Goal: Find contact information: Find contact information

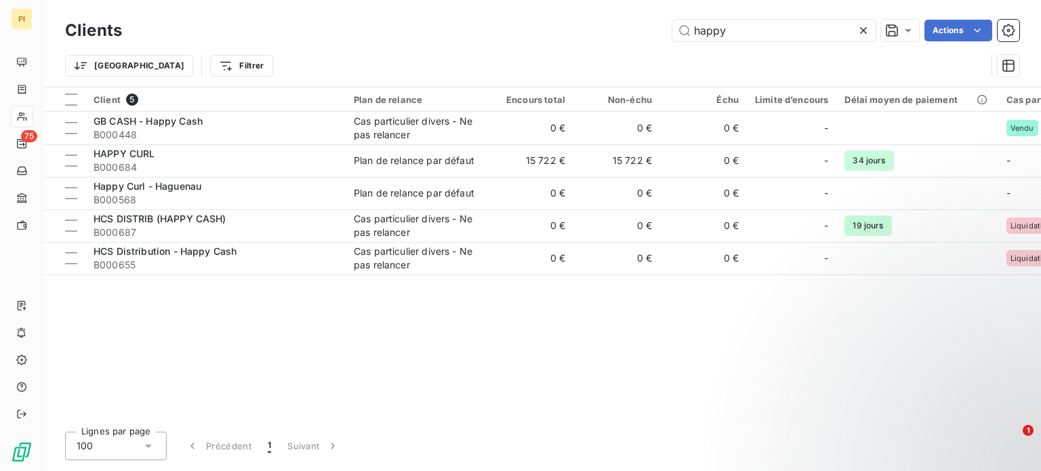
click at [784, 43] on div "Clients happy Actions" at bounding box center [542, 30] width 954 height 28
click at [770, 30] on input "happy" at bounding box center [773, 31] width 203 height 22
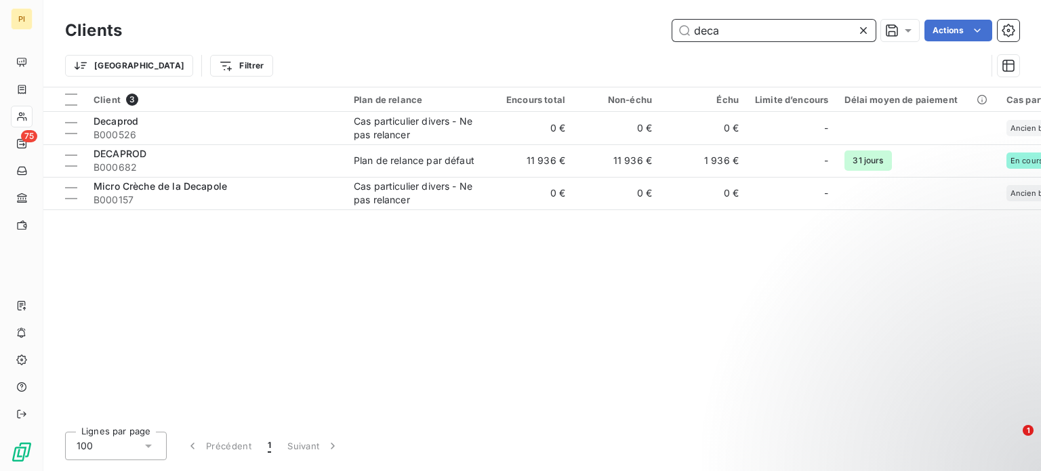
type input "deca"
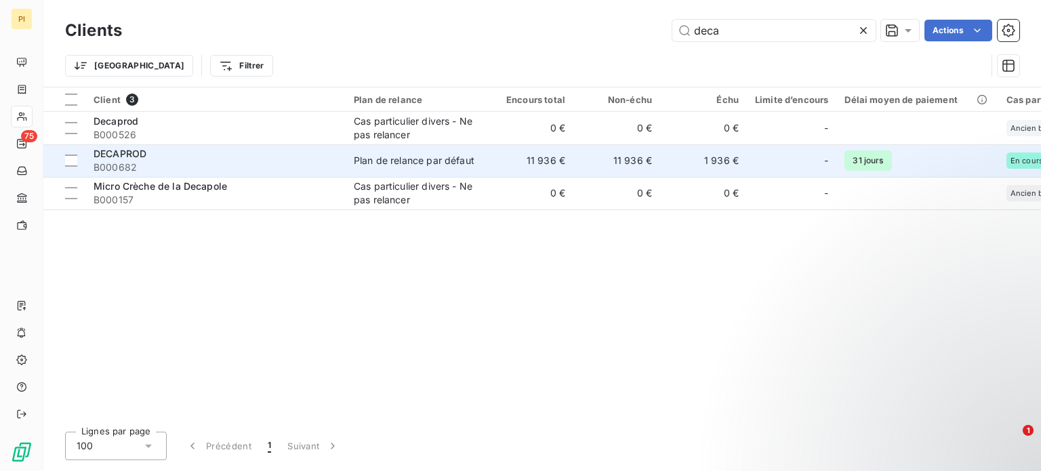
click at [194, 159] on div "DECAPROD" at bounding box center [215, 154] width 244 height 14
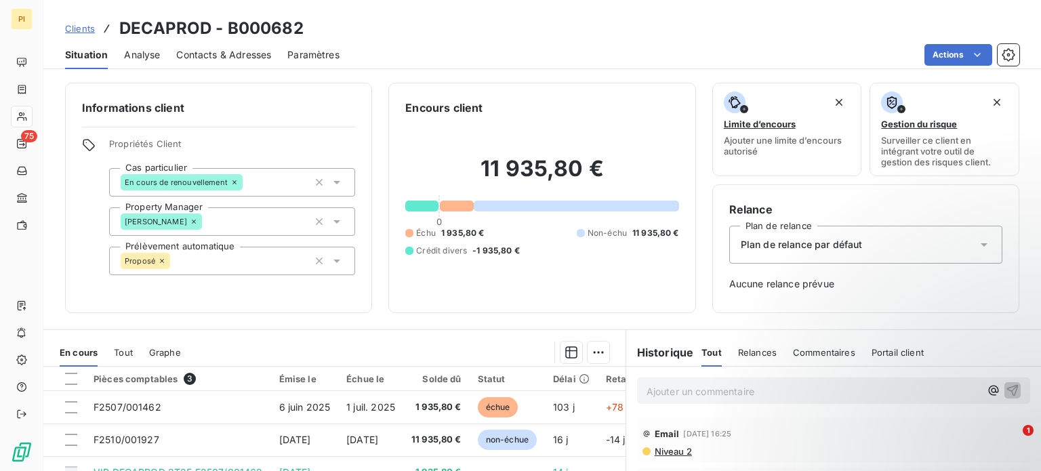
click at [230, 49] on span "Contacts & Adresses" at bounding box center [223, 55] width 95 height 14
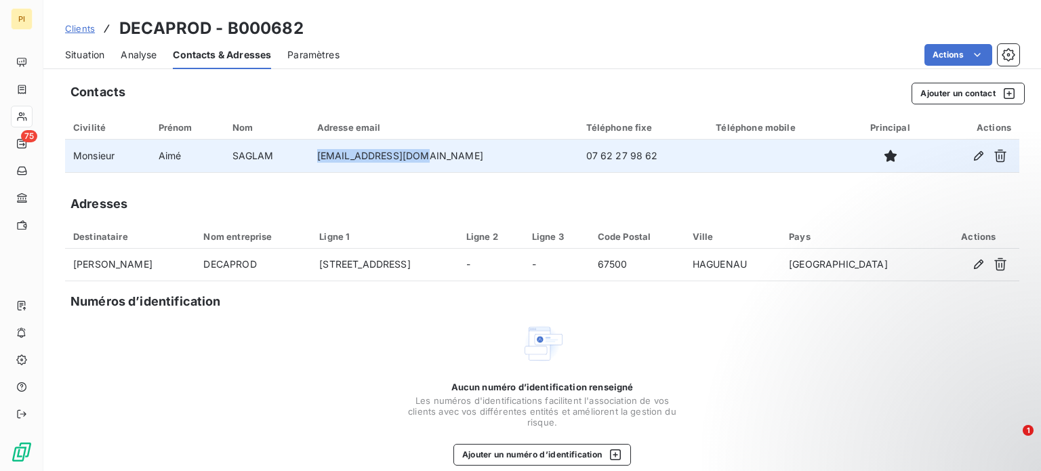
drag, startPoint x: 336, startPoint y: 150, endPoint x: 442, endPoint y: 163, distance: 106.6
click at [442, 163] on tr "Monsieur [PERSON_NAME] [EMAIL_ADDRESS][DOMAIN_NAME] 07 62 27 98 62" at bounding box center [542, 156] width 954 height 33
copy tr "[EMAIL_ADDRESS][DOMAIN_NAME]"
drag, startPoint x: 526, startPoint y: 160, endPoint x: 609, endPoint y: 162, distance: 83.4
click at [609, 162] on td "07 62 27 98 62" at bounding box center [643, 156] width 130 height 33
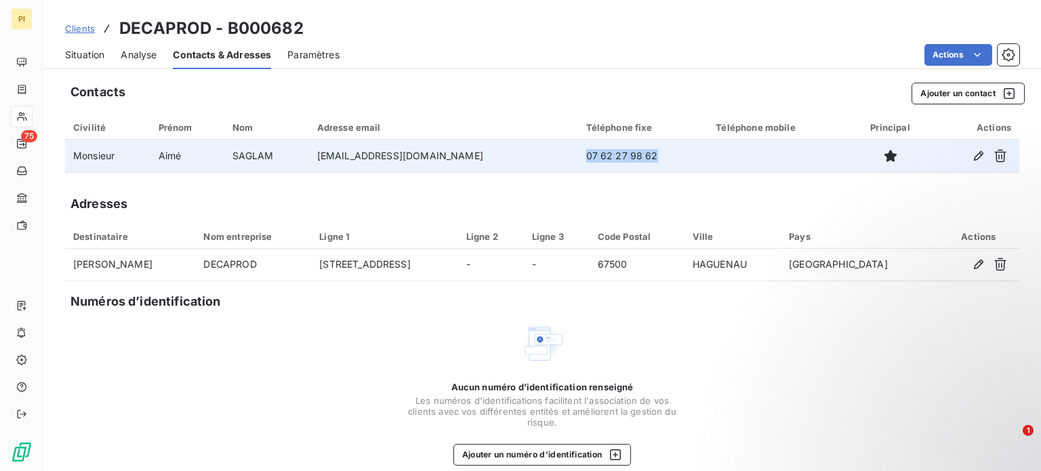
copy td "07 62 27 98 62"
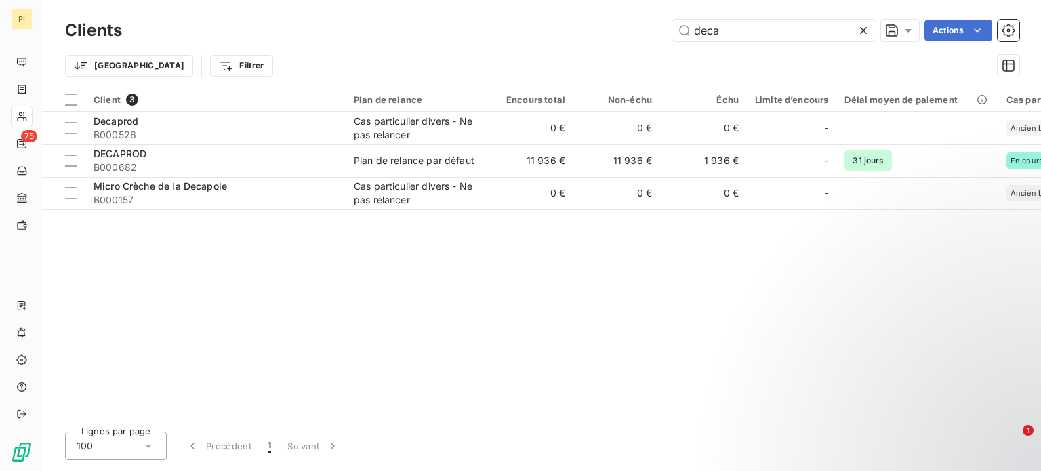
click at [755, 42] on div "Clients deca Actions" at bounding box center [542, 30] width 954 height 28
click at [744, 37] on input "deca" at bounding box center [773, 31] width 203 height 22
click at [743, 38] on input "deca" at bounding box center [773, 31] width 203 height 22
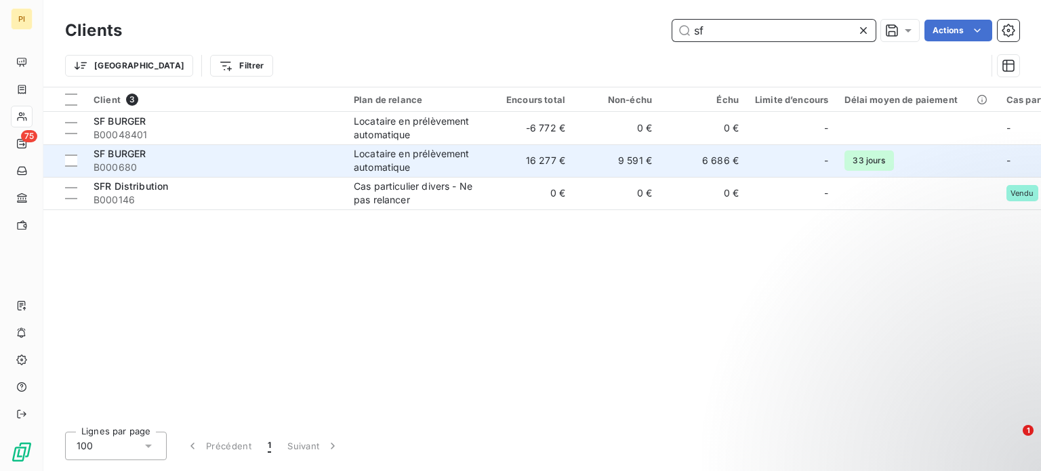
type input "sf"
click at [230, 158] on div "SF BURGER" at bounding box center [215, 154] width 244 height 14
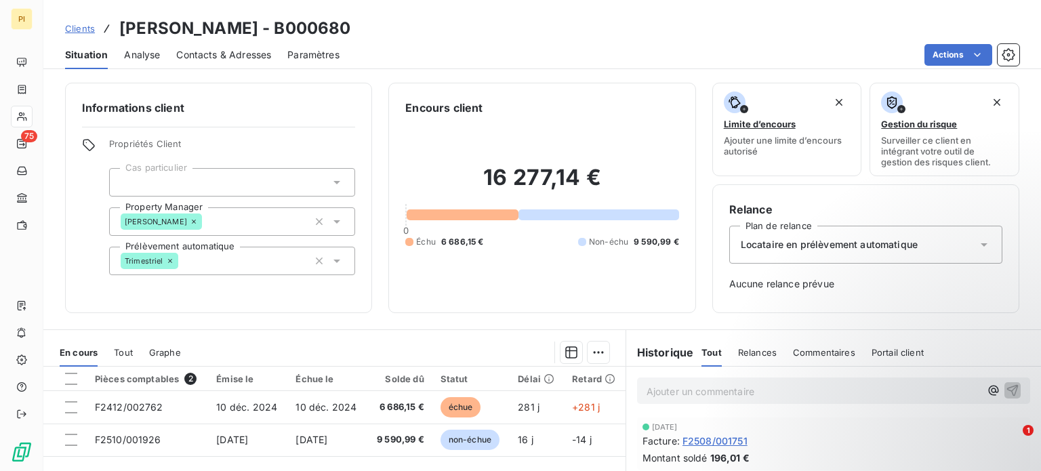
click at [208, 54] on span "Contacts & Adresses" at bounding box center [223, 55] width 95 height 14
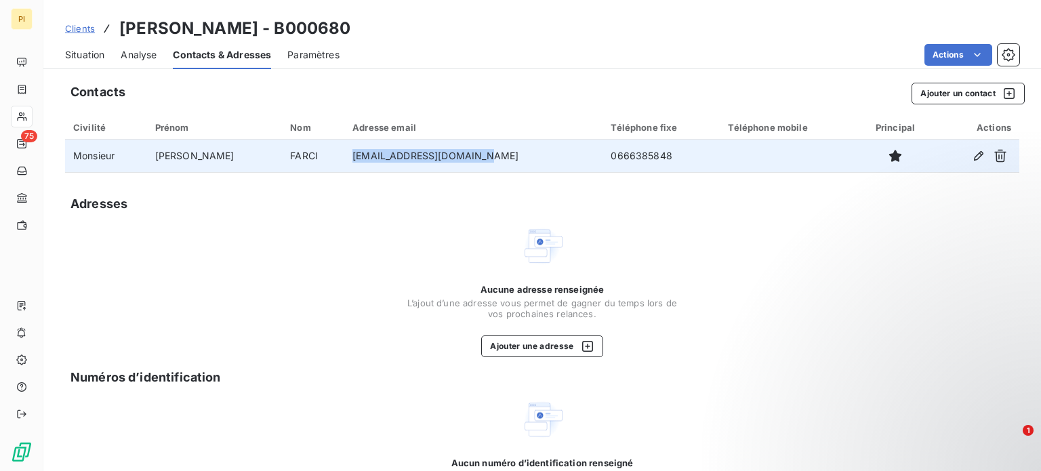
drag, startPoint x: 324, startPoint y: 144, endPoint x: 459, endPoint y: 163, distance: 136.8
click at [459, 163] on tr "Monsieur [PERSON_NAME] [EMAIL_ADDRESS][DOMAIN_NAME] 0666385848" at bounding box center [542, 156] width 954 height 33
copy tr "[EMAIL_ADDRESS][DOMAIN_NAME]"
drag, startPoint x: 543, startPoint y: 149, endPoint x: 642, endPoint y: 169, distance: 101.6
click at [642, 169] on td "0666385848" at bounding box center [660, 156] width 117 height 33
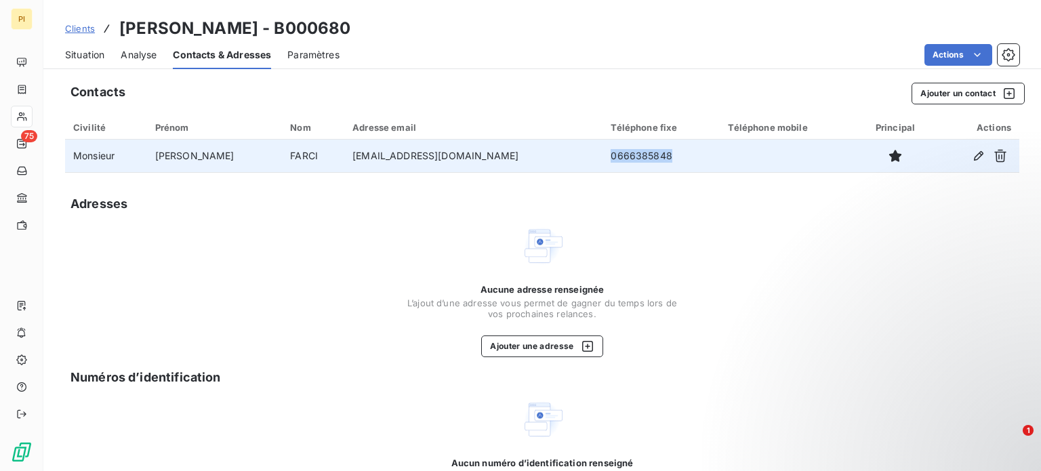
copy td "0666385848"
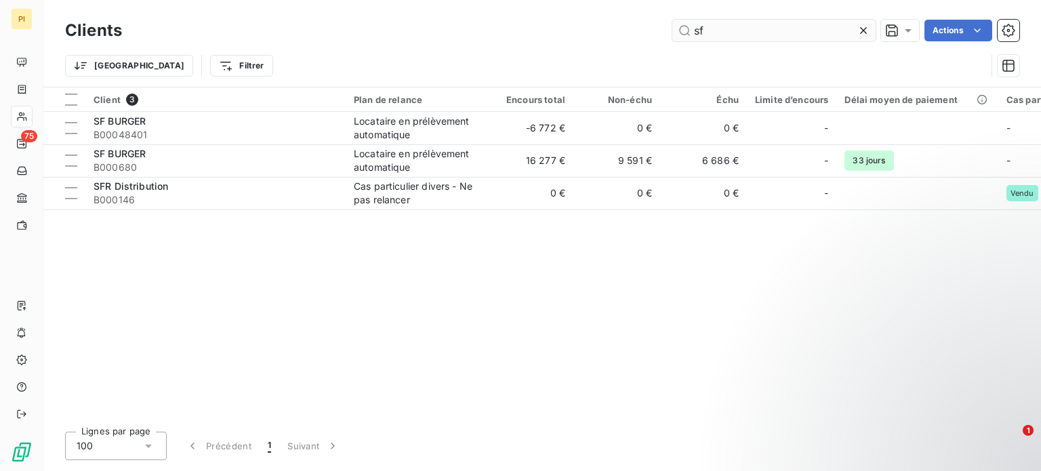
click at [713, 30] on input "sf" at bounding box center [773, 31] width 203 height 22
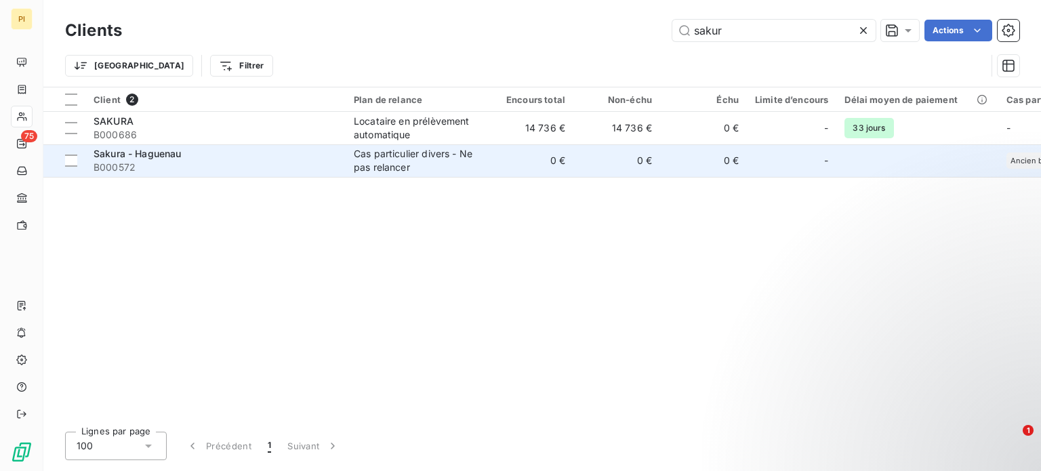
type input "sakur"
click at [278, 156] on div "Sakura - Haguenau" at bounding box center [215, 154] width 244 height 14
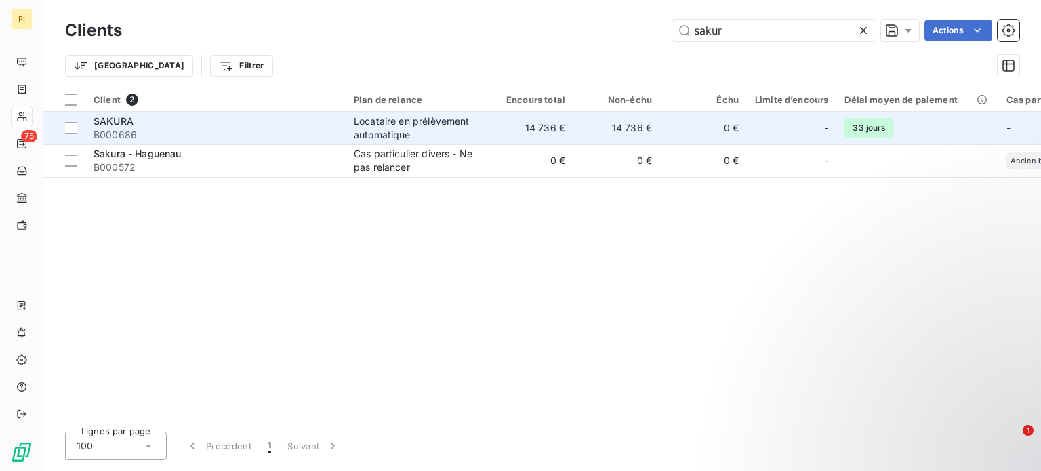
click at [272, 134] on span "B000686" at bounding box center [215, 135] width 244 height 14
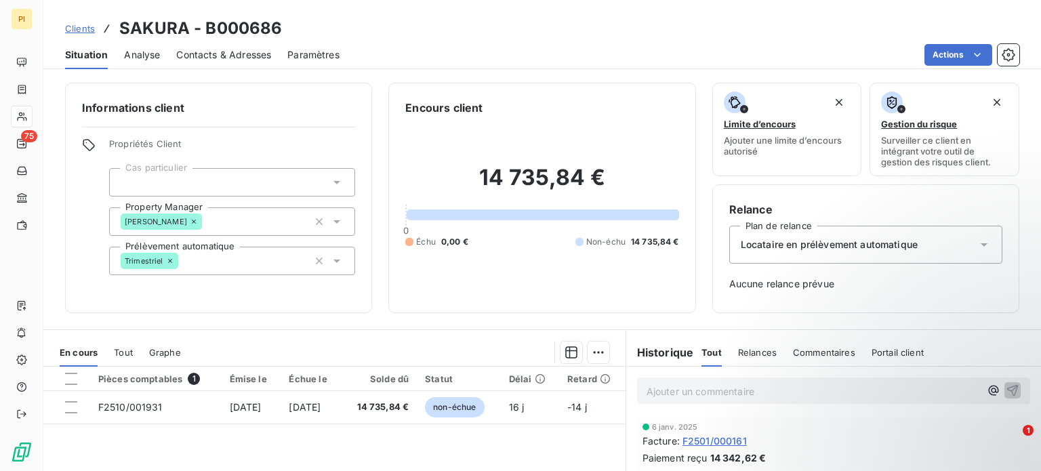
click at [188, 59] on span "Contacts & Adresses" at bounding box center [223, 55] width 95 height 14
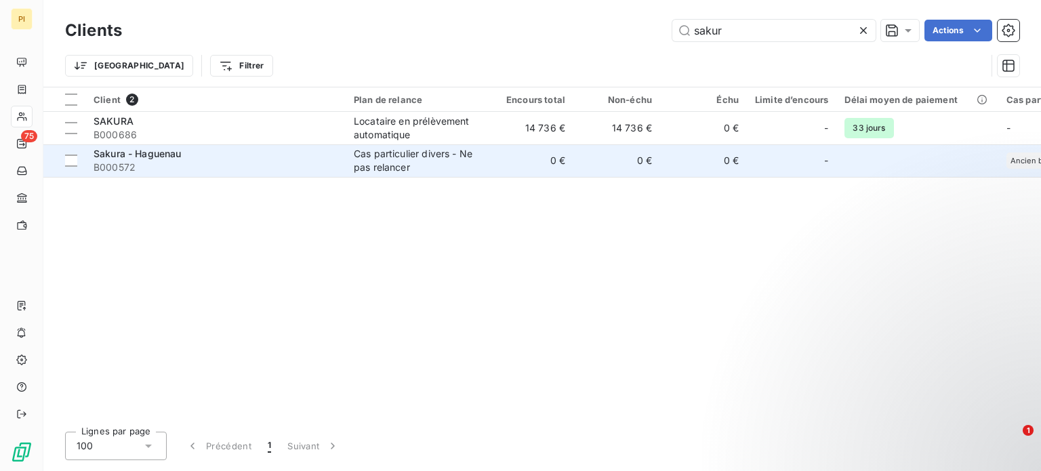
click at [203, 169] on span "B000572" at bounding box center [215, 168] width 244 height 14
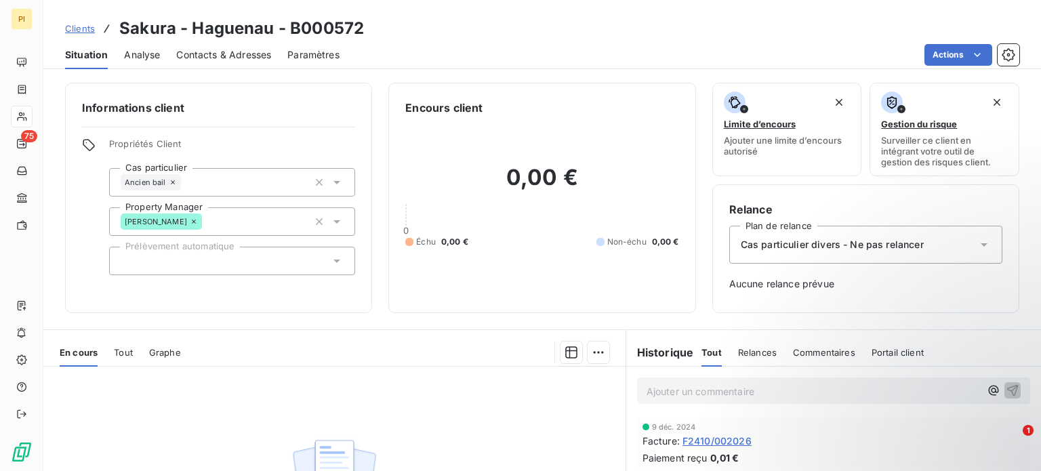
click at [222, 52] on span "Contacts & Adresses" at bounding box center [223, 55] width 95 height 14
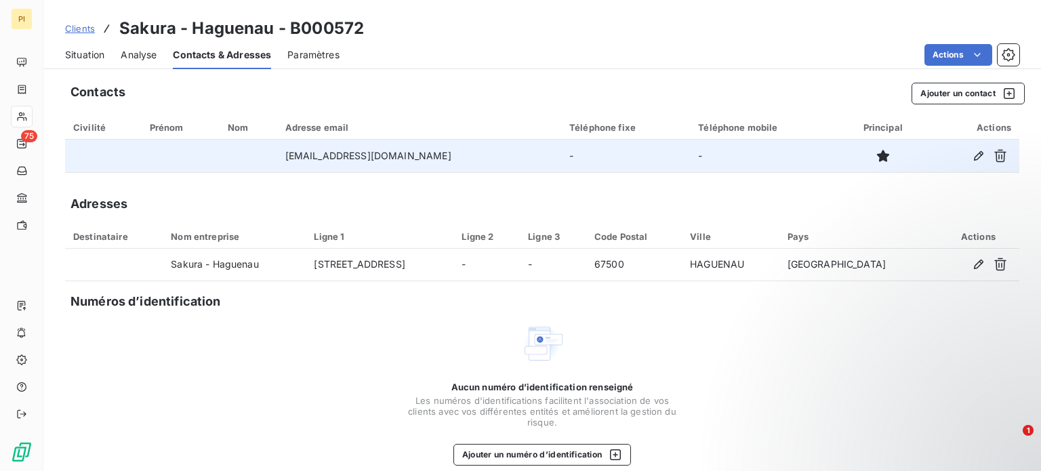
drag, startPoint x: 225, startPoint y: 154, endPoint x: 438, endPoint y: 167, distance: 213.2
click at [438, 167] on tr "[EMAIL_ADDRESS][DOMAIN_NAME] - -" at bounding box center [542, 156] width 954 height 33
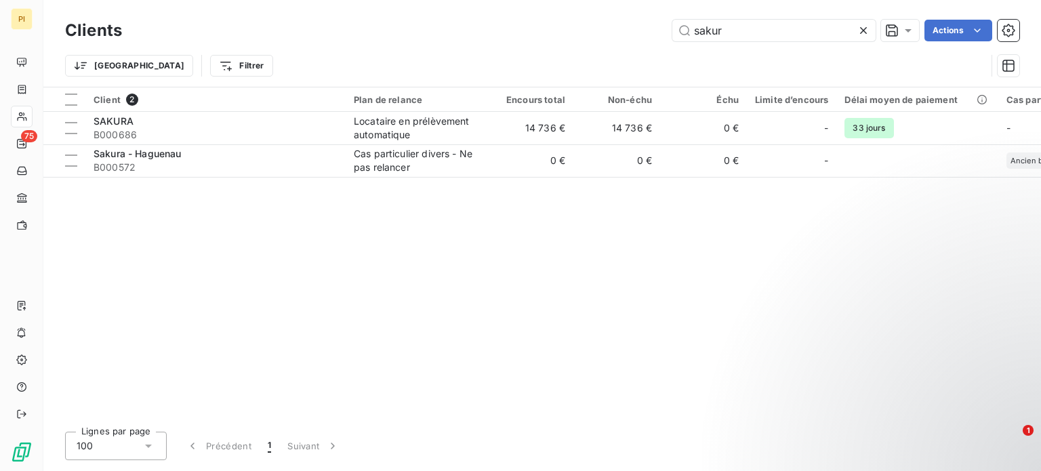
click at [914, 280] on div "Client 2 Plan de relance Encours total Non-échu Échu Limite d’encours Délai moy…" at bounding box center [541, 253] width 997 height 333
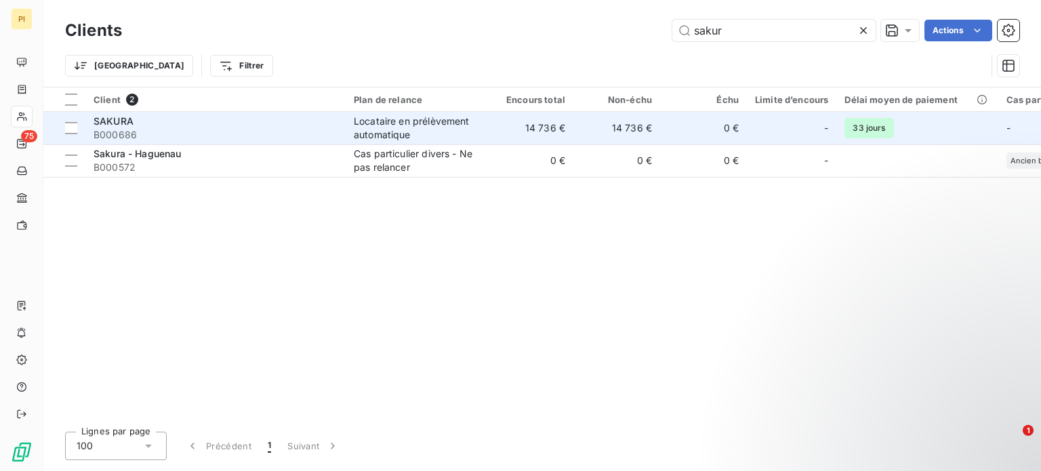
click at [373, 128] on div "Locataire en prélèvement automatique" at bounding box center [416, 127] width 125 height 27
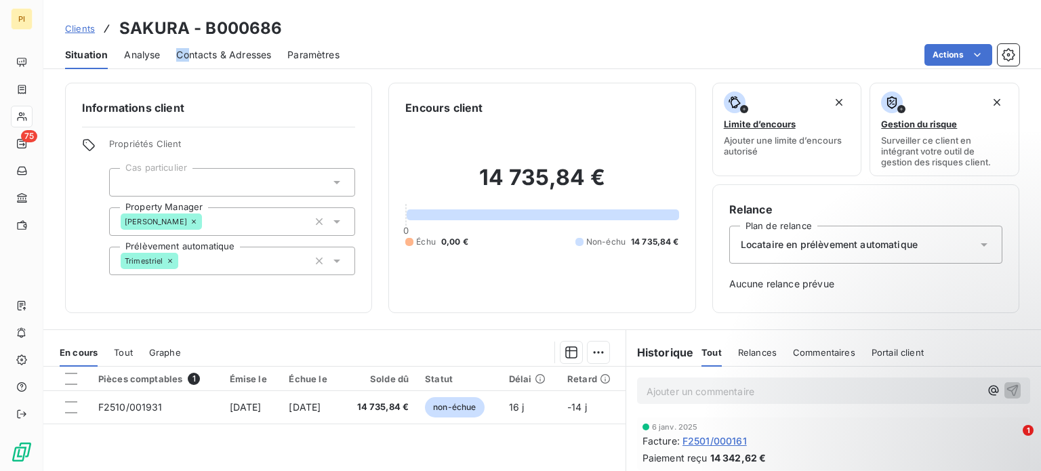
drag, startPoint x: 165, startPoint y: 48, endPoint x: 190, endPoint y: 51, distance: 25.2
click at [190, 51] on div "Situation Analyse Contacts & Adresses Paramètres Actions" at bounding box center [541, 55] width 997 height 28
click at [190, 51] on span "Contacts & Adresses" at bounding box center [223, 55] width 95 height 14
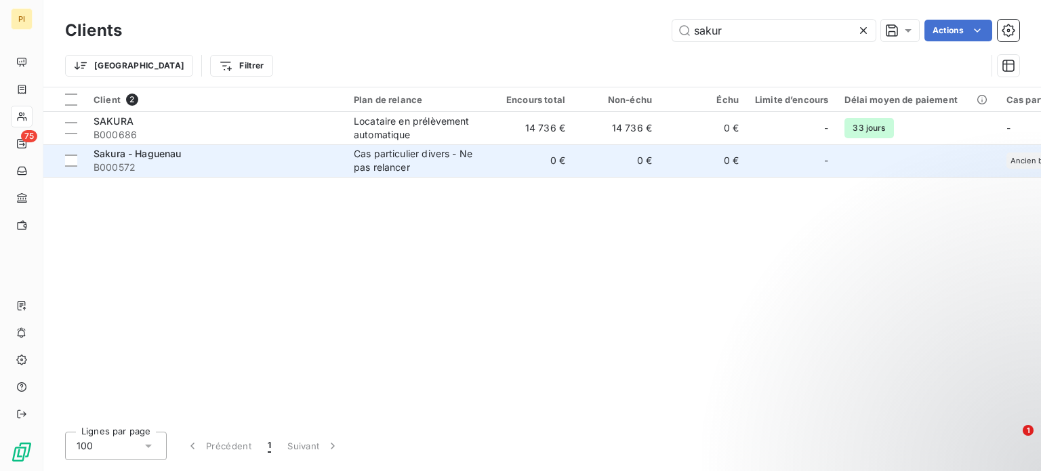
click at [203, 163] on span "B000572" at bounding box center [215, 168] width 244 height 14
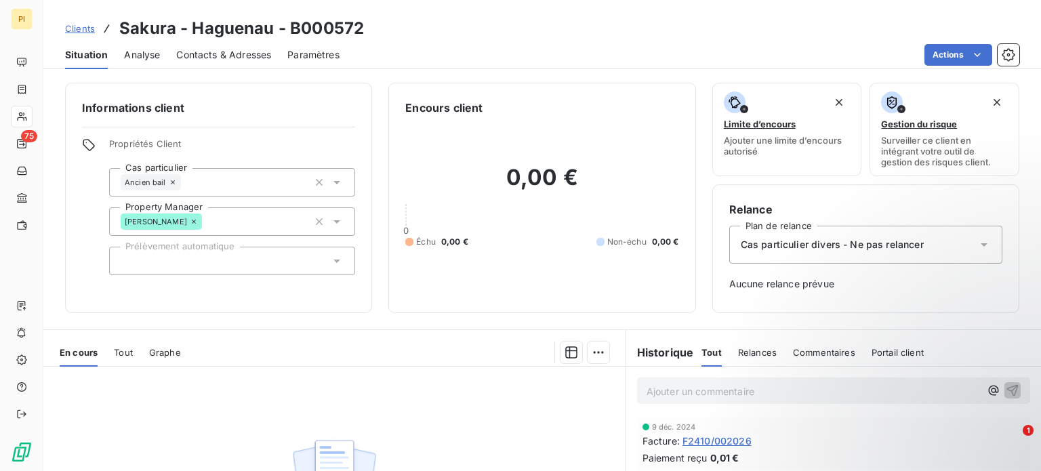
click at [222, 66] on div "Contacts & Adresses" at bounding box center [223, 55] width 95 height 28
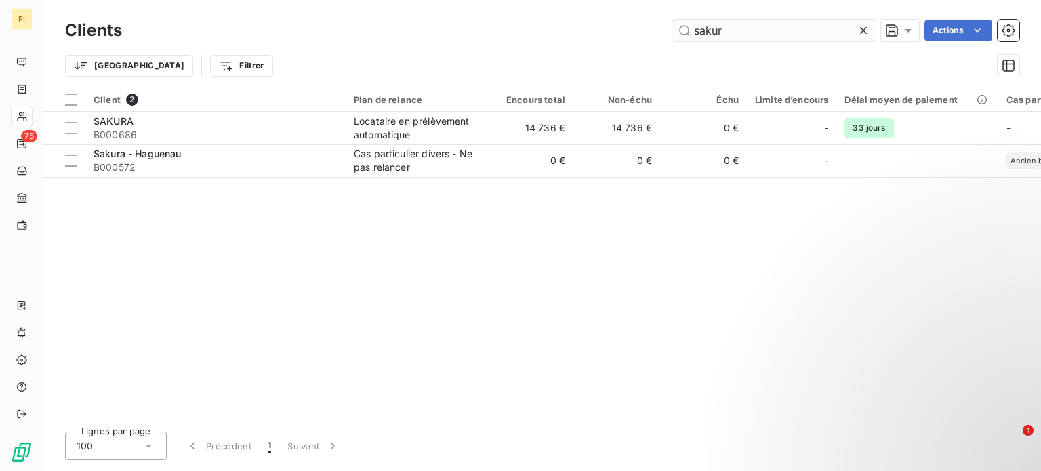
click at [768, 37] on input "sakur" at bounding box center [773, 31] width 203 height 22
click at [757, 33] on input "sakur" at bounding box center [773, 31] width 203 height 22
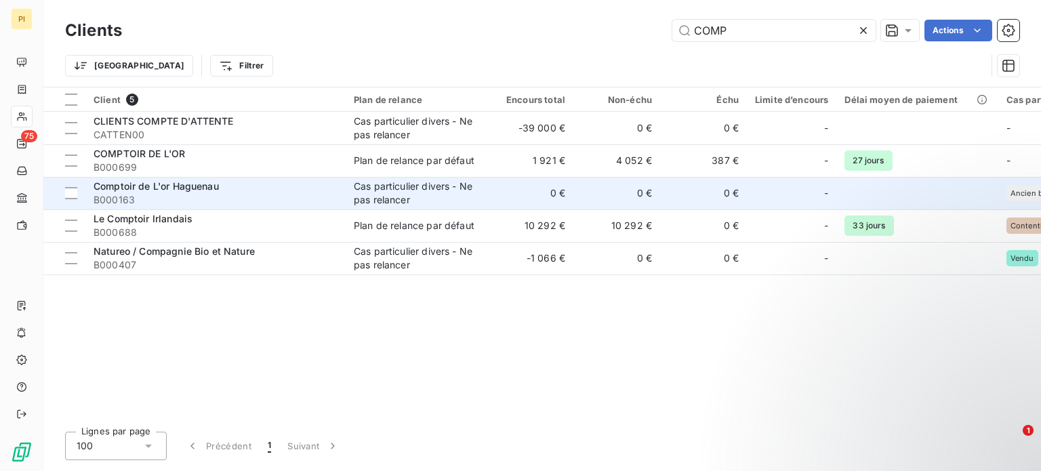
type input "COMP"
click at [278, 189] on div "Comptoir de L'or Haguenau" at bounding box center [215, 187] width 244 height 14
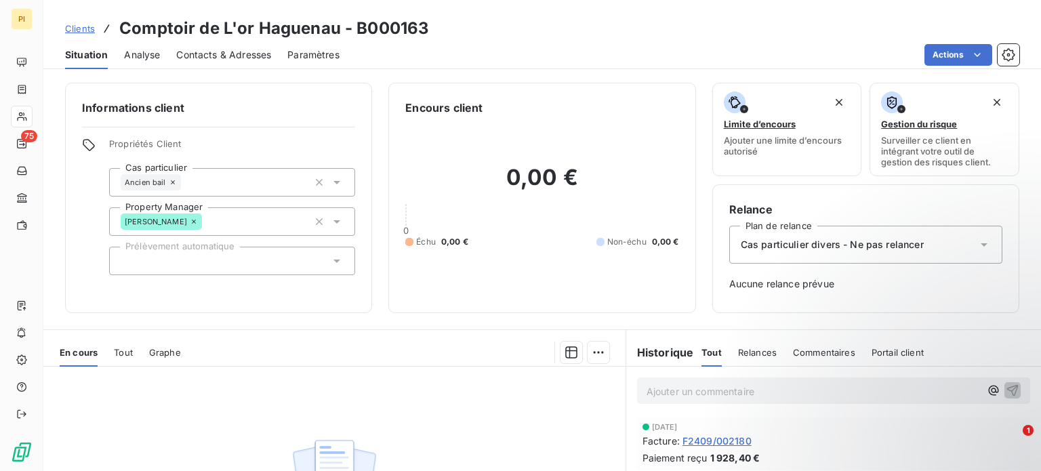
click at [230, 54] on span "Contacts & Adresses" at bounding box center [223, 55] width 95 height 14
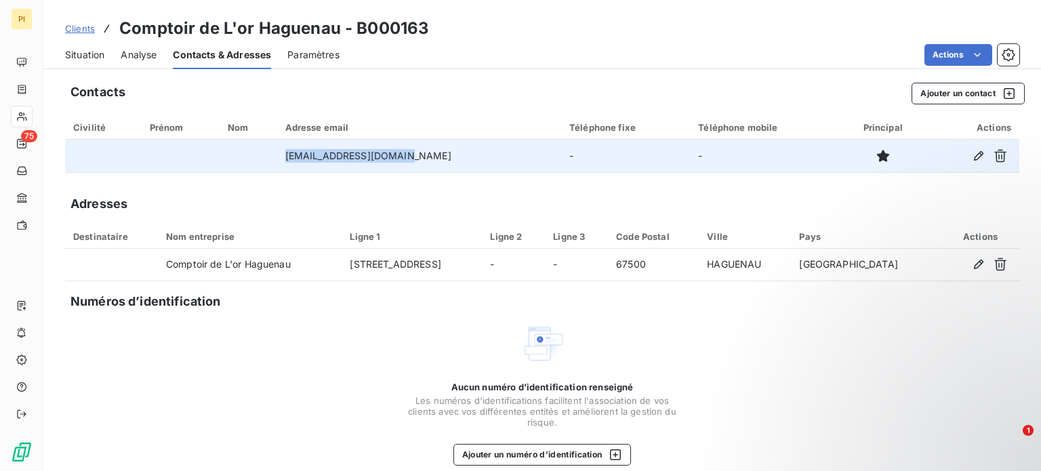
drag, startPoint x: 279, startPoint y: 152, endPoint x: 488, endPoint y: 163, distance: 208.9
click at [488, 163] on tr "[EMAIL_ADDRESS][DOMAIN_NAME] - -" at bounding box center [542, 156] width 954 height 33
copy tr "[EMAIL_ADDRESS][DOMAIN_NAME]"
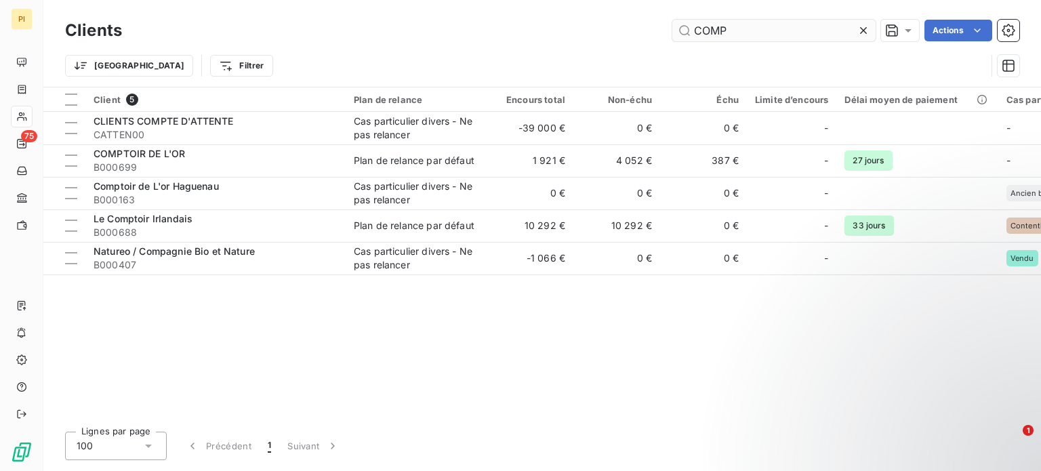
click at [749, 37] on input "COMP" at bounding box center [773, 31] width 203 height 22
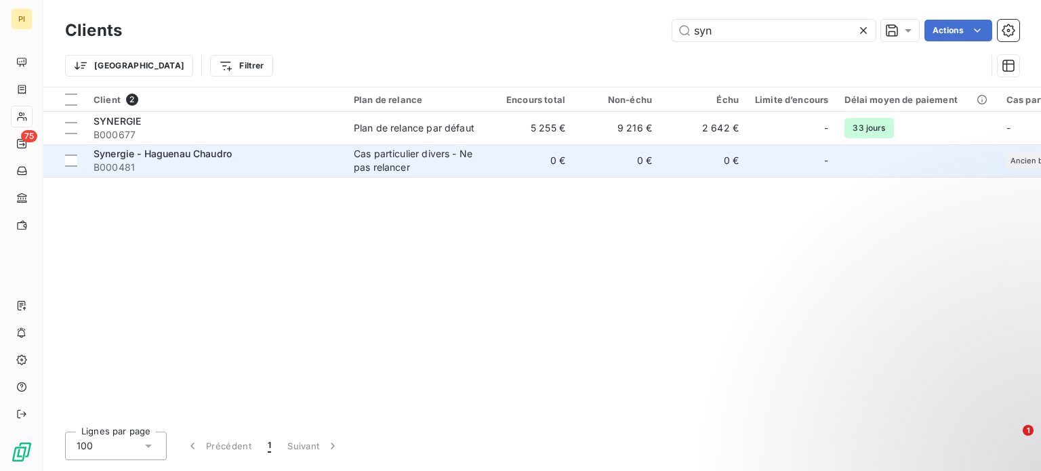
type input "syn"
click at [196, 153] on span "Synergie - Haguenau Chaudro" at bounding box center [162, 154] width 138 height 12
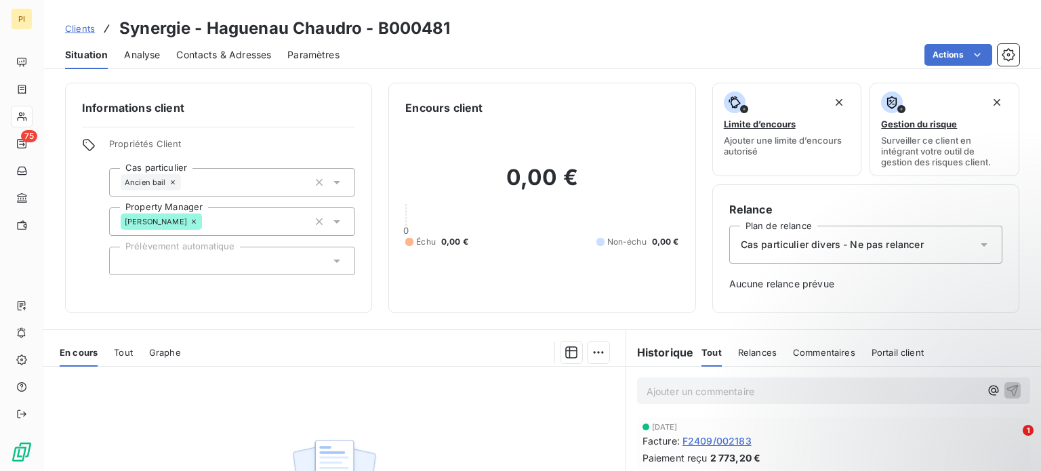
click at [220, 54] on span "Contacts & Adresses" at bounding box center [223, 55] width 95 height 14
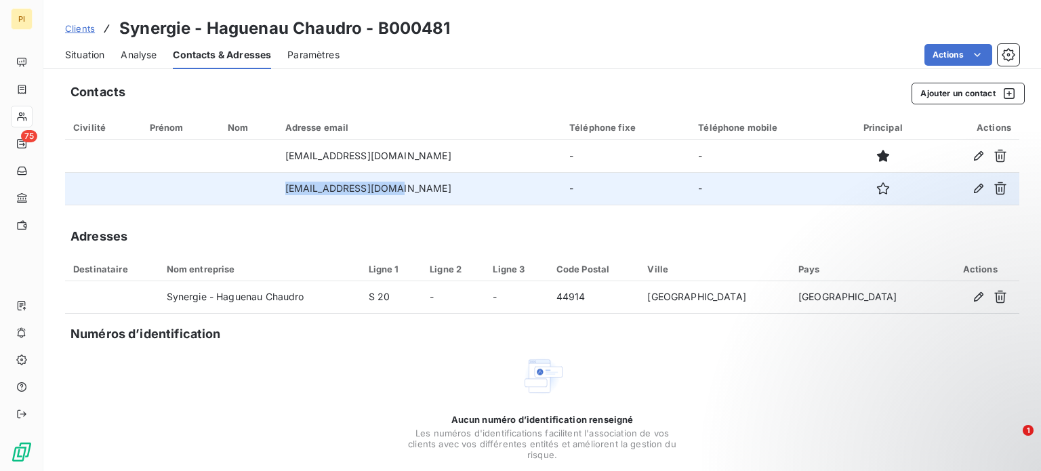
drag, startPoint x: 414, startPoint y: 179, endPoint x: 287, endPoint y: 187, distance: 126.9
click at [287, 187] on td "[EMAIL_ADDRESS][DOMAIN_NAME]" at bounding box center [419, 188] width 284 height 33
copy td "[EMAIL_ADDRESS][DOMAIN_NAME]"
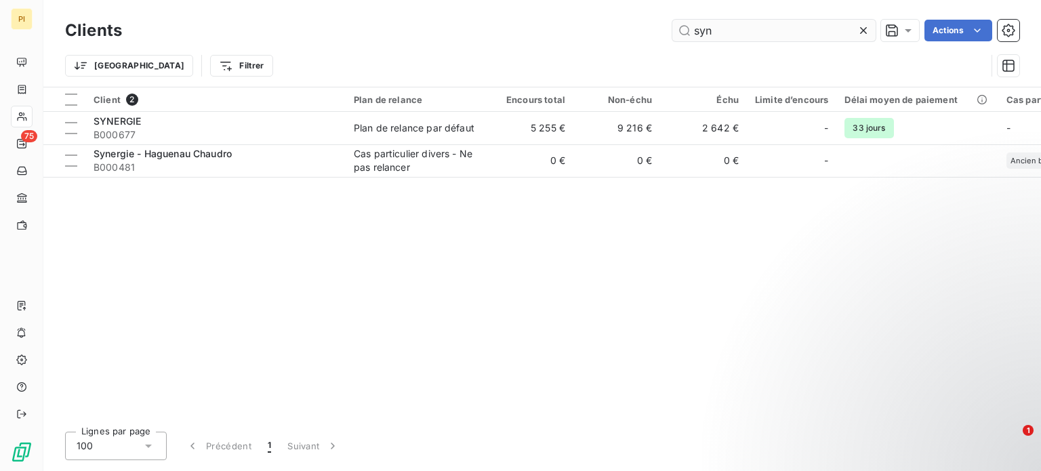
click at [726, 29] on input "syn" at bounding box center [773, 31] width 203 height 22
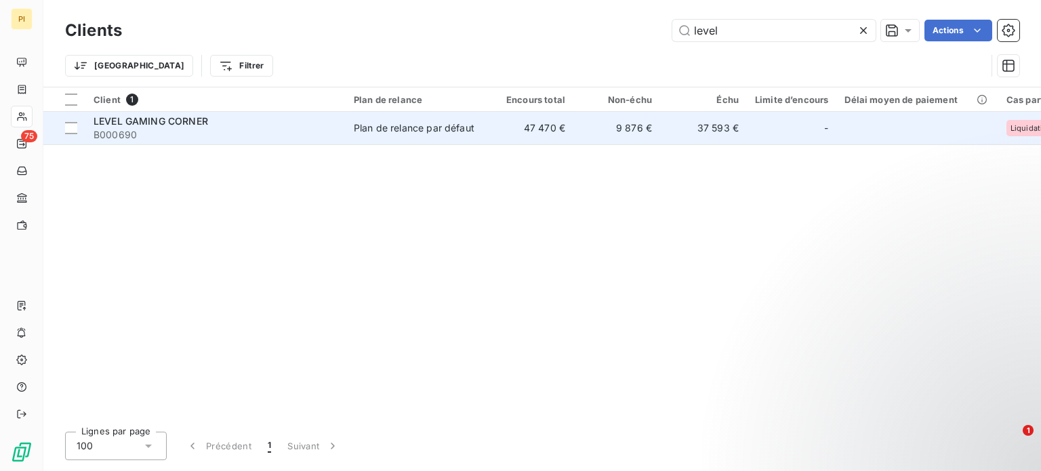
type input "level"
click at [184, 134] on span "B000690" at bounding box center [215, 135] width 244 height 14
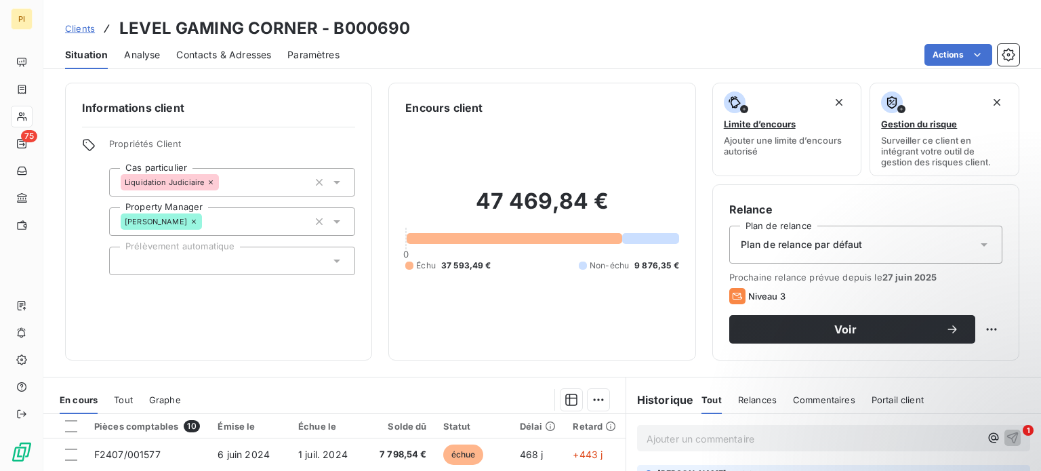
click at [220, 56] on span "Contacts & Adresses" at bounding box center [223, 55] width 95 height 14
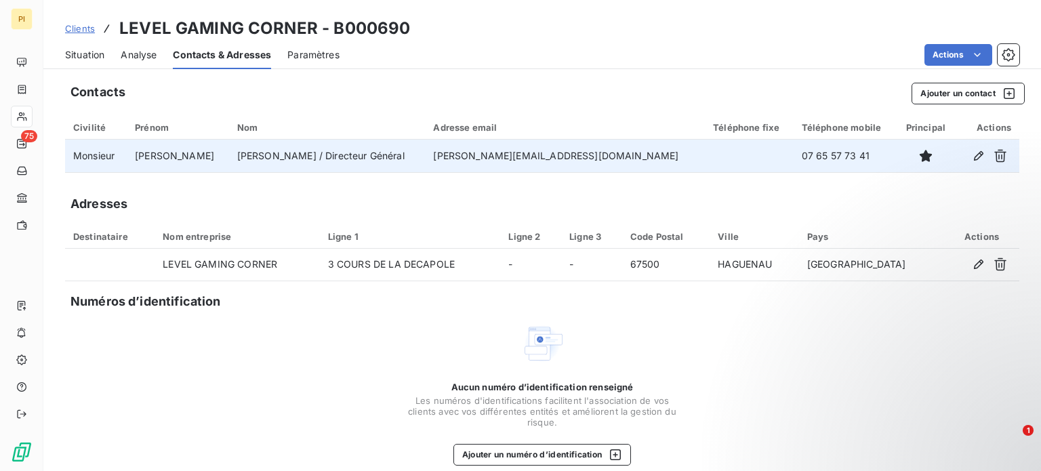
drag, startPoint x: 602, startPoint y: 162, endPoint x: 413, endPoint y: 170, distance: 189.2
click at [411, 170] on tr "Monsieur [PERSON_NAME] / Directeur Général [PERSON_NAME][EMAIL_ADDRESS][DOMAIN_…" at bounding box center [542, 156] width 954 height 33
copy tr "[PERSON_NAME] / Directeur Général [PERSON_NAME][EMAIL_ADDRESS][DOMAIN_NAME]"
drag, startPoint x: 215, startPoint y: 152, endPoint x: 266, endPoint y: 155, distance: 51.6
click at [266, 155] on td "[PERSON_NAME] / Directeur Général" at bounding box center [327, 156] width 196 height 33
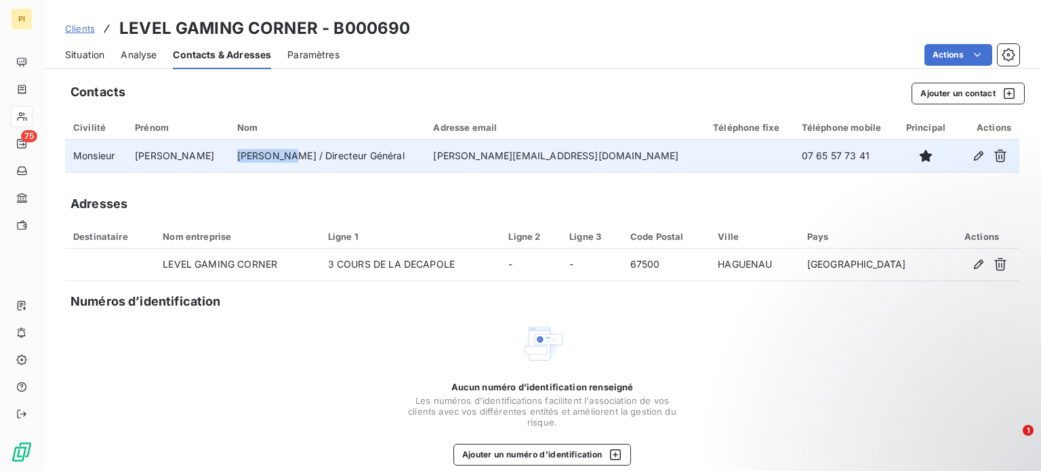
copy td "Wentzinger"
drag, startPoint x: 743, startPoint y: 152, endPoint x: 824, endPoint y: 154, distance: 82.0
click at [825, 154] on td "07 65 57 73 41" at bounding box center [844, 156] width 102 height 33
copy td "07 65 57 73 41"
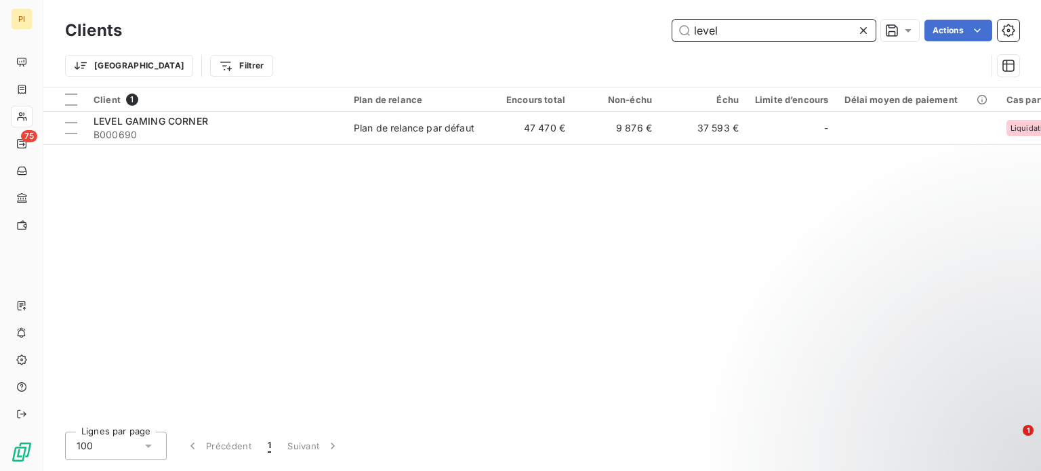
click at [729, 28] on input "level" at bounding box center [773, 31] width 203 height 22
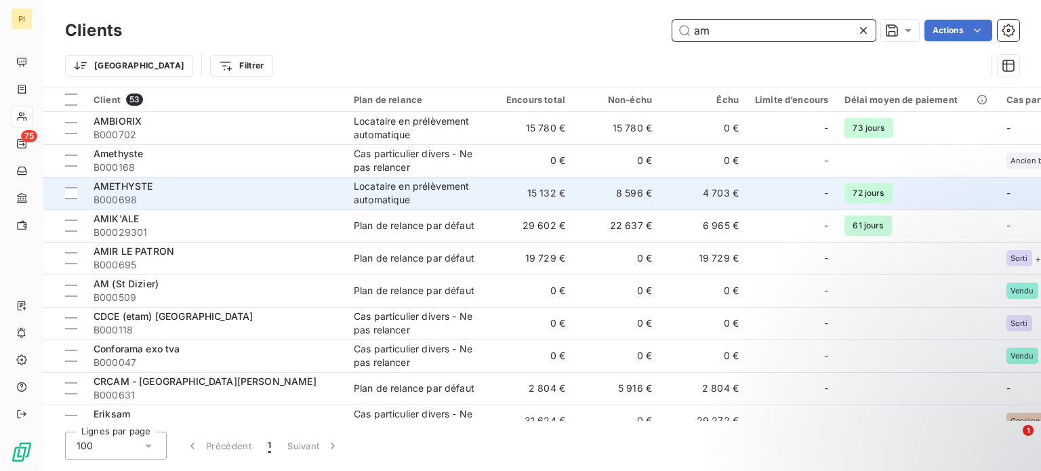
type input "am"
click at [199, 191] on div "AMETHYSTE" at bounding box center [215, 187] width 244 height 14
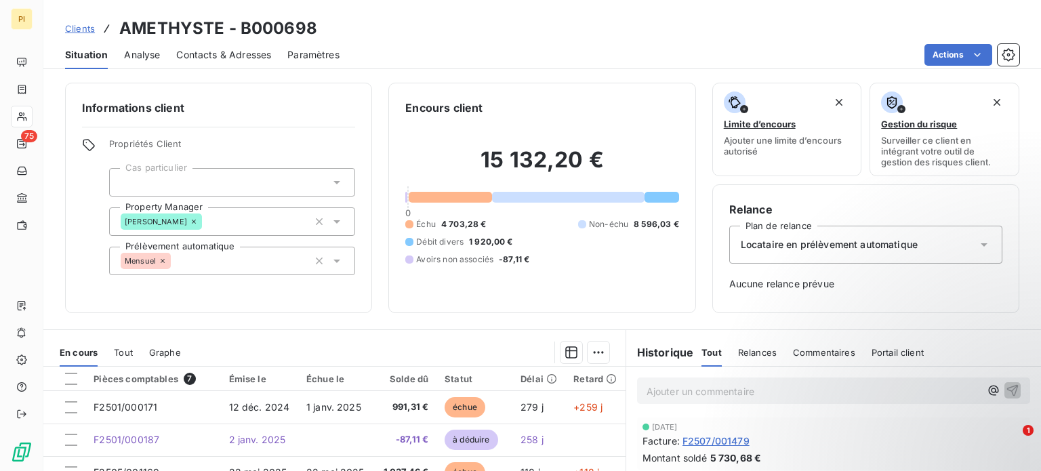
click at [205, 54] on span "Contacts & Adresses" at bounding box center [223, 55] width 95 height 14
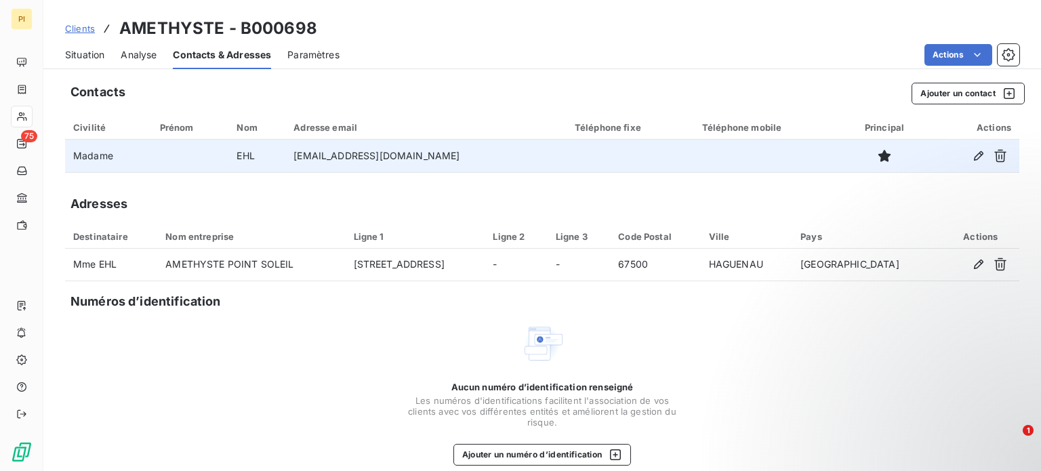
drag, startPoint x: 467, startPoint y: 151, endPoint x: 278, endPoint y: 153, distance: 188.3
click at [278, 153] on tr "Madame [PERSON_NAME] [EMAIL_ADDRESS][DOMAIN_NAME]" at bounding box center [542, 156] width 954 height 33
copy tr "[EMAIL_ADDRESS][DOMAIN_NAME]"
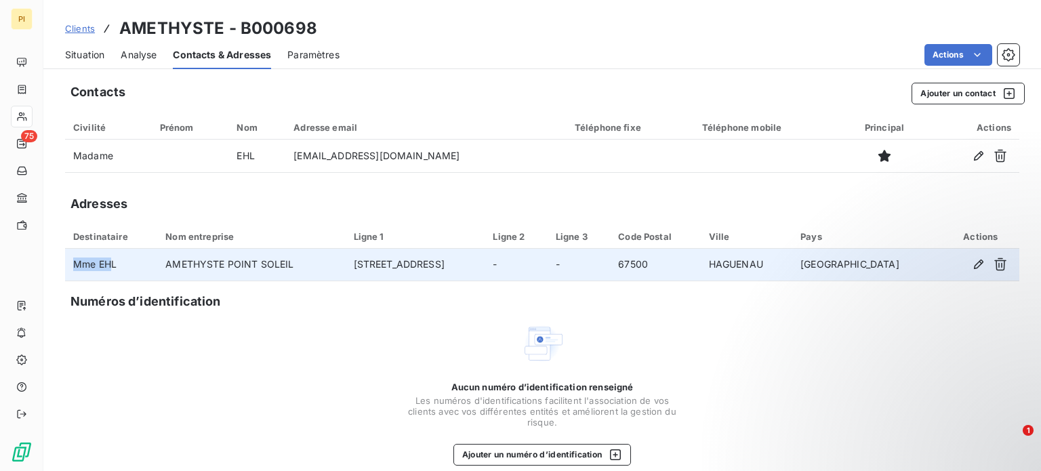
drag, startPoint x: 67, startPoint y: 266, endPoint x: 114, endPoint y: 267, distance: 46.8
click at [114, 267] on td "Mme EHL" at bounding box center [111, 265] width 92 height 33
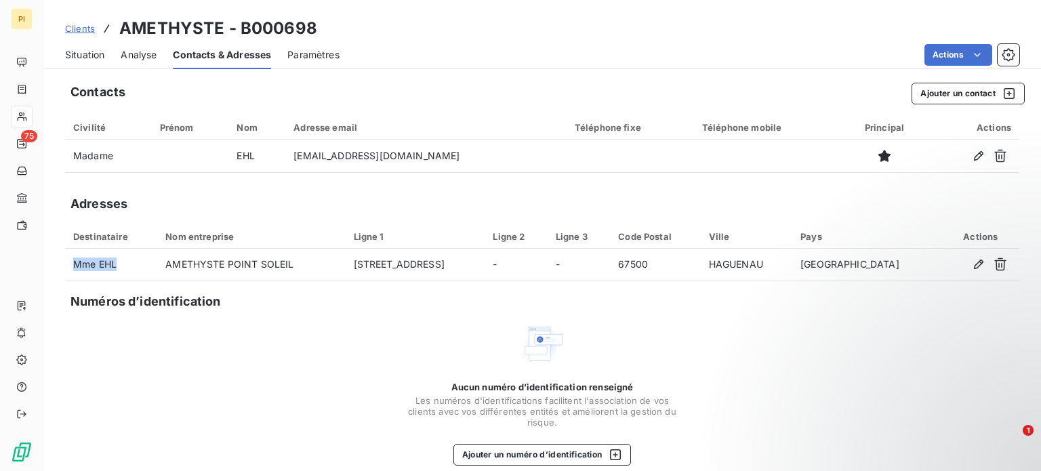
drag, startPoint x: 116, startPoint y: 267, endPoint x: 62, endPoint y: 262, distance: 53.8
click at [62, 262] on div "Contacts Ajouter un contact Civilité Prénom Nom Adresse email Téléphone fixe Té…" at bounding box center [541, 281] width 997 height 413
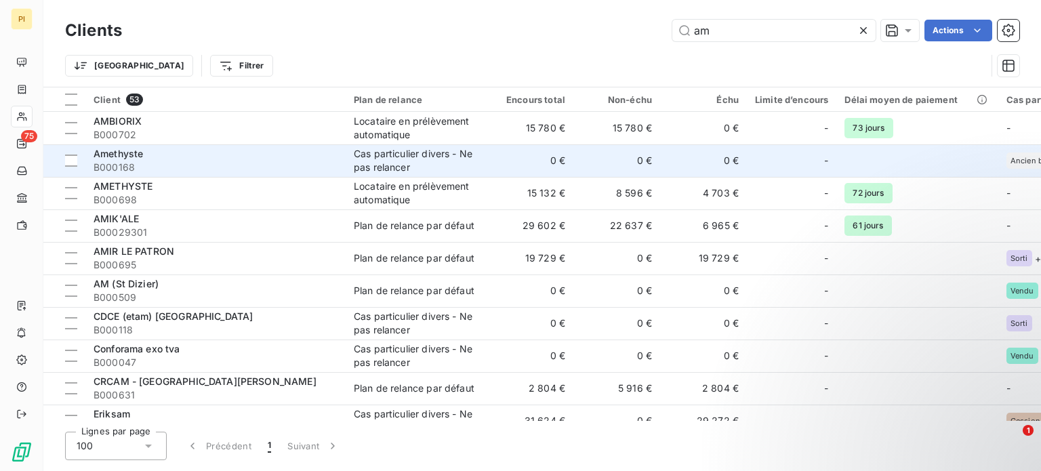
click at [173, 151] on div "Amethyste" at bounding box center [215, 154] width 244 height 14
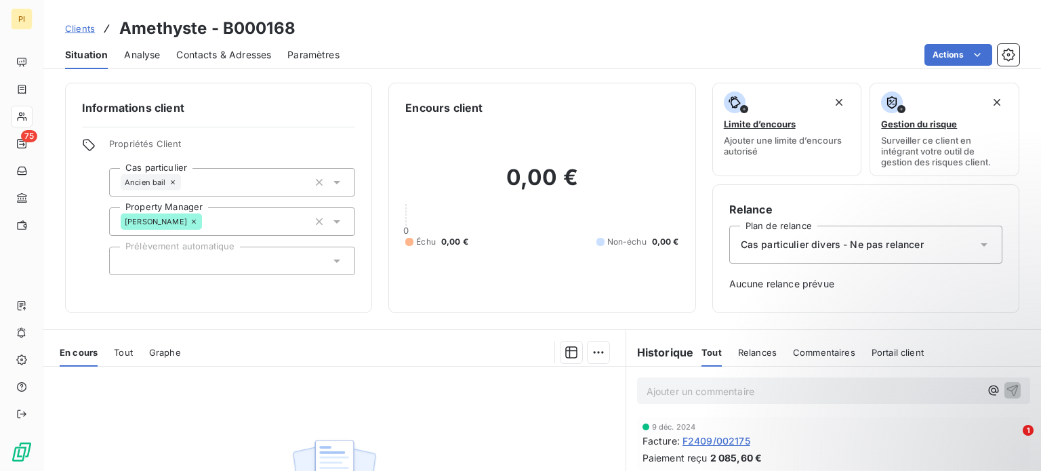
click at [208, 56] on span "Contacts & Adresses" at bounding box center [223, 55] width 95 height 14
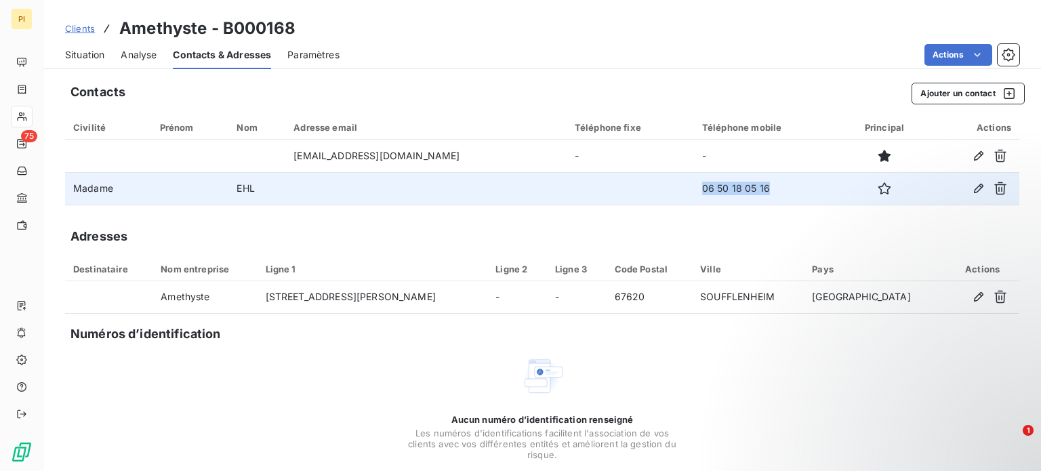
drag, startPoint x: 681, startPoint y: 194, endPoint x: 762, endPoint y: 202, distance: 81.6
click at [762, 202] on tr "Madame EHL 06 50 18 05 16" at bounding box center [542, 188] width 954 height 33
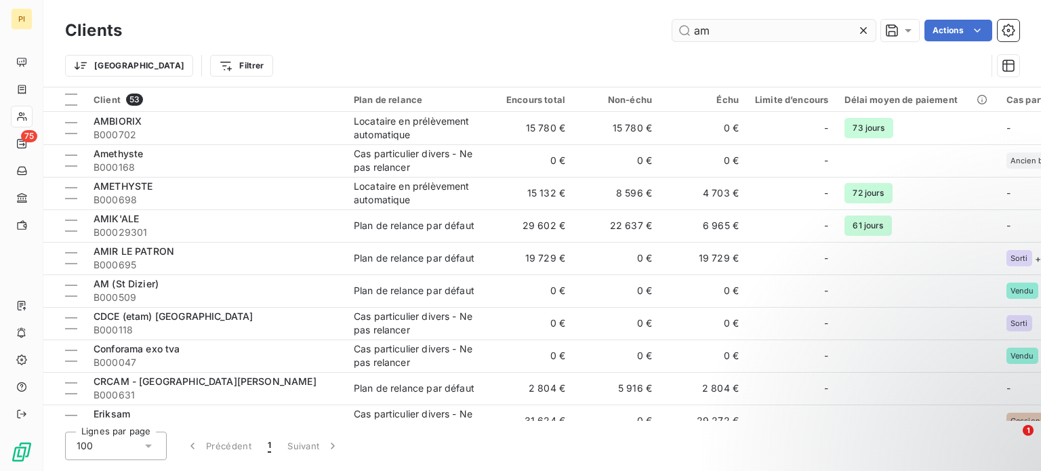
click at [753, 37] on input "am" at bounding box center [773, 31] width 203 height 22
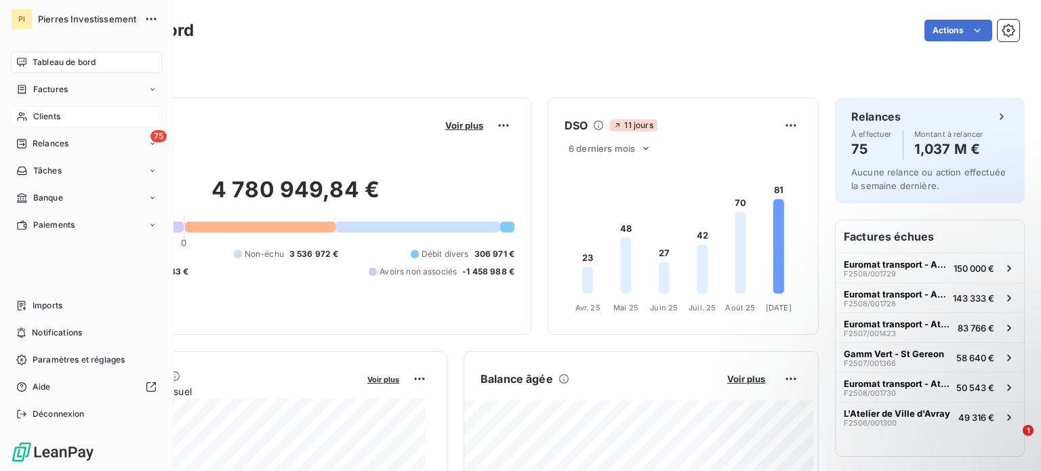
click at [66, 127] on div "Clients" at bounding box center [86, 117] width 151 height 22
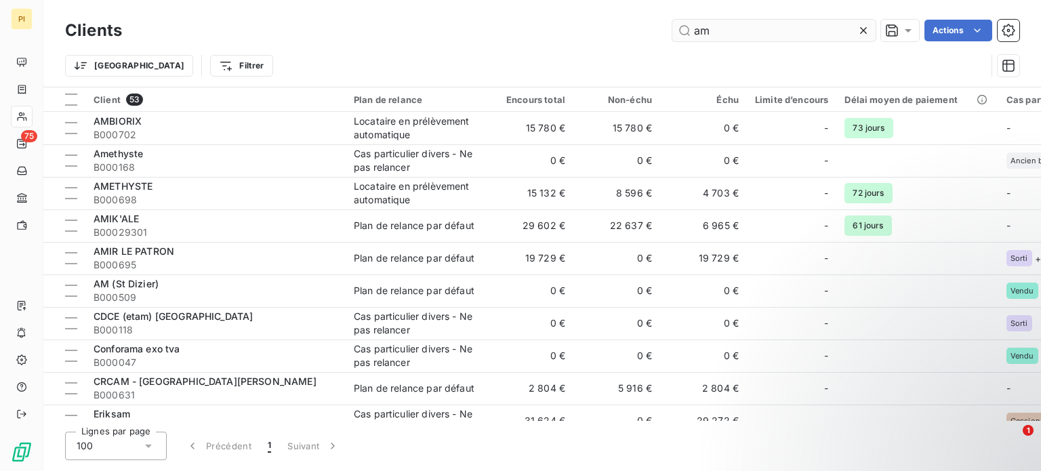
click at [709, 30] on input "am" at bounding box center [773, 31] width 203 height 22
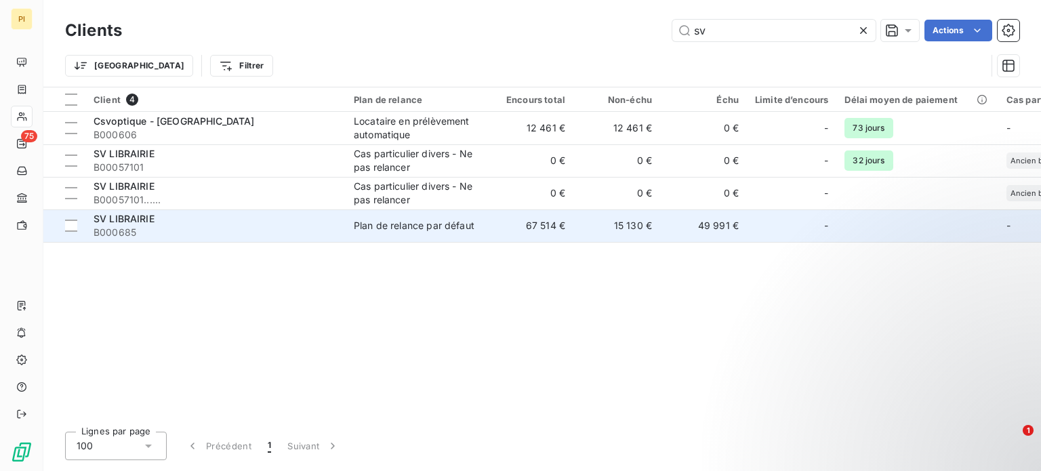
type input "sv"
click at [255, 230] on span "B000685" at bounding box center [215, 233] width 244 height 14
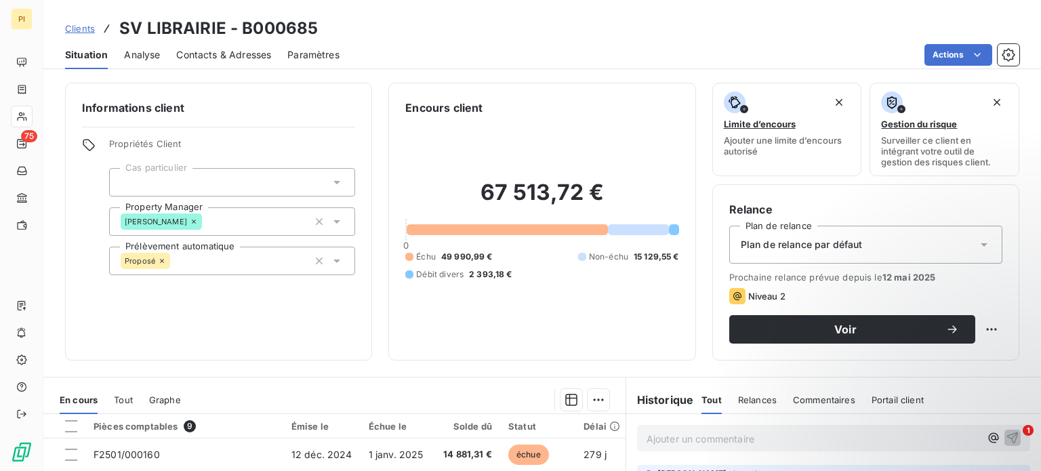
click at [145, 49] on span "Analyse" at bounding box center [142, 55] width 36 height 14
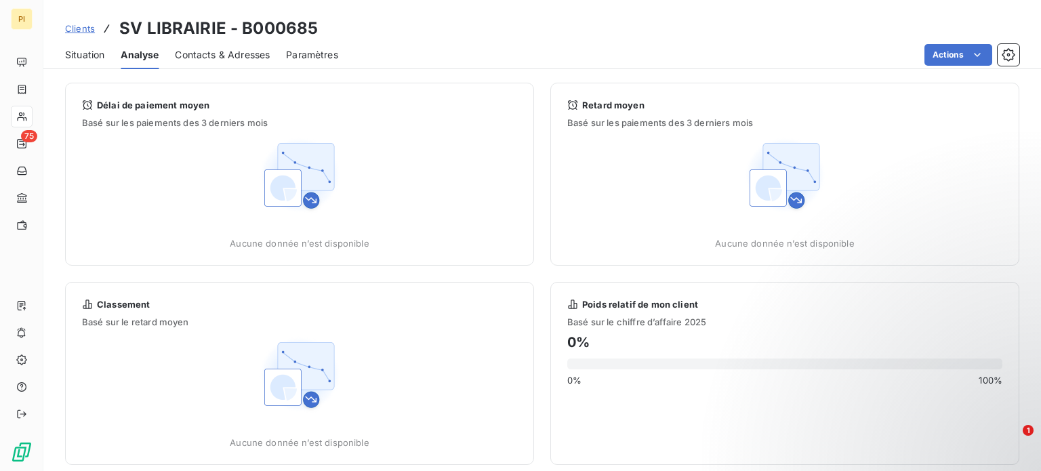
click at [224, 55] on span "Contacts & Adresses" at bounding box center [222, 55] width 95 height 14
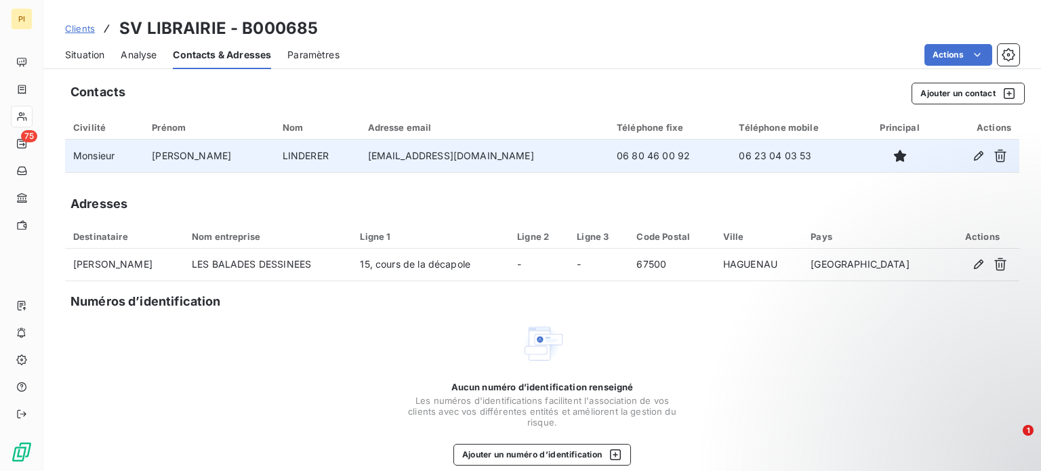
drag, startPoint x: 532, startPoint y: 154, endPoint x: 298, endPoint y: 160, distance: 233.8
click at [298, 160] on tr "Monsieur [PERSON_NAME] [EMAIL_ADDRESS][DOMAIN_NAME] 06 80 46 00 92 06 23 04 03 …" at bounding box center [542, 156] width 954 height 33
drag, startPoint x: 262, startPoint y: 150, endPoint x: 328, endPoint y: 157, distance: 66.8
click at [328, 157] on td "LINDERER" at bounding box center [316, 156] width 85 height 33
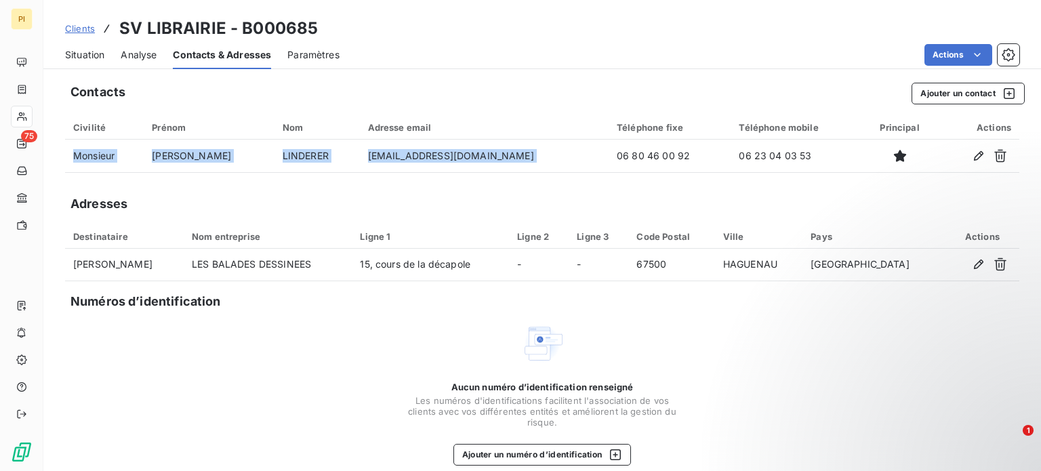
drag, startPoint x: 580, startPoint y: 156, endPoint x: 884, endPoint y: 174, distance: 304.7
click at [884, 174] on div "Contacts Ajouter un contact Civilité Prénom Nom Adresse email Téléphone fixe Té…" at bounding box center [541, 281] width 997 height 413
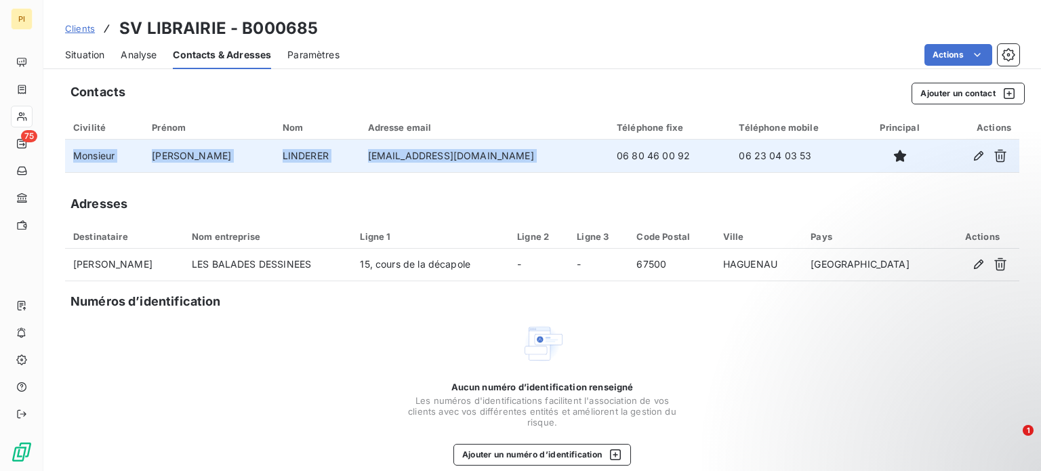
click at [619, 154] on td "06 80 46 00 92" at bounding box center [669, 156] width 122 height 33
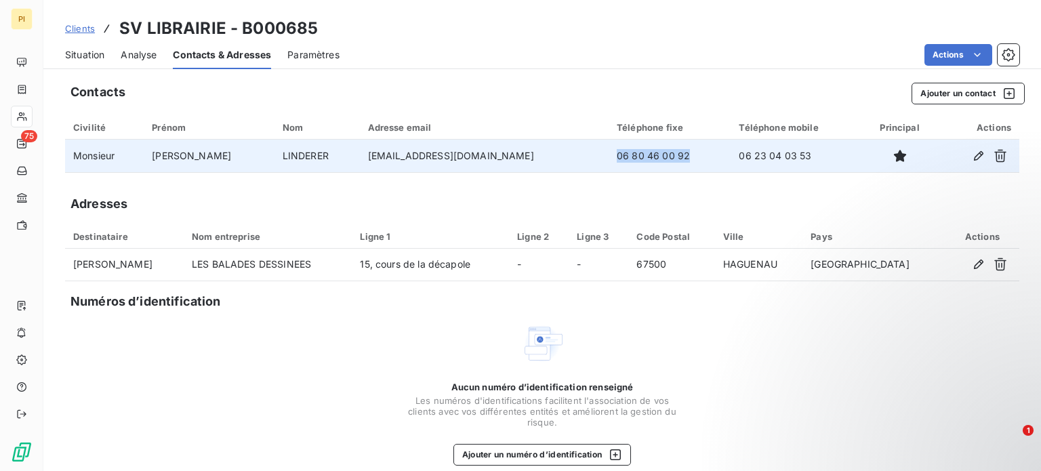
drag, startPoint x: 585, startPoint y: 152, endPoint x: 667, endPoint y: 160, distance: 82.4
click at [667, 160] on td "06 80 46 00 92" at bounding box center [669, 156] width 122 height 33
drag, startPoint x: 703, startPoint y: 156, endPoint x: 790, endPoint y: 156, distance: 87.4
click at [790, 156] on td "06 23 04 03 53" at bounding box center [795, 156] width 131 height 33
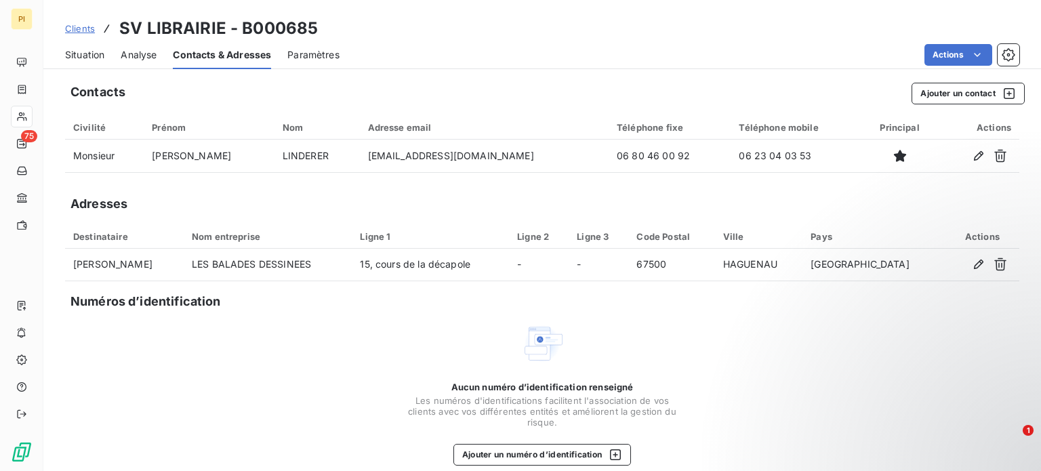
drag, startPoint x: 63, startPoint y: 24, endPoint x: 72, endPoint y: 24, distance: 8.8
click at [63, 24] on div "Clients SV LIBRAIRIE - B000685" at bounding box center [541, 28] width 997 height 24
click at [89, 25] on span "Clients" at bounding box center [80, 28] width 30 height 11
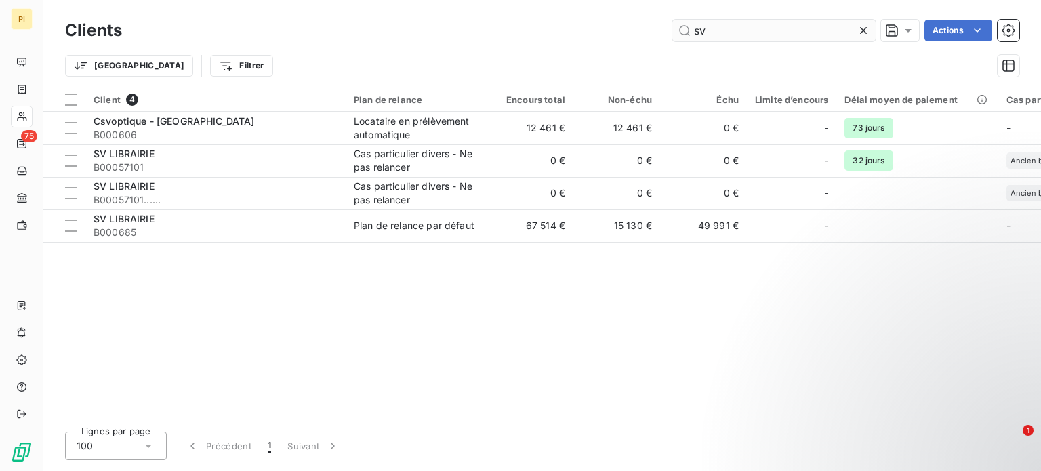
click at [715, 29] on input "sv" at bounding box center [773, 31] width 203 height 22
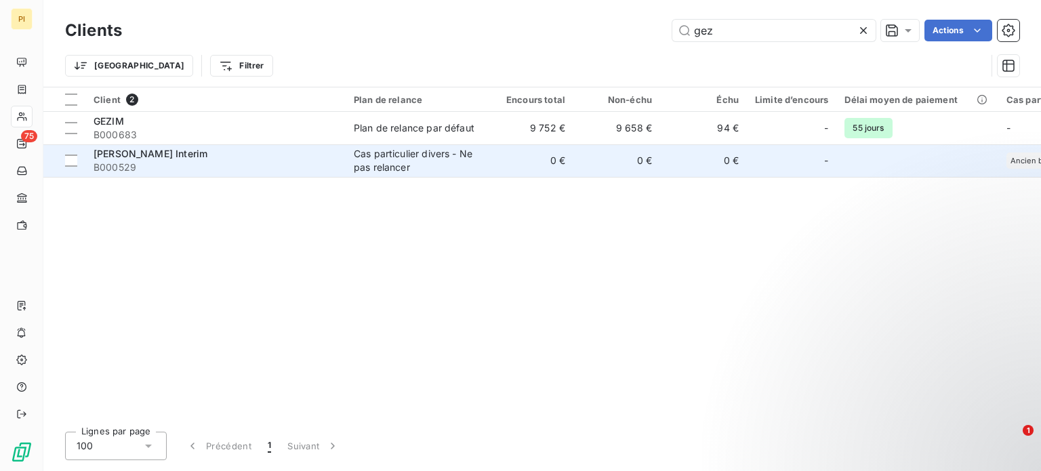
type input "gez"
click at [128, 149] on span "[PERSON_NAME] Interim" at bounding box center [150, 154] width 114 height 12
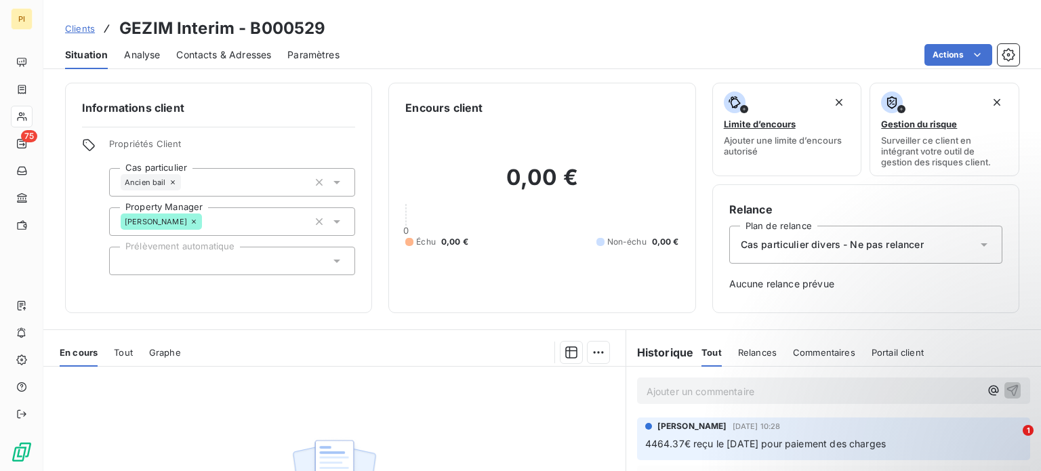
click at [150, 53] on span "Analyse" at bounding box center [142, 55] width 36 height 14
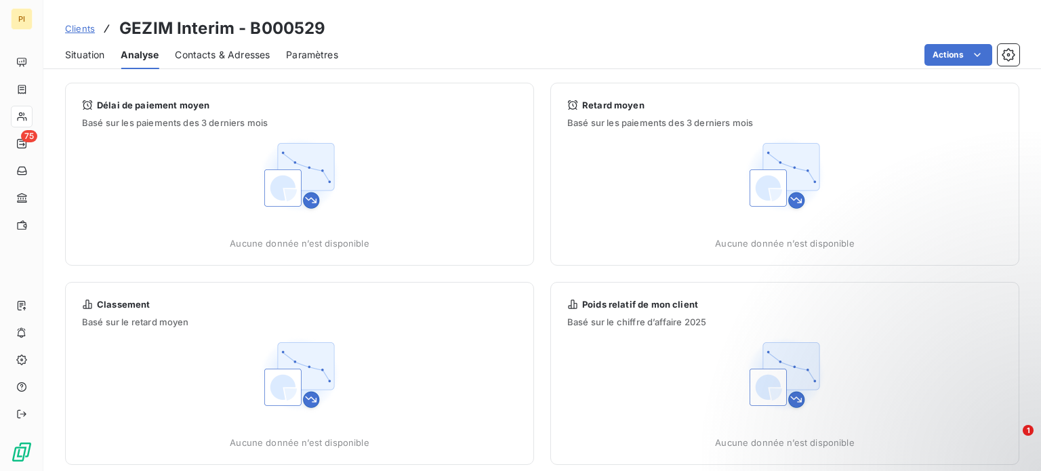
click at [186, 57] on span "Contacts & Adresses" at bounding box center [222, 55] width 95 height 14
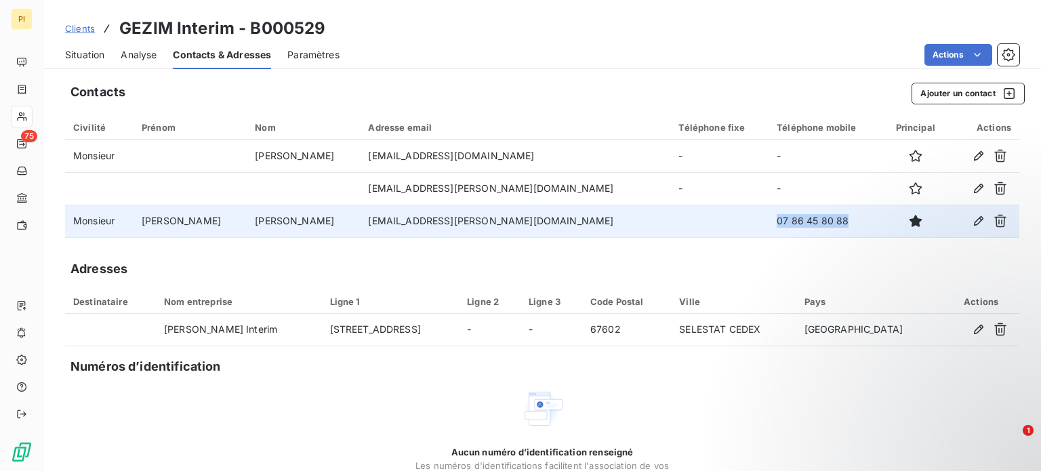
drag, startPoint x: 761, startPoint y: 220, endPoint x: 650, endPoint y: 226, distance: 110.6
click at [650, 226] on tr "Monsieur [PERSON_NAME] [EMAIL_ADDRESS][PERSON_NAME][DOMAIN_NAME] 07 86 45 80 88" at bounding box center [542, 221] width 954 height 33
drag, startPoint x: 448, startPoint y: 220, endPoint x: 352, endPoint y: 219, distance: 96.2
click at [360, 219] on td "[EMAIL_ADDRESS][PERSON_NAME][DOMAIN_NAME]" at bounding box center [515, 221] width 310 height 33
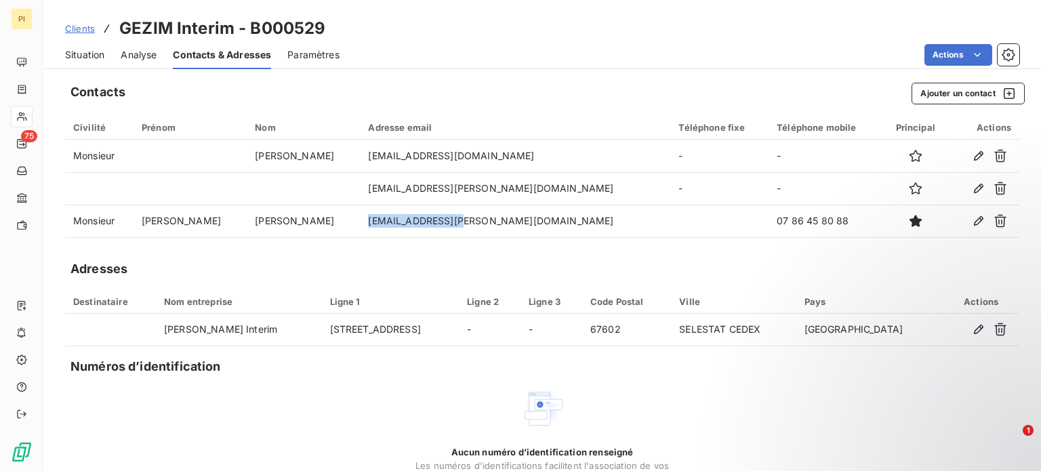
click at [85, 28] on span "Clients" at bounding box center [80, 28] width 30 height 11
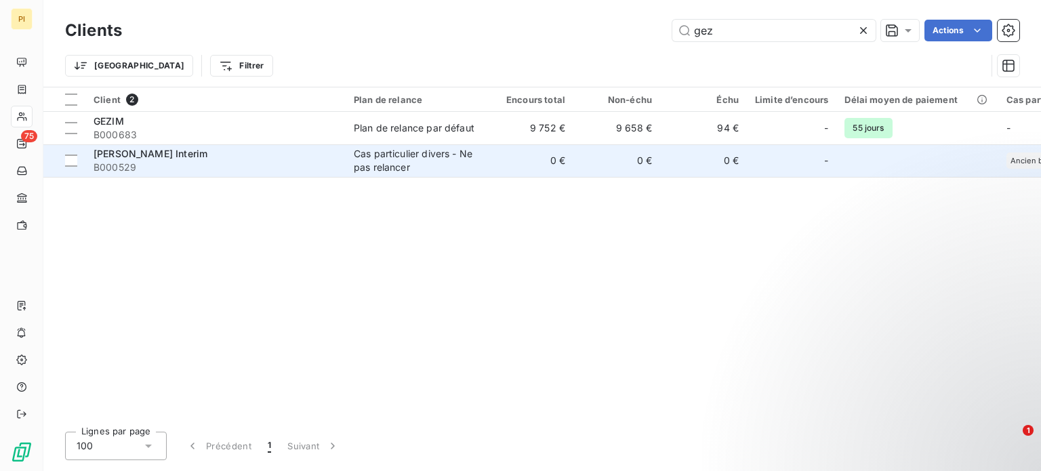
click at [168, 167] on span "B000529" at bounding box center [215, 168] width 244 height 14
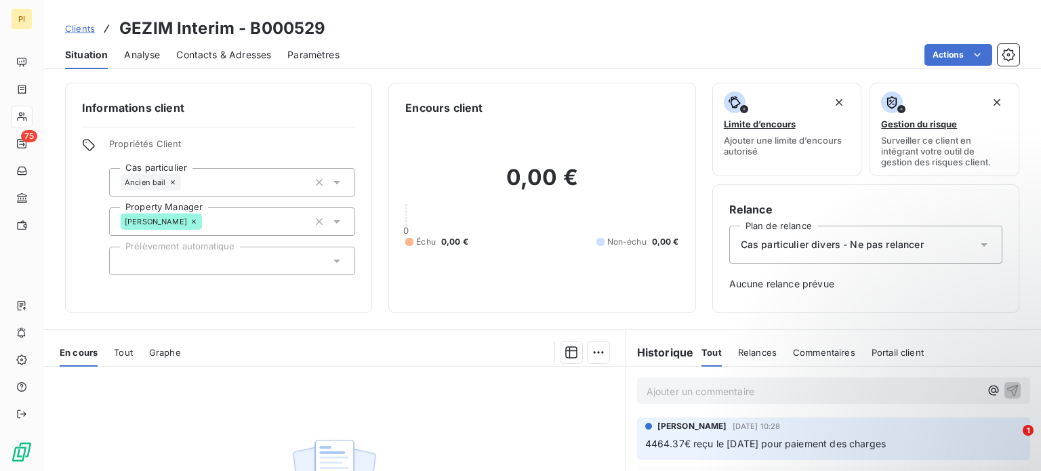
click at [87, 24] on span "Clients" at bounding box center [80, 28] width 30 height 11
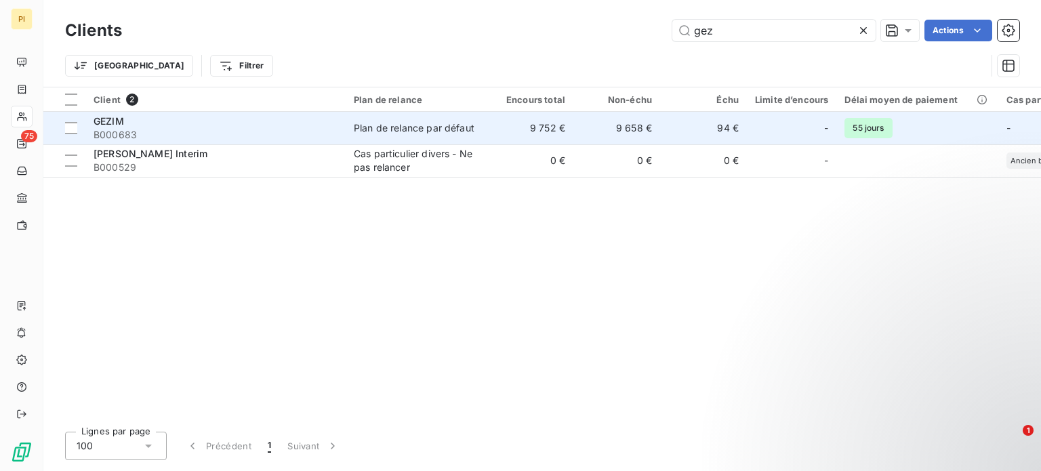
click at [109, 124] on span "GEZIM" at bounding box center [108, 121] width 30 height 12
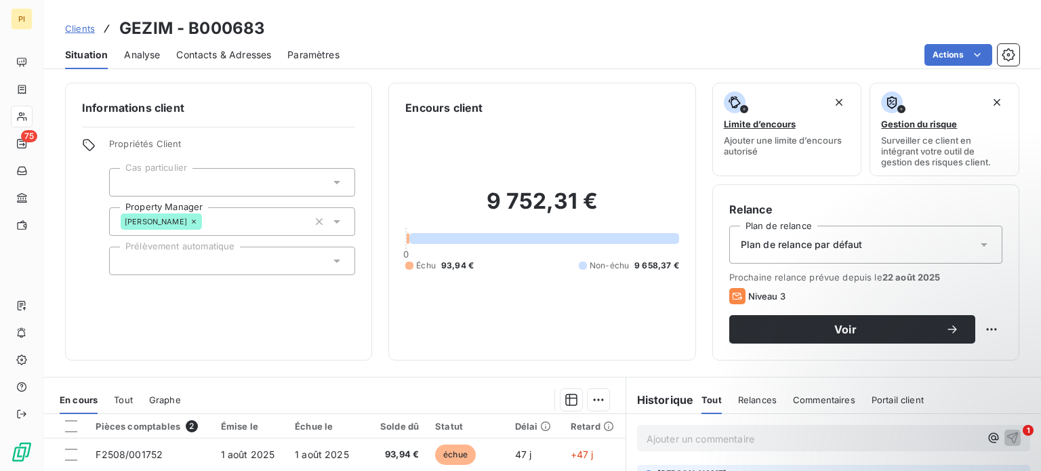
click at [196, 50] on span "Contacts & Adresses" at bounding box center [223, 55] width 95 height 14
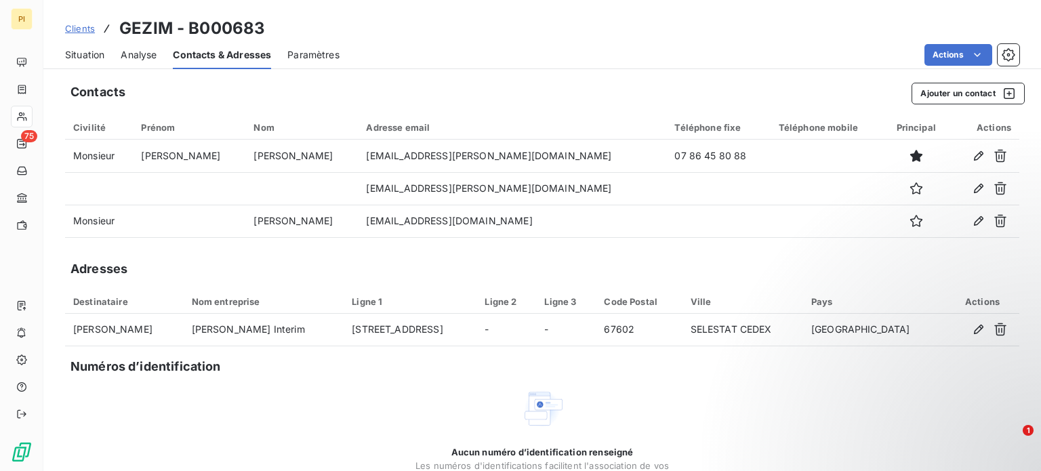
click at [76, 34] on span "Clients" at bounding box center [80, 28] width 30 height 11
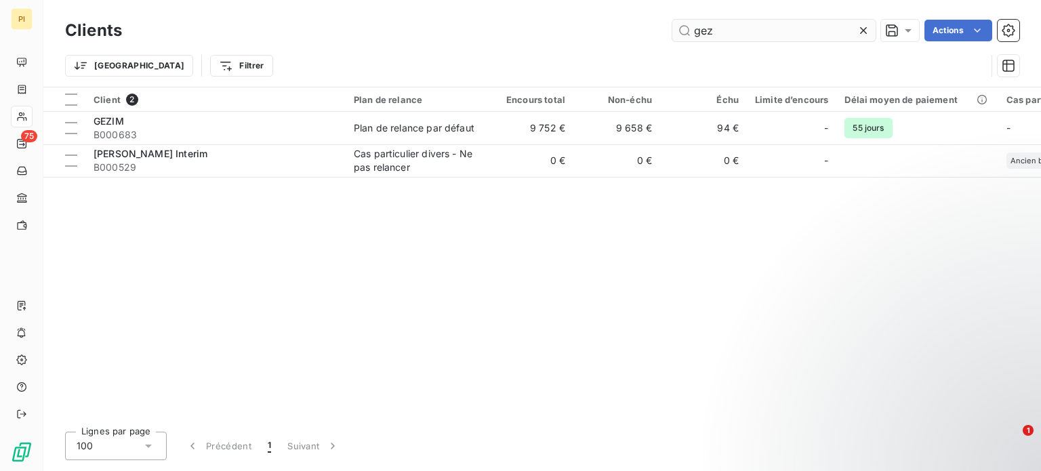
click at [734, 31] on input "gez" at bounding box center [773, 31] width 203 height 22
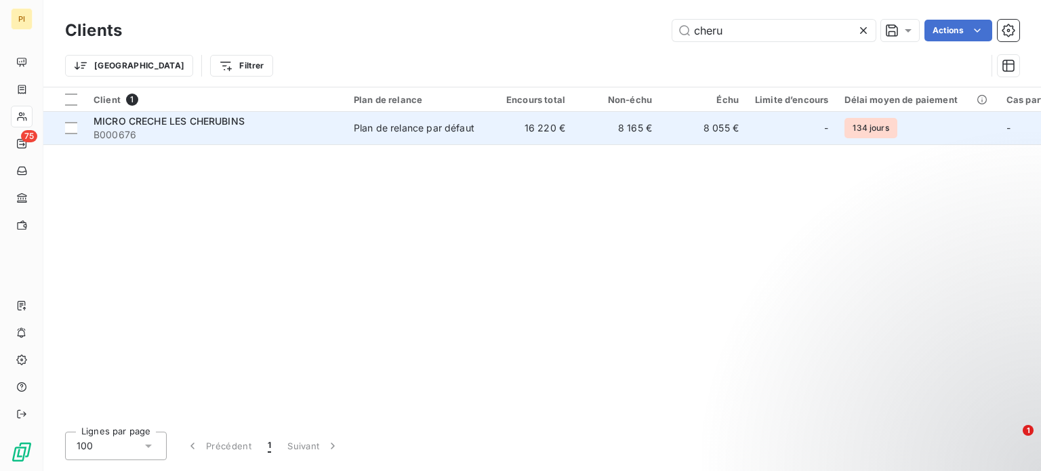
type input "cheru"
click at [173, 133] on span "B000676" at bounding box center [215, 135] width 244 height 14
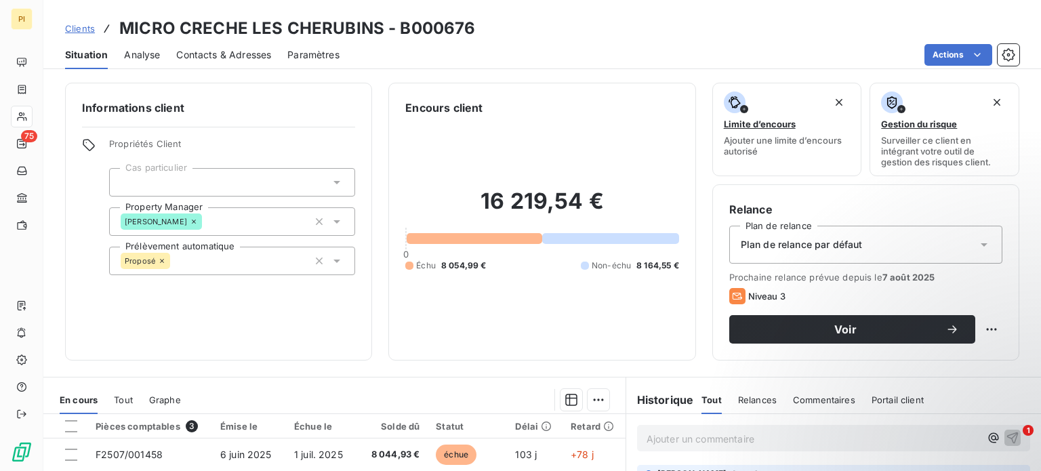
click at [146, 56] on span "Analyse" at bounding box center [142, 55] width 36 height 14
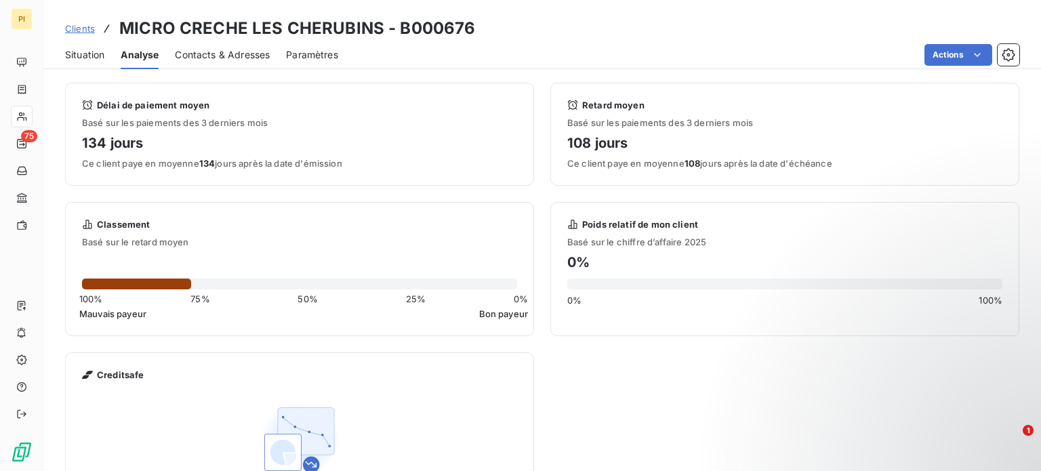
click at [206, 60] on span "Contacts & Adresses" at bounding box center [222, 55] width 95 height 14
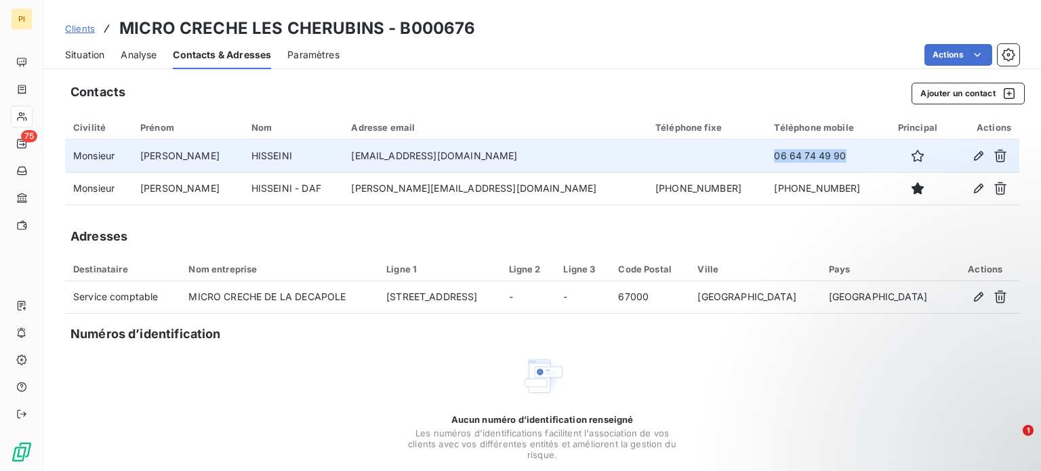
drag, startPoint x: 796, startPoint y: 153, endPoint x: 707, endPoint y: 156, distance: 88.8
click at [766, 156] on td "06 64 74 49 90" at bounding box center [825, 156] width 119 height 33
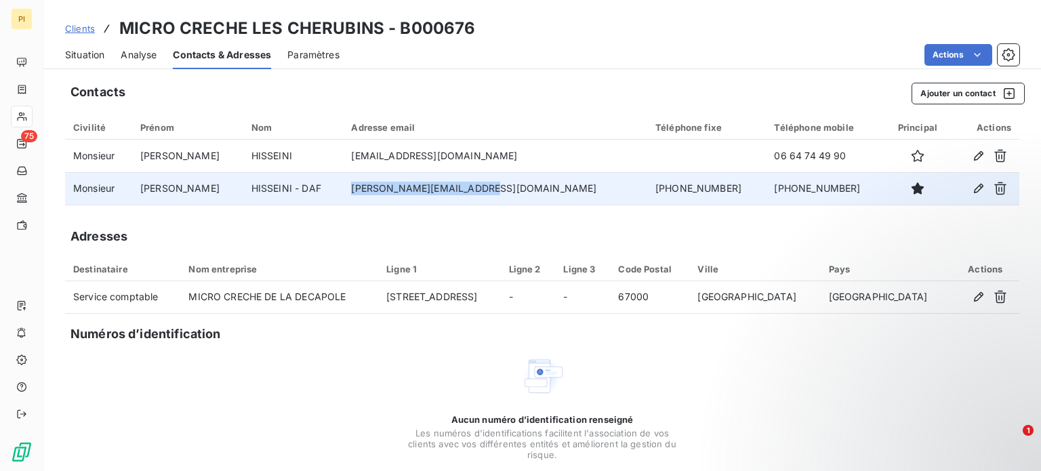
drag, startPoint x: 505, startPoint y: 186, endPoint x: 318, endPoint y: 179, distance: 187.8
click at [318, 179] on tr "Monsieur [PERSON_NAME] - DAF [PERSON_NAME][EMAIL_ADDRESS][DOMAIN_NAME] [PHONE_N…" at bounding box center [542, 188] width 954 height 33
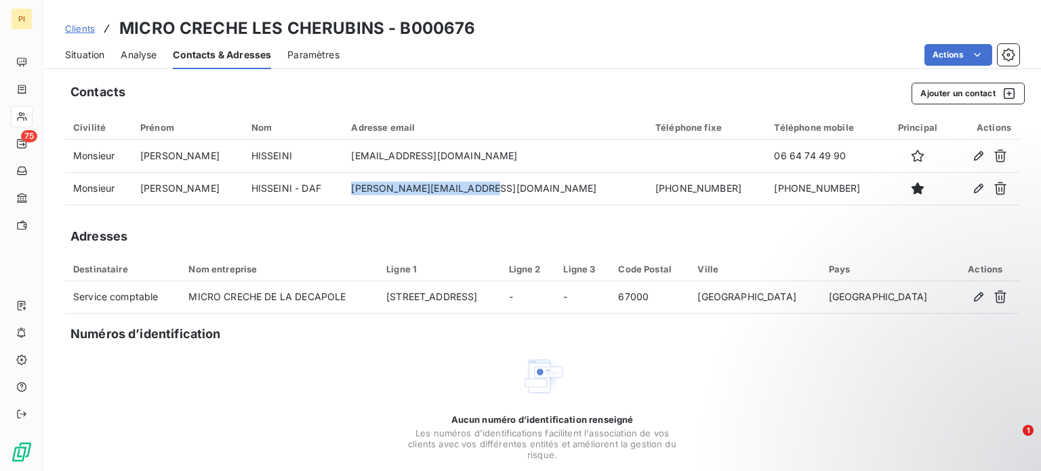
click at [73, 24] on span "Clients" at bounding box center [80, 28] width 30 height 11
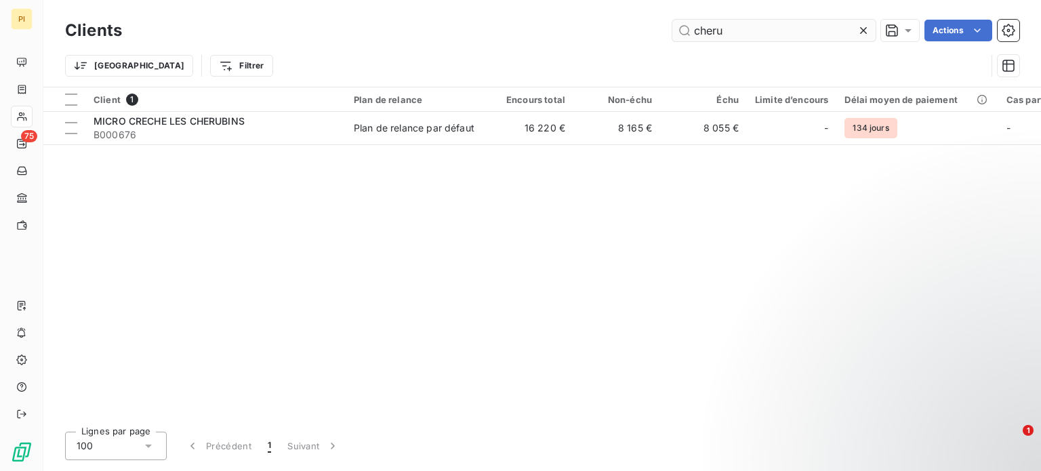
click at [694, 32] on input "cheru" at bounding box center [773, 31] width 203 height 22
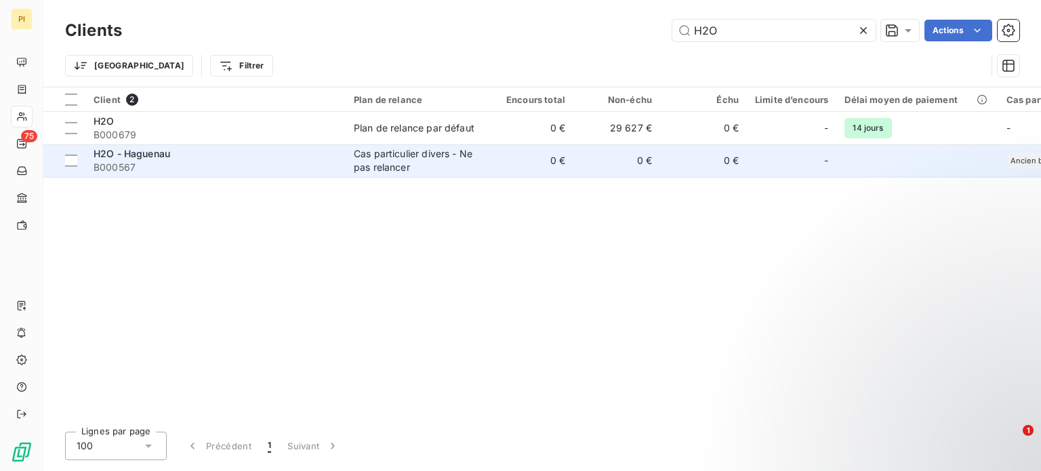
type input "H2O"
click at [240, 163] on span "B000567" at bounding box center [215, 168] width 244 height 14
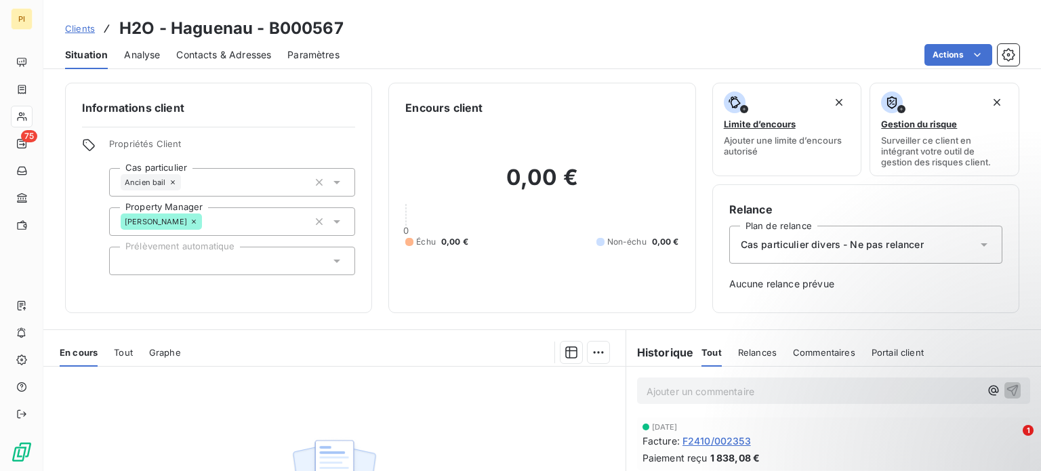
click at [209, 62] on div "Contacts & Adresses" at bounding box center [223, 55] width 95 height 28
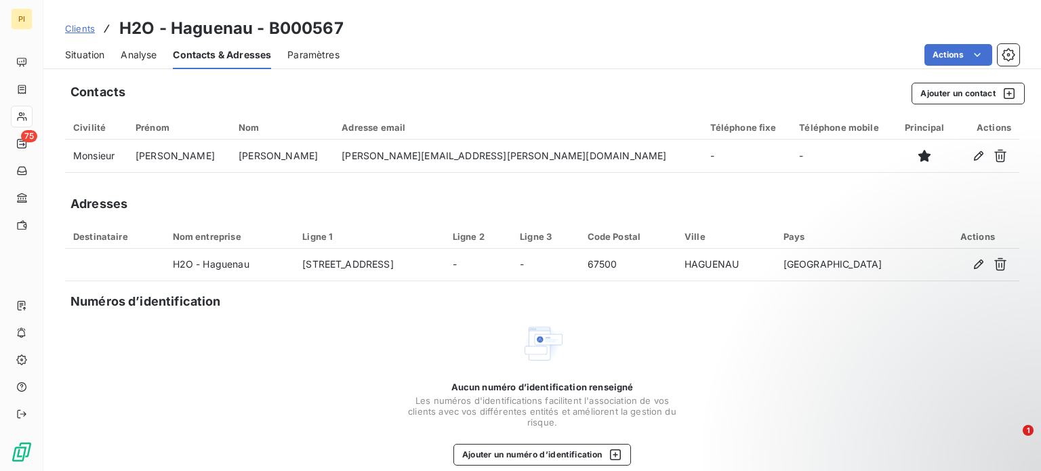
click at [77, 28] on span "Clients" at bounding box center [80, 28] width 30 height 11
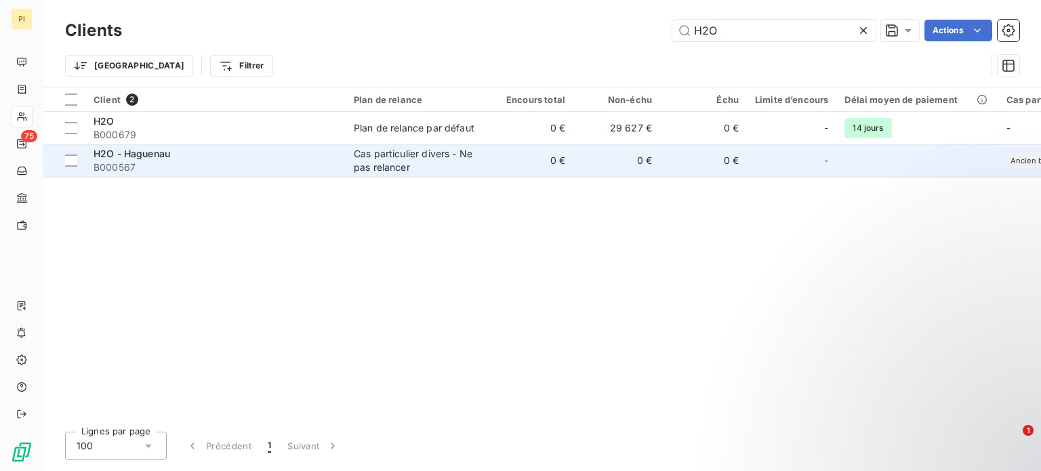
click at [172, 161] on span "B000567" at bounding box center [215, 168] width 244 height 14
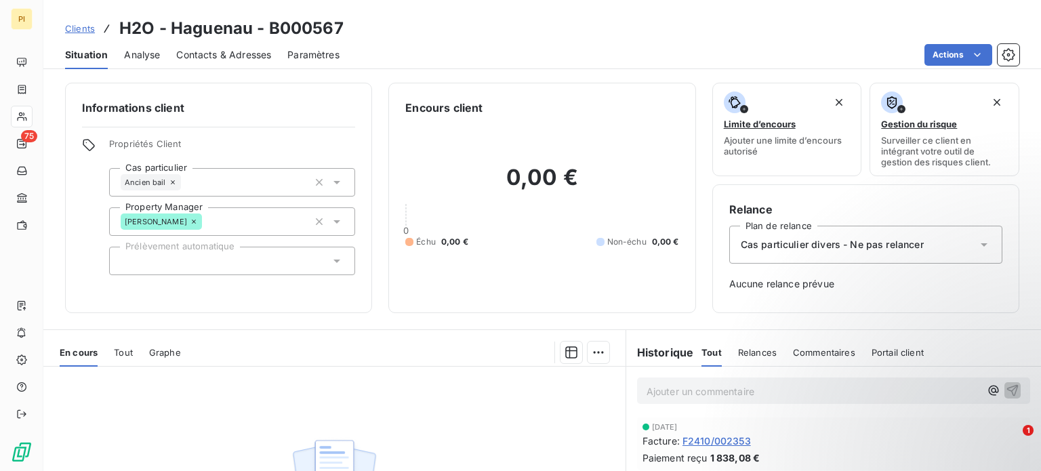
click at [222, 57] on span "Contacts & Adresses" at bounding box center [223, 55] width 95 height 14
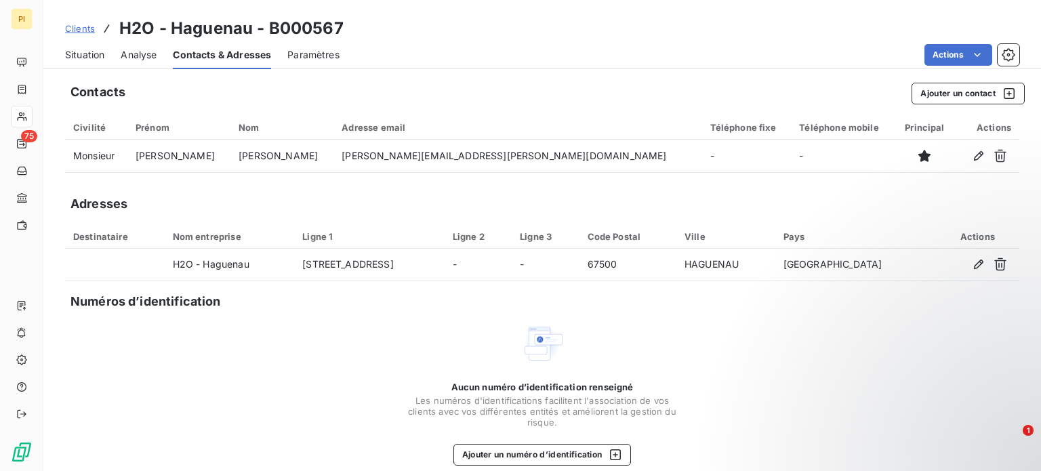
click at [81, 29] on span "Clients" at bounding box center [80, 28] width 30 height 11
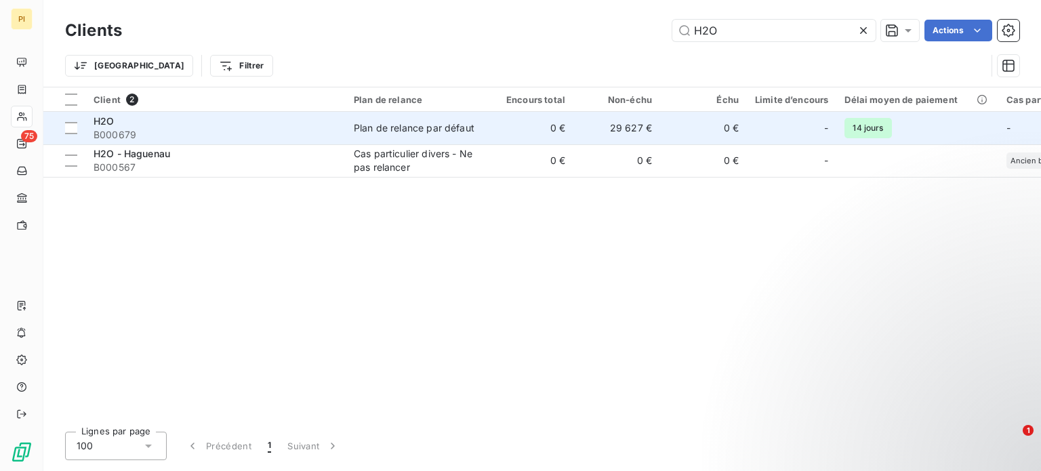
click at [175, 130] on span "B000679" at bounding box center [215, 135] width 244 height 14
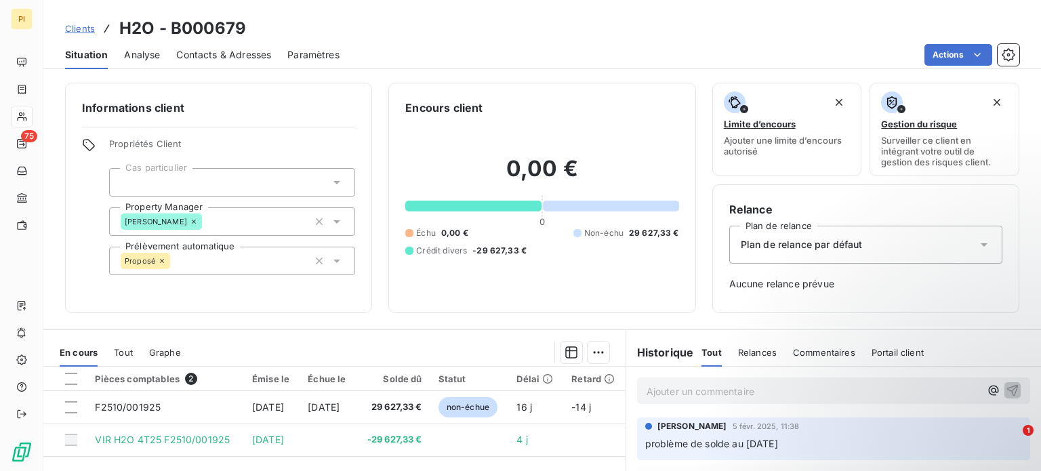
click at [210, 57] on span "Contacts & Adresses" at bounding box center [223, 55] width 95 height 14
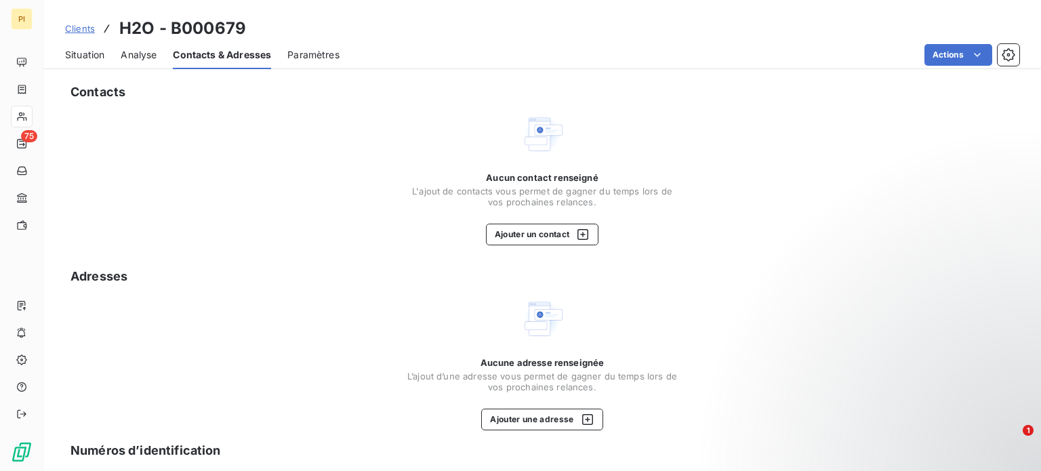
click at [152, 62] on div "Analyse" at bounding box center [139, 55] width 36 height 28
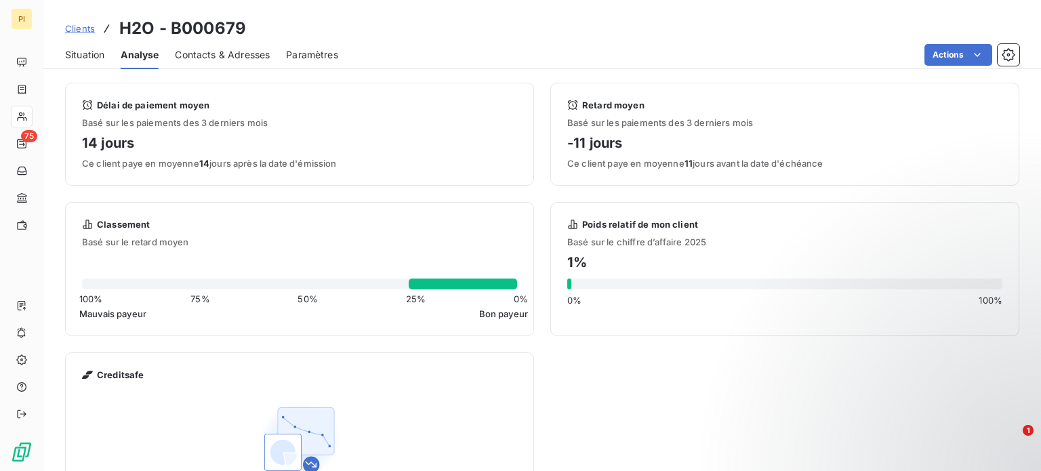
click at [108, 57] on div "Situation Analyse Contacts & Adresses Paramètres Actions" at bounding box center [541, 55] width 997 height 28
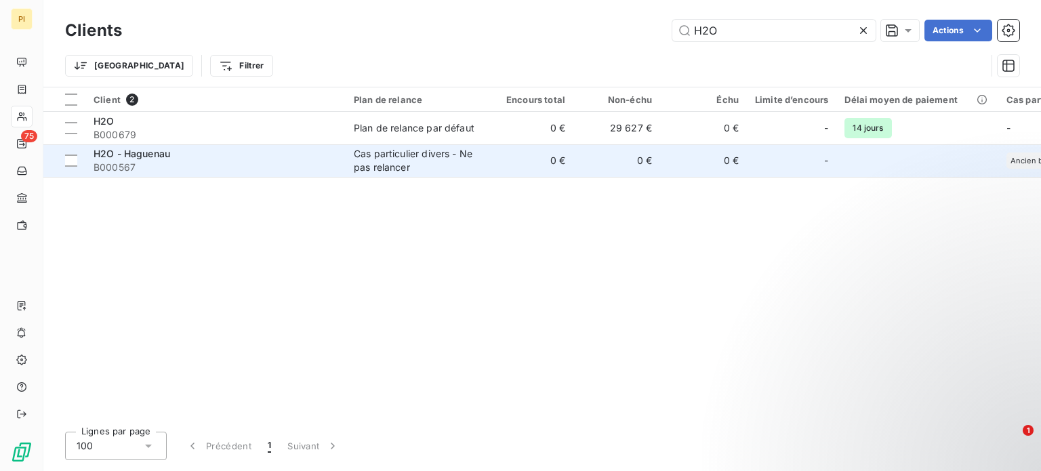
click at [305, 147] on div "H2O - Haguenau" at bounding box center [215, 154] width 244 height 14
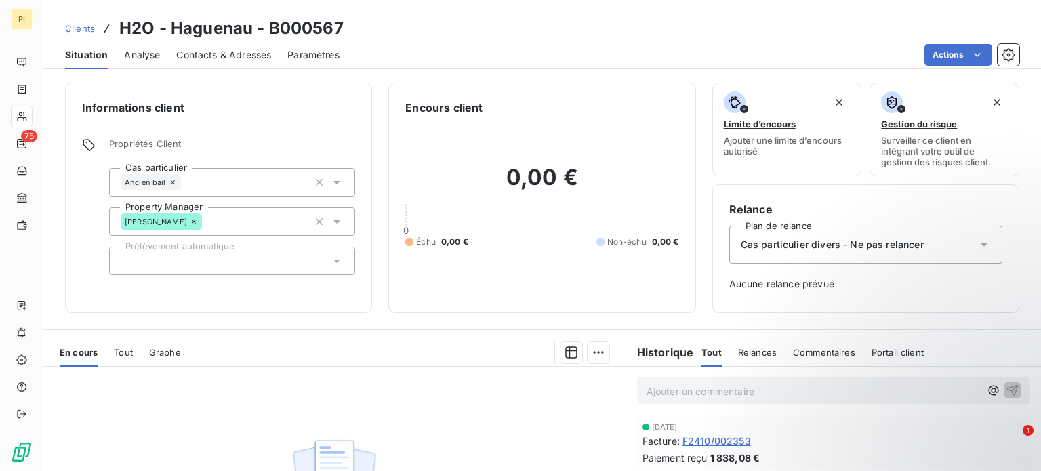
click at [216, 51] on span "Contacts & Adresses" at bounding box center [223, 55] width 95 height 14
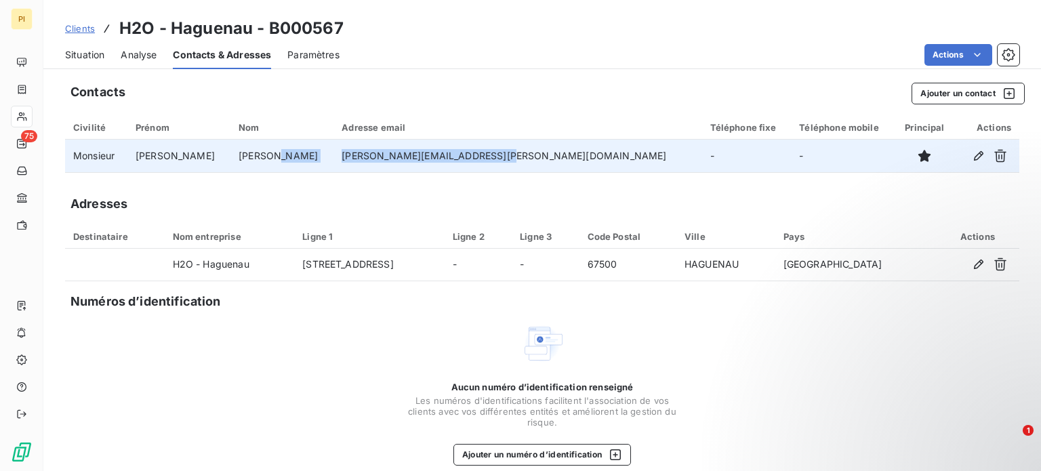
drag, startPoint x: 528, startPoint y: 158, endPoint x: 311, endPoint y: 159, distance: 217.5
click at [311, 159] on tr "Monsieur [PERSON_NAME] [PERSON_NAME][EMAIL_ADDRESS][PERSON_NAME][DOMAIN_NAME] -…" at bounding box center [542, 156] width 954 height 33
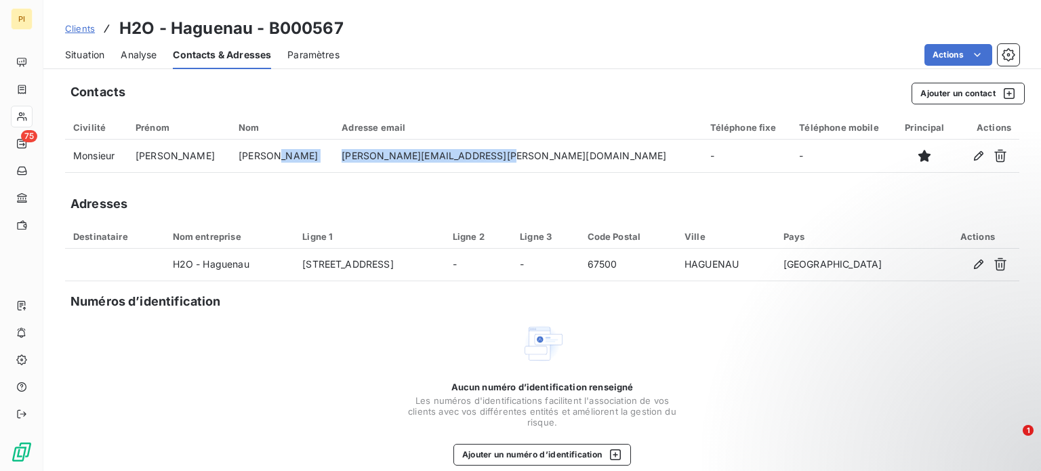
click at [68, 32] on span "Clients" at bounding box center [80, 28] width 30 height 11
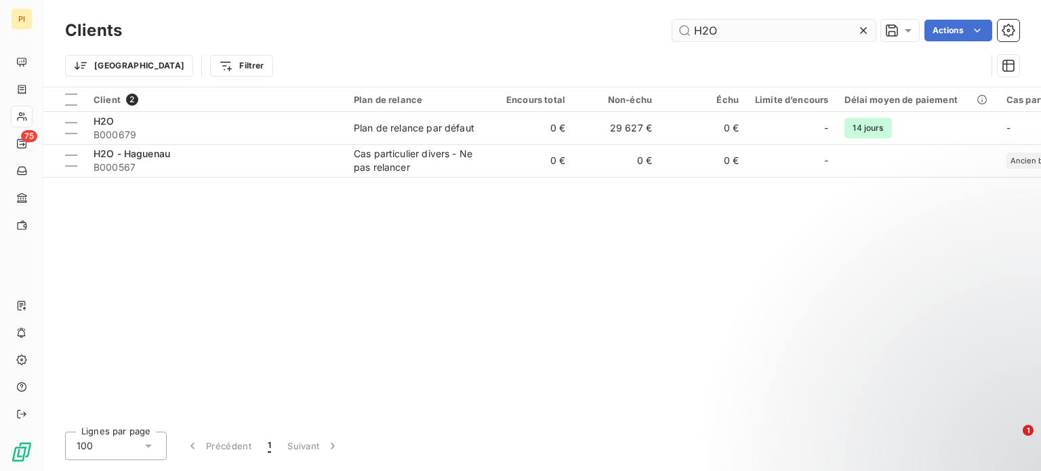
click at [685, 33] on input "H2O" at bounding box center [773, 31] width 203 height 22
click at [692, 31] on input "H2O" at bounding box center [773, 31] width 203 height 22
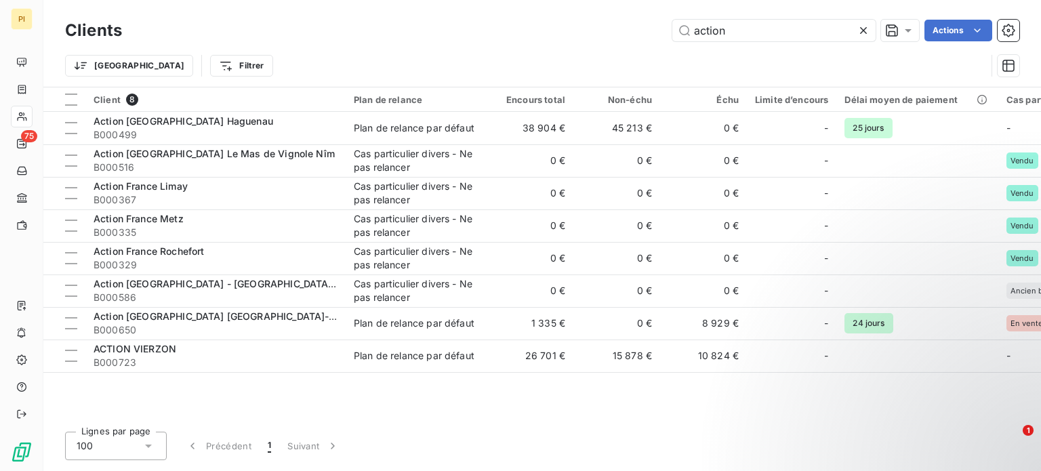
type input "action"
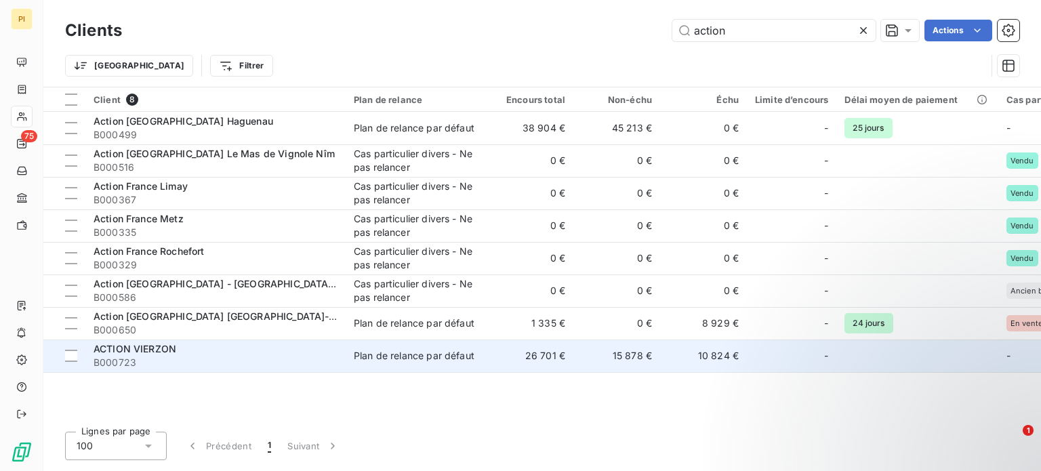
click at [194, 356] on span "B000723" at bounding box center [215, 363] width 244 height 14
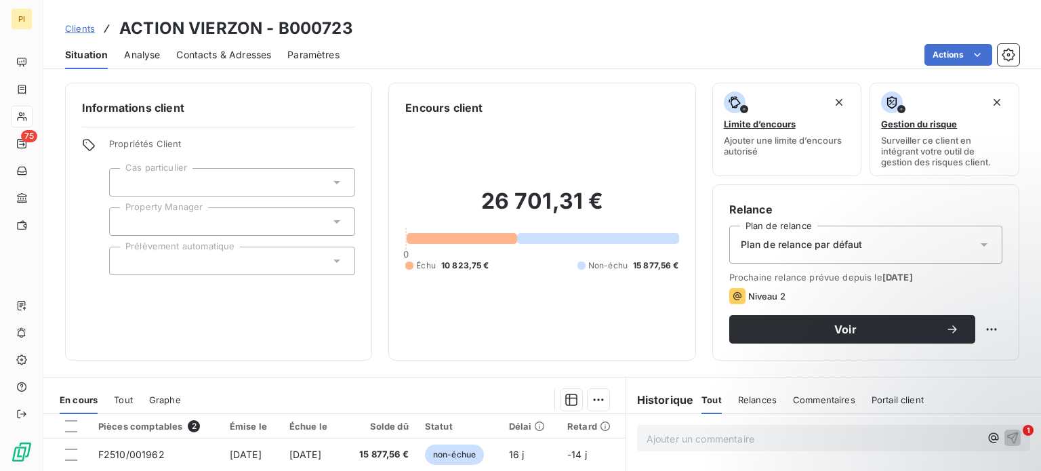
click at [221, 56] on span "Contacts & Adresses" at bounding box center [223, 55] width 95 height 14
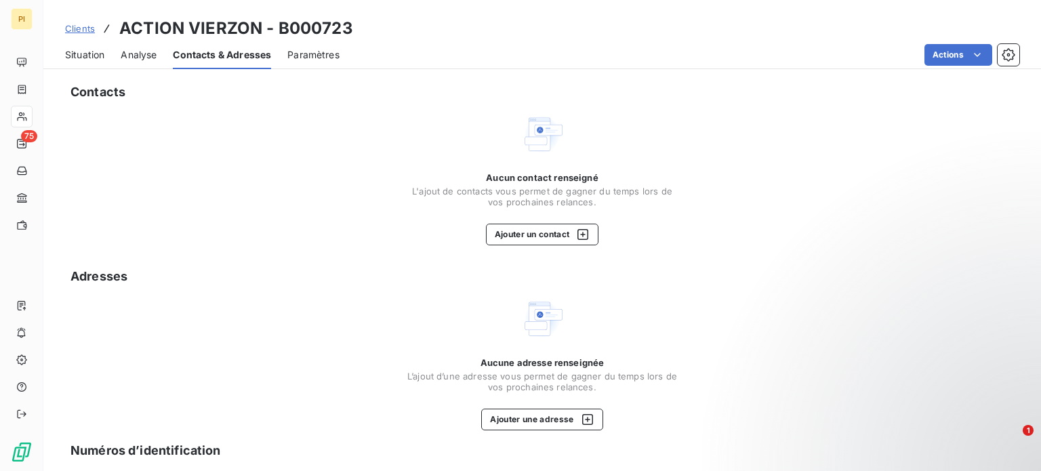
click at [167, 60] on div "Situation Analyse Contacts & Adresses Paramètres Actions" at bounding box center [541, 55] width 997 height 28
click at [137, 56] on span "Analyse" at bounding box center [139, 55] width 36 height 14
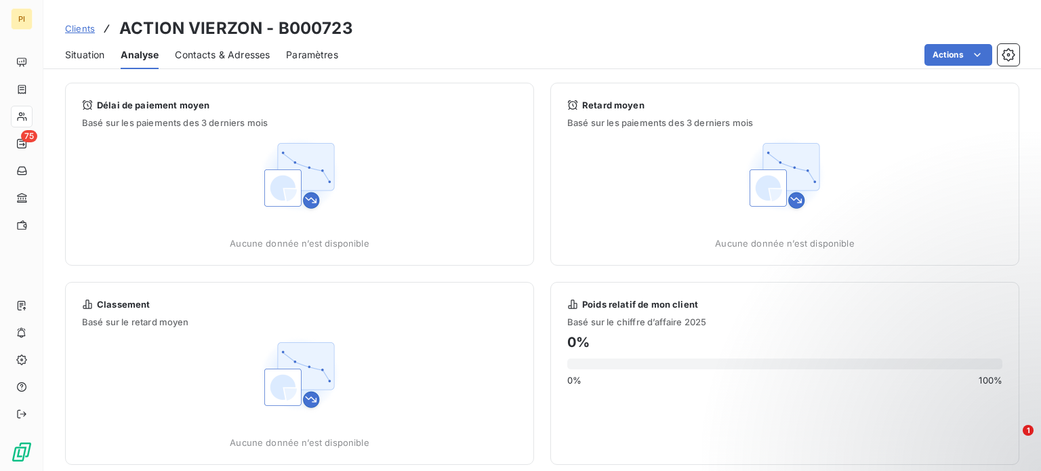
click at [106, 49] on div "Situation Analyse Contacts & Adresses Paramètres Actions" at bounding box center [541, 55] width 997 height 28
click at [98, 54] on span "Situation" at bounding box center [84, 55] width 39 height 14
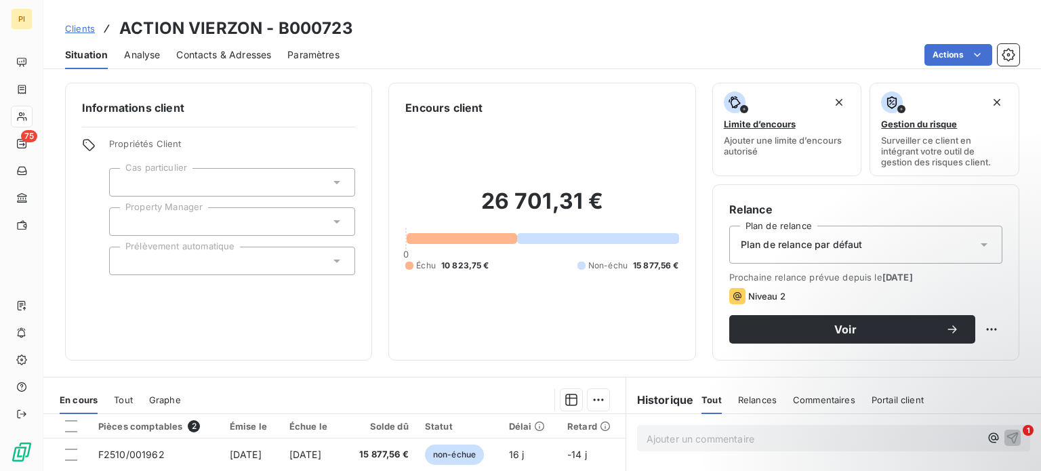
click at [89, 29] on span "Clients" at bounding box center [80, 28] width 30 height 11
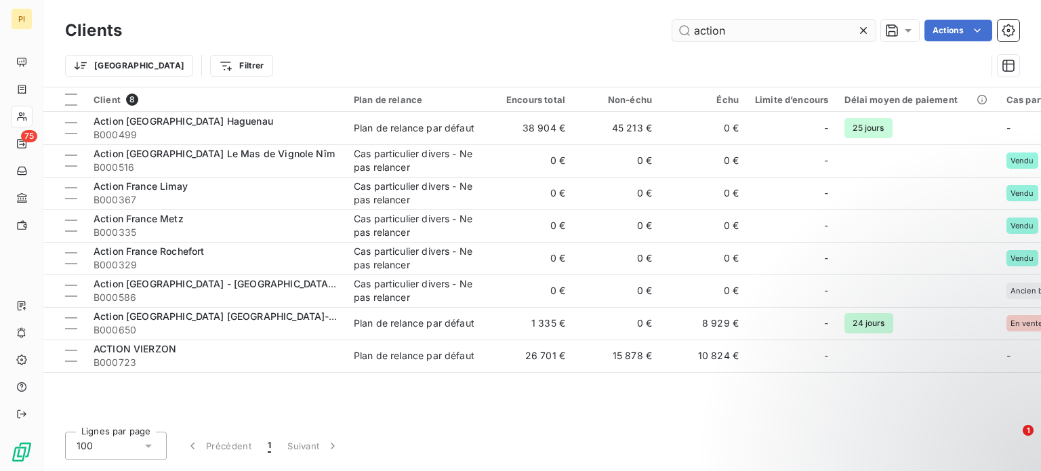
click at [747, 37] on input "action" at bounding box center [773, 31] width 203 height 22
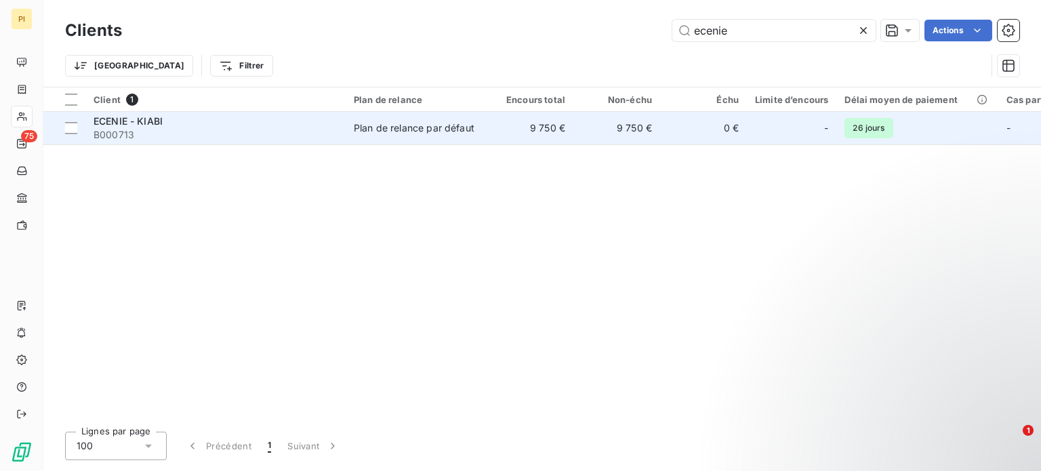
type input "ecenie"
click at [180, 125] on div "ECENIE - KIABI" at bounding box center [215, 121] width 244 height 14
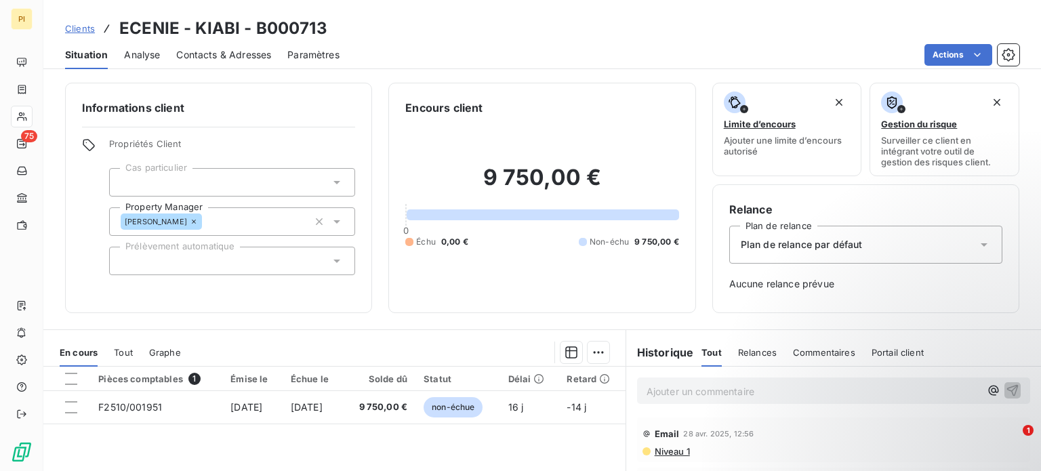
click at [201, 56] on span "Contacts & Adresses" at bounding box center [223, 55] width 95 height 14
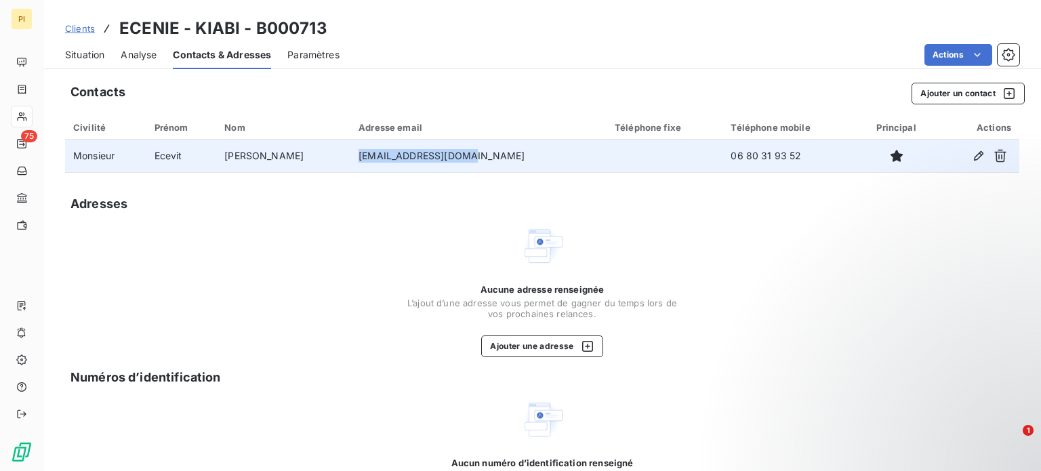
drag, startPoint x: 336, startPoint y: 154, endPoint x: 457, endPoint y: 159, distance: 121.4
click at [457, 159] on td "[EMAIL_ADDRESS][DOMAIN_NAME]" at bounding box center [478, 156] width 256 height 33
drag, startPoint x: 658, startPoint y: 159, endPoint x: 742, endPoint y: 157, distance: 84.0
click at [742, 157] on td "06 80 31 93 52" at bounding box center [789, 156] width 134 height 33
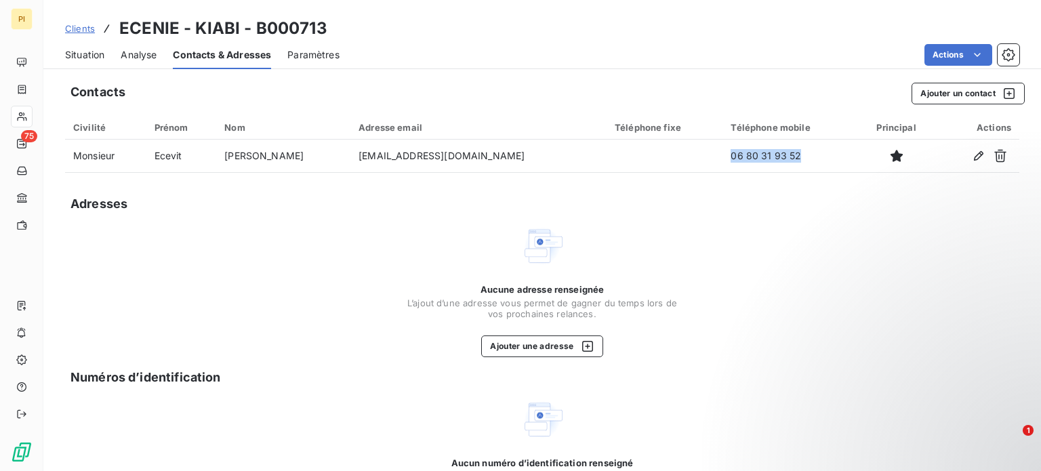
click at [85, 26] on span "Clients" at bounding box center [80, 28] width 30 height 11
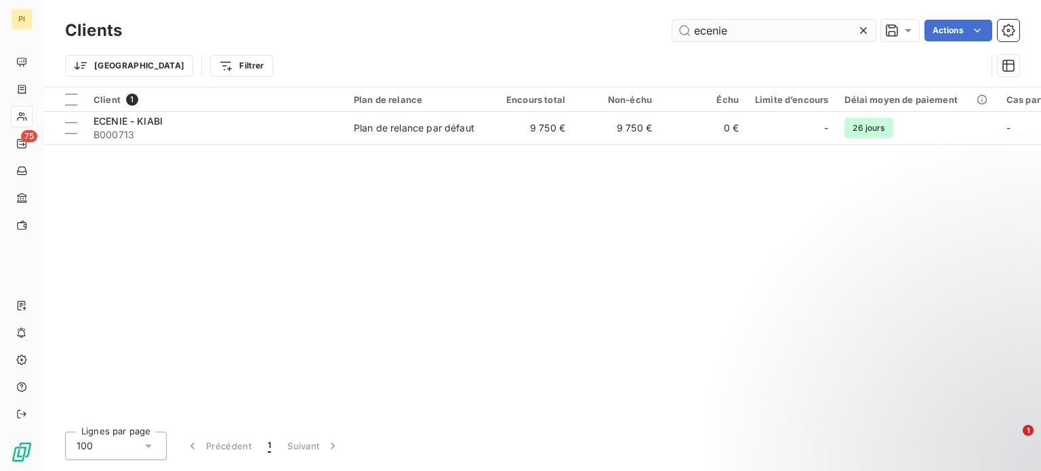
click at [728, 35] on input "ecenie" at bounding box center [773, 31] width 203 height 22
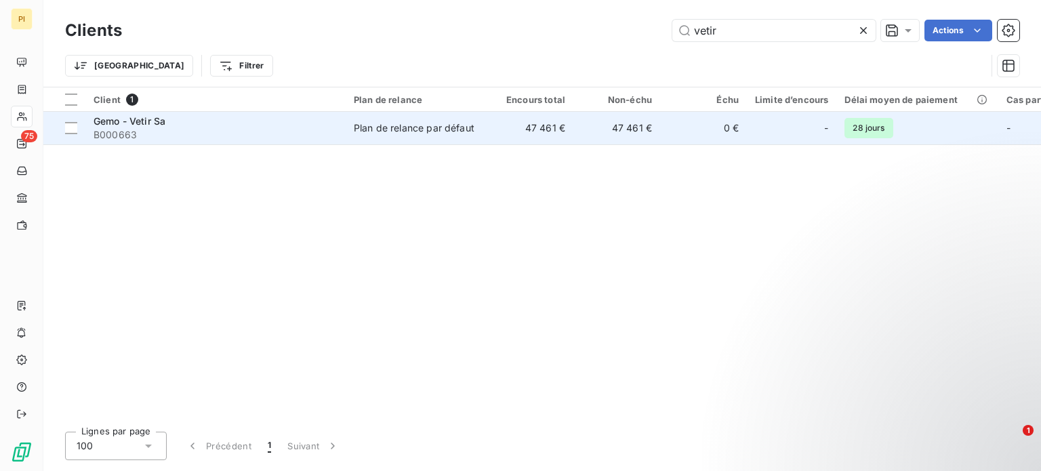
type input "vetir"
click at [257, 127] on div "Gemo - Vetir Sa" at bounding box center [215, 121] width 244 height 14
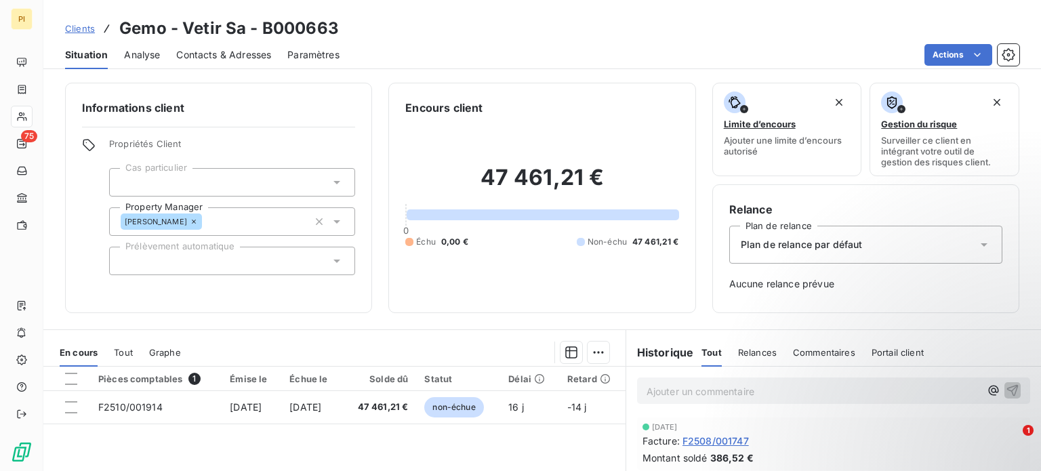
click at [213, 56] on span "Contacts & Adresses" at bounding box center [223, 55] width 95 height 14
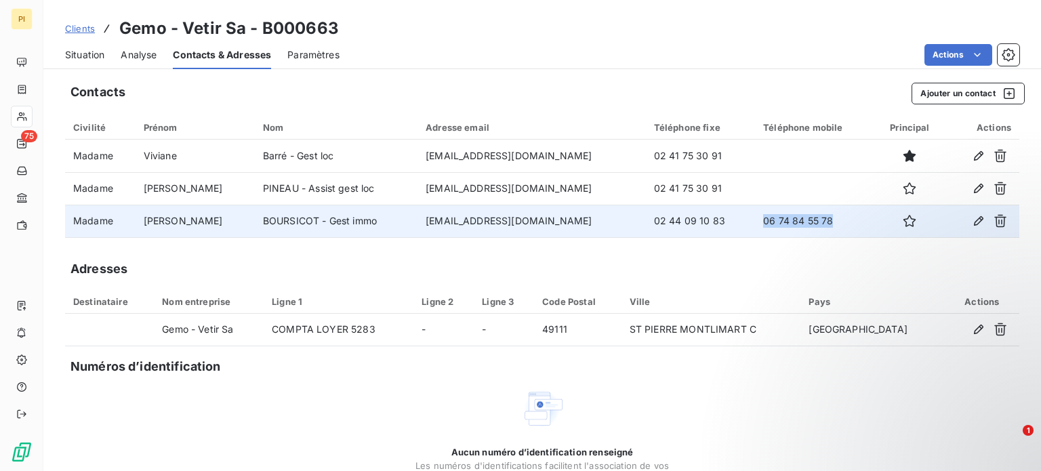
drag, startPoint x: 751, startPoint y: 221, endPoint x: 844, endPoint y: 222, distance: 93.5
click at [844, 222] on td "06 74 84 55 78" at bounding box center [815, 221] width 120 height 33
drag, startPoint x: 387, startPoint y: 211, endPoint x: 495, endPoint y: 221, distance: 108.2
click at [495, 221] on td "[EMAIL_ADDRESS][DOMAIN_NAME]" at bounding box center [531, 221] width 228 height 33
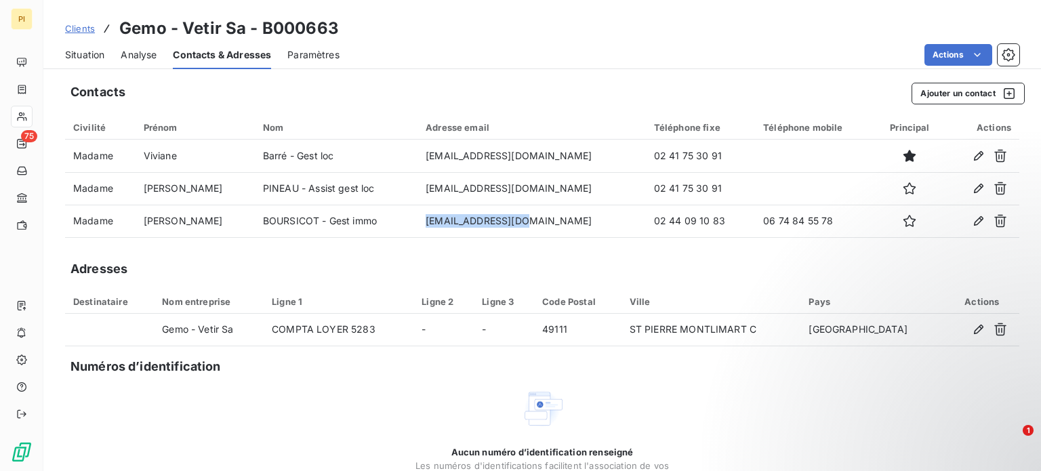
click at [85, 28] on span "Clients" at bounding box center [80, 28] width 30 height 11
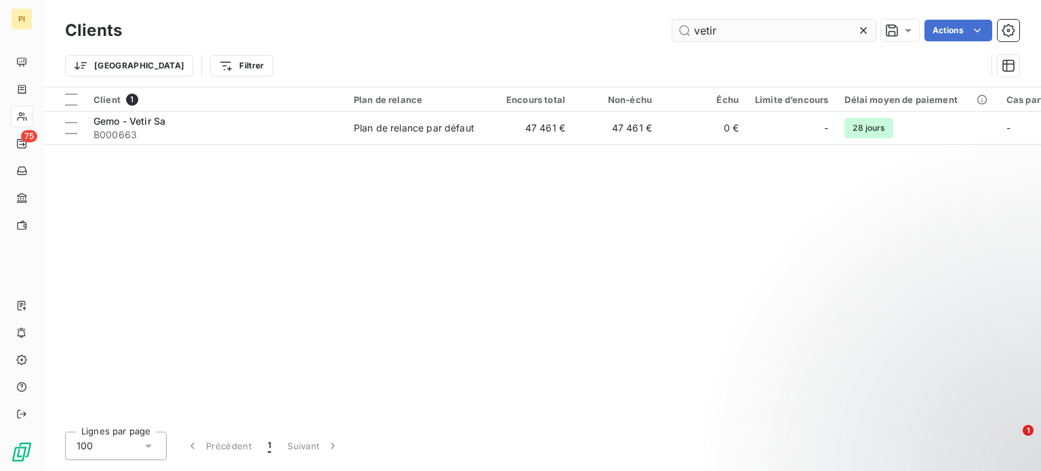
click at [740, 34] on input "vetir" at bounding box center [773, 31] width 203 height 22
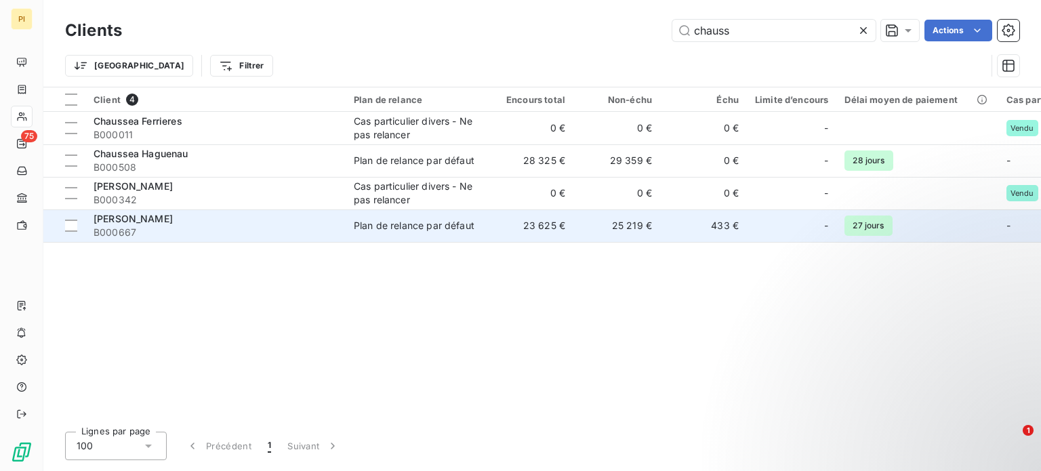
type input "chauss"
click at [316, 219] on div "[PERSON_NAME]" at bounding box center [215, 219] width 244 height 14
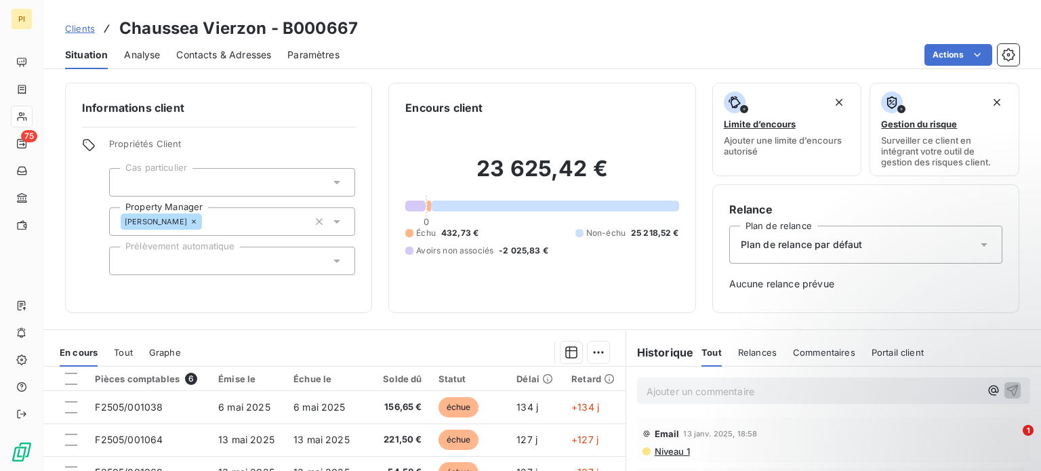
click at [198, 59] on span "Contacts & Adresses" at bounding box center [223, 55] width 95 height 14
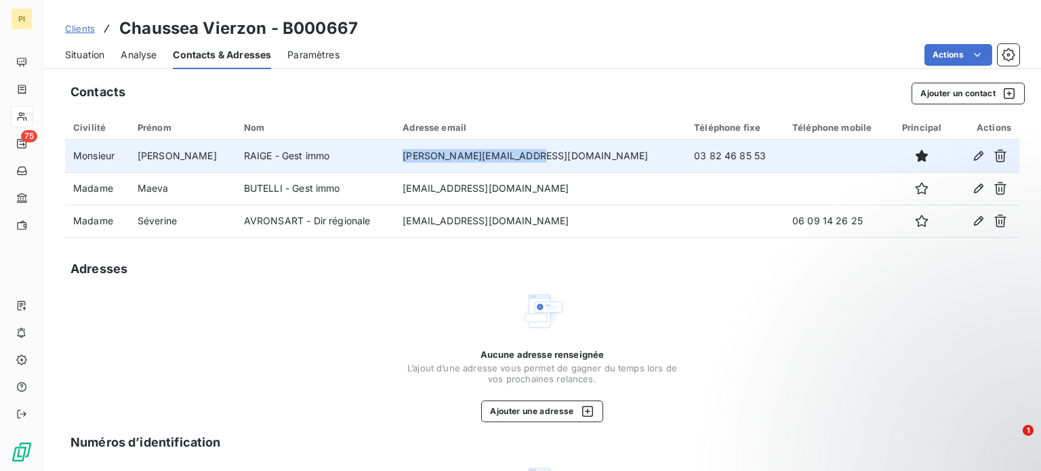
drag, startPoint x: 408, startPoint y: 150, endPoint x: 547, endPoint y: 158, distance: 139.8
click at [547, 158] on td "[PERSON_NAME][EMAIL_ADDRESS][DOMAIN_NAME]" at bounding box center [539, 156] width 291 height 33
drag, startPoint x: 622, startPoint y: 155, endPoint x: 728, endPoint y: 157, distance: 106.4
click at [728, 157] on td "03 82 46 85 53" at bounding box center [735, 156] width 98 height 33
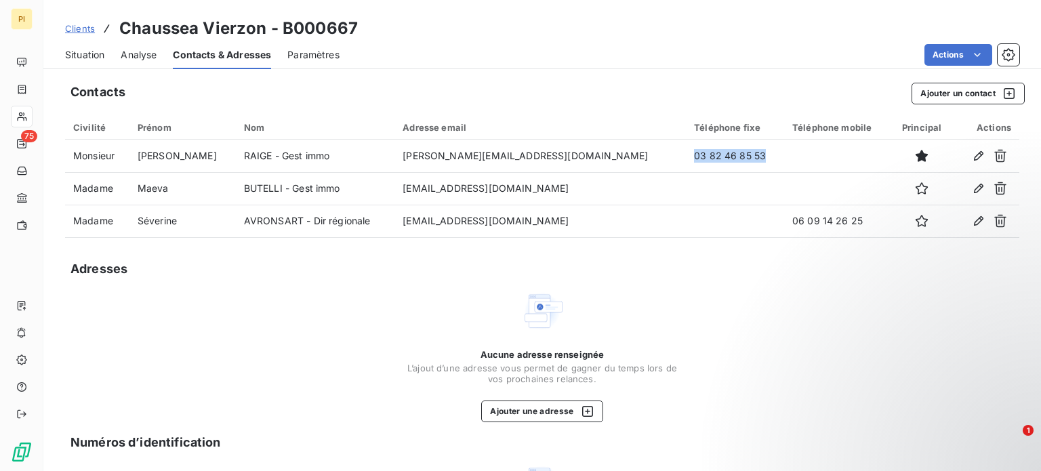
click at [87, 28] on span "Clients" at bounding box center [80, 28] width 30 height 11
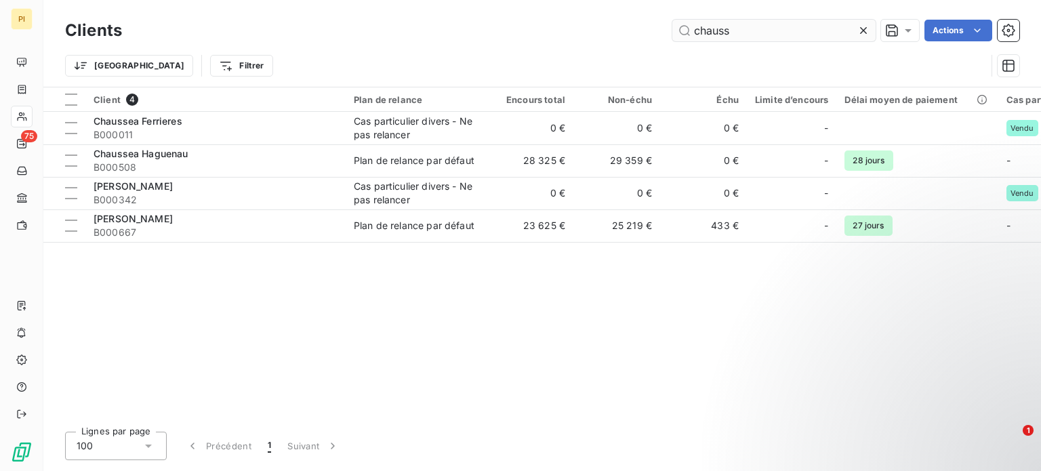
click at [739, 30] on input "chauss" at bounding box center [773, 31] width 203 height 22
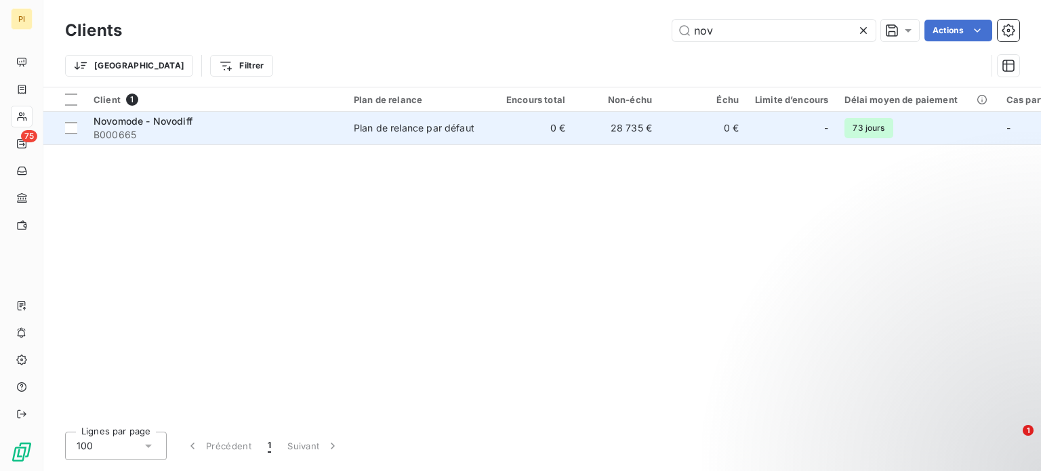
type input "nov"
click at [236, 140] on span "B000665" at bounding box center [215, 135] width 244 height 14
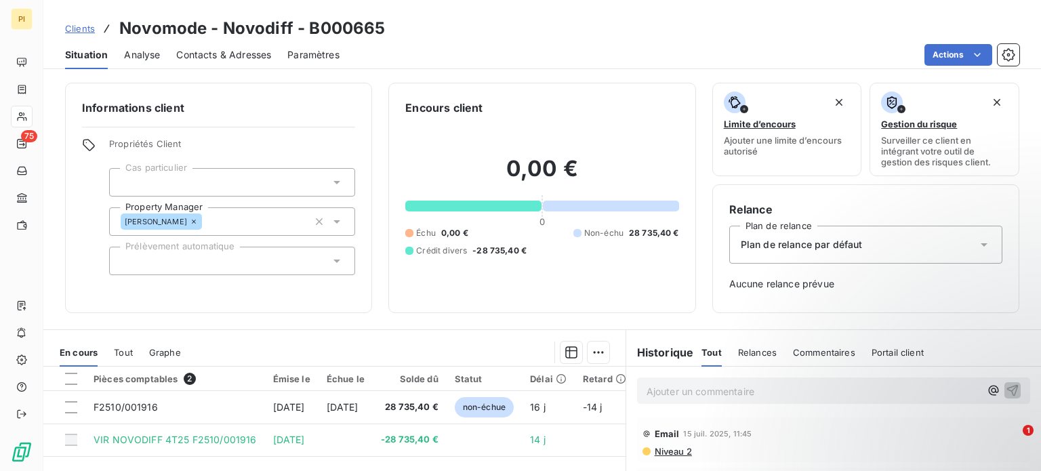
click at [209, 58] on span "Contacts & Adresses" at bounding box center [223, 55] width 95 height 14
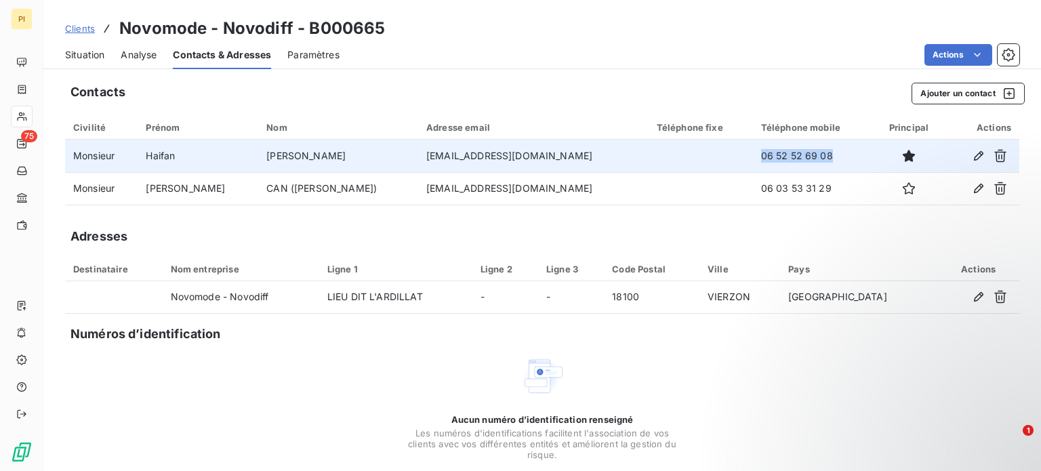
drag, startPoint x: 787, startPoint y: 152, endPoint x: 685, endPoint y: 154, distance: 102.3
click at [683, 154] on tr "Monsieur [PERSON_NAME] [EMAIL_ADDRESS][DOMAIN_NAME] 06 52 52 69 08" at bounding box center [542, 156] width 954 height 33
drag, startPoint x: 364, startPoint y: 156, endPoint x: 486, endPoint y: 165, distance: 121.6
click at [486, 165] on td "[EMAIL_ADDRESS][DOMAIN_NAME]" at bounding box center [533, 156] width 230 height 33
click at [258, 153] on td "[PERSON_NAME]" at bounding box center [338, 156] width 160 height 33
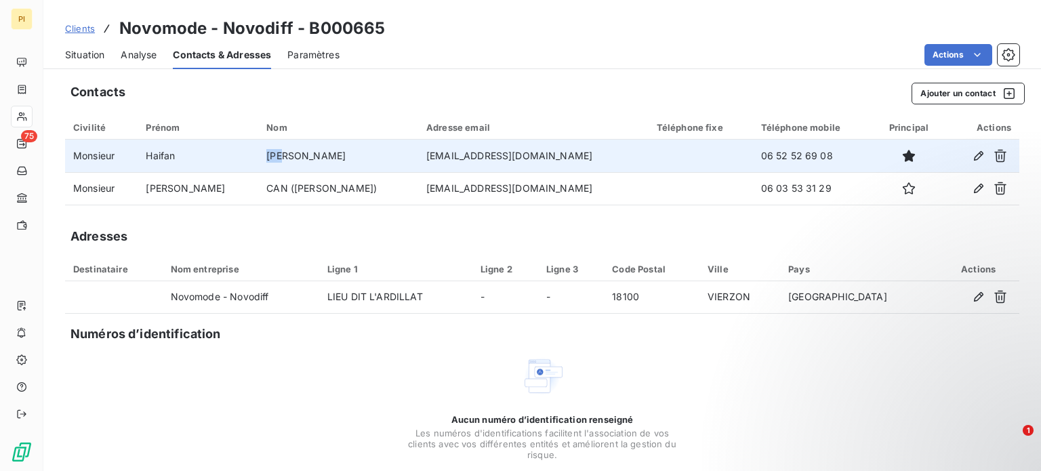
drag, startPoint x: 240, startPoint y: 154, endPoint x: 264, endPoint y: 156, distance: 23.8
click at [264, 156] on td "[PERSON_NAME]" at bounding box center [338, 156] width 160 height 33
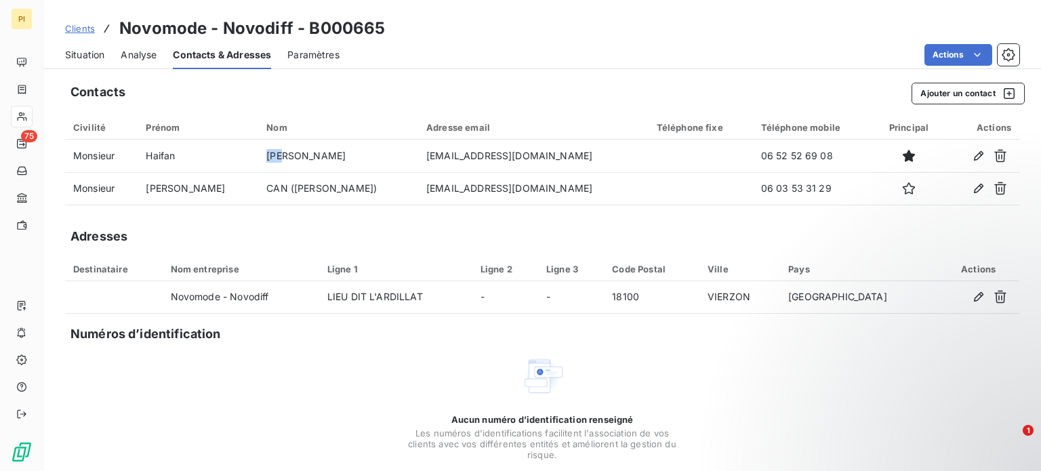
click at [80, 26] on span "Clients" at bounding box center [80, 28] width 30 height 11
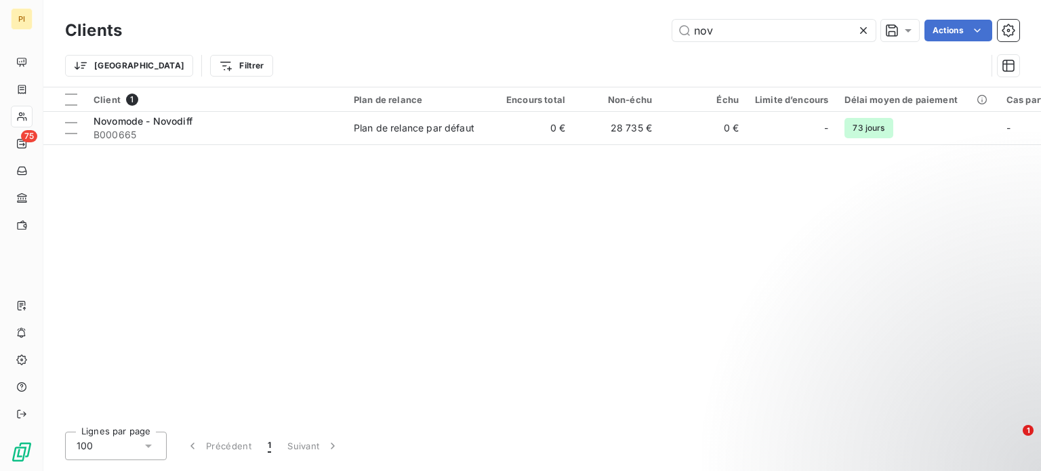
click at [774, 45] on div "Clients nov Actions Trier Filtrer" at bounding box center [542, 51] width 954 height 70
click at [775, 41] on div "Clients nov Actions Trier Filtrer" at bounding box center [542, 51] width 954 height 70
click at [775, 40] on input "nov" at bounding box center [773, 31] width 203 height 22
click at [764, 36] on input "nov" at bounding box center [773, 31] width 203 height 22
click at [764, 31] on input "nov" at bounding box center [773, 31] width 203 height 22
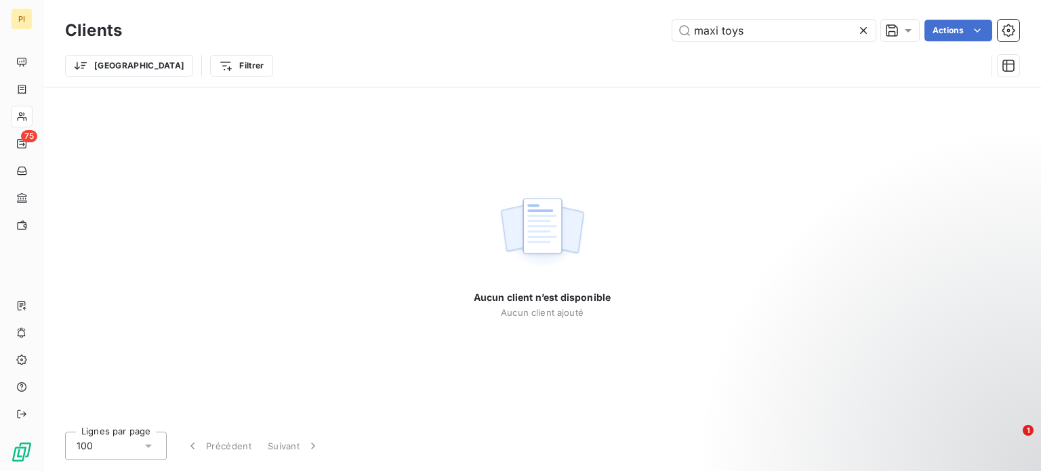
click at [731, 41] on div "Clients maxi toys Actions" at bounding box center [542, 30] width 954 height 28
click at [734, 33] on input "maxi toys" at bounding box center [773, 31] width 203 height 22
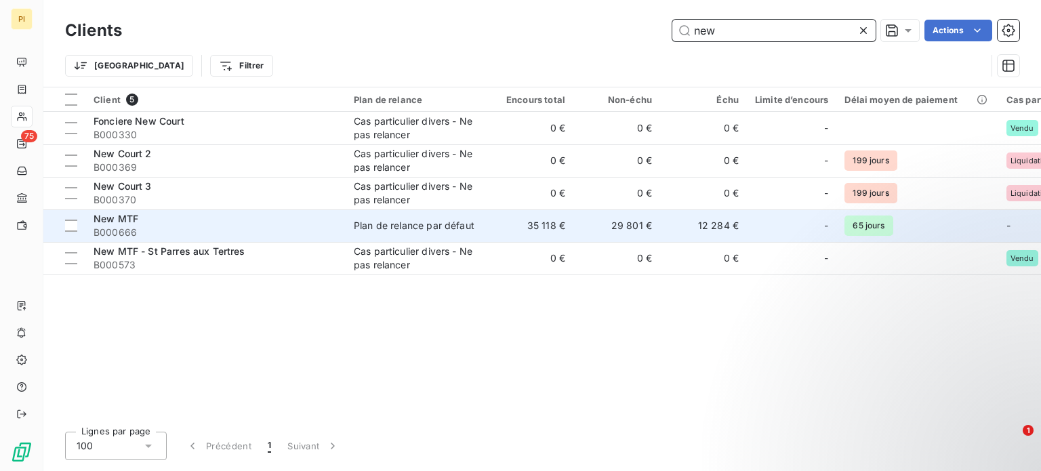
type input "new"
click at [114, 215] on span "New MTF" at bounding box center [115, 219] width 45 height 12
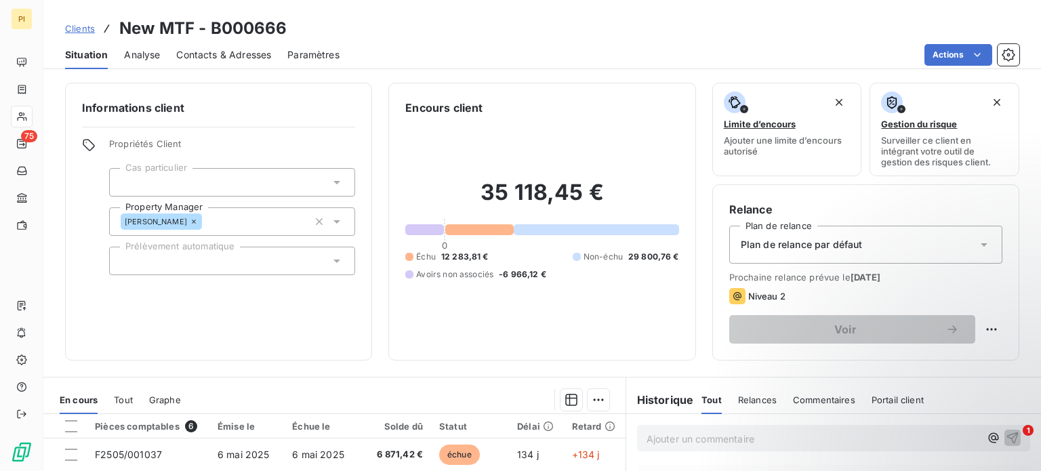
click at [207, 54] on span "Contacts & Adresses" at bounding box center [223, 55] width 95 height 14
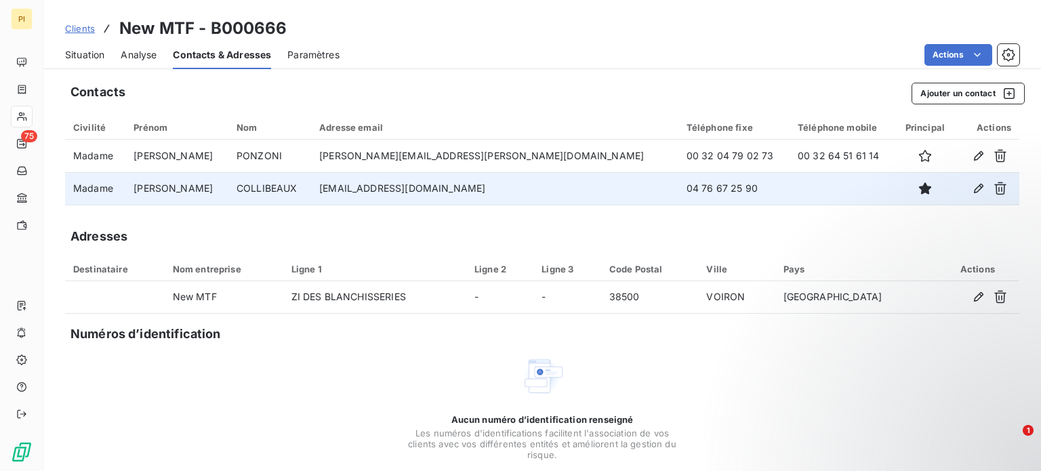
drag, startPoint x: 320, startPoint y: 189, endPoint x: 486, endPoint y: 197, distance: 166.9
click at [486, 197] on tr "Madame [PERSON_NAME] [PERSON_NAME][EMAIL_ADDRESS][DOMAIN_NAME] 04 76 67 25 90" at bounding box center [542, 188] width 954 height 33
drag, startPoint x: 643, startPoint y: 183, endPoint x: 547, endPoint y: 190, distance: 95.8
click at [547, 190] on tr "Madame [PERSON_NAME] [PERSON_NAME][EMAIL_ADDRESS][DOMAIN_NAME] 04 76 67 25 90" at bounding box center [542, 188] width 954 height 33
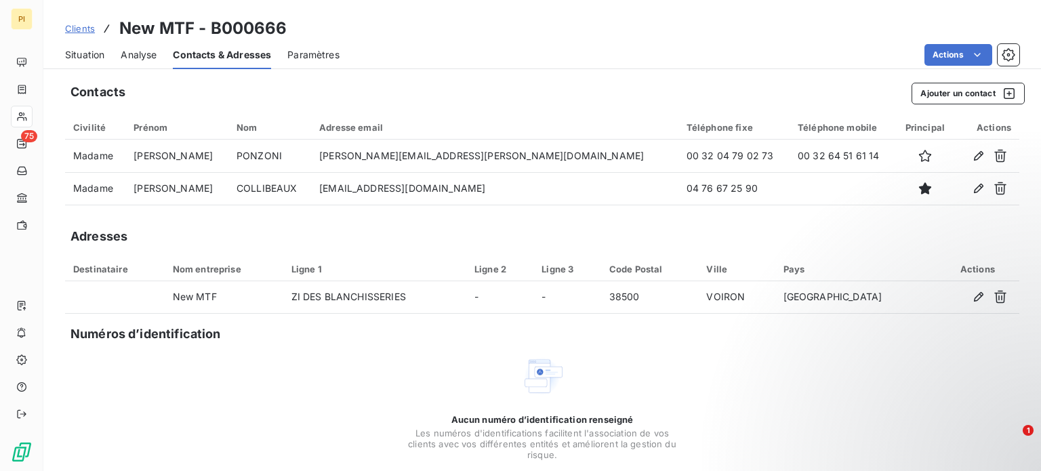
click at [70, 26] on span "Clients" at bounding box center [80, 28] width 30 height 11
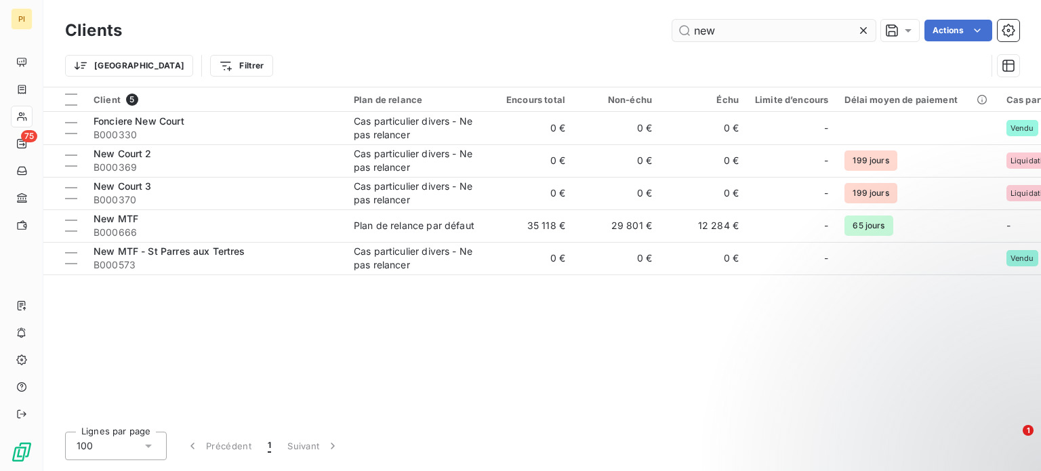
click at [696, 30] on input "new" at bounding box center [773, 31] width 203 height 22
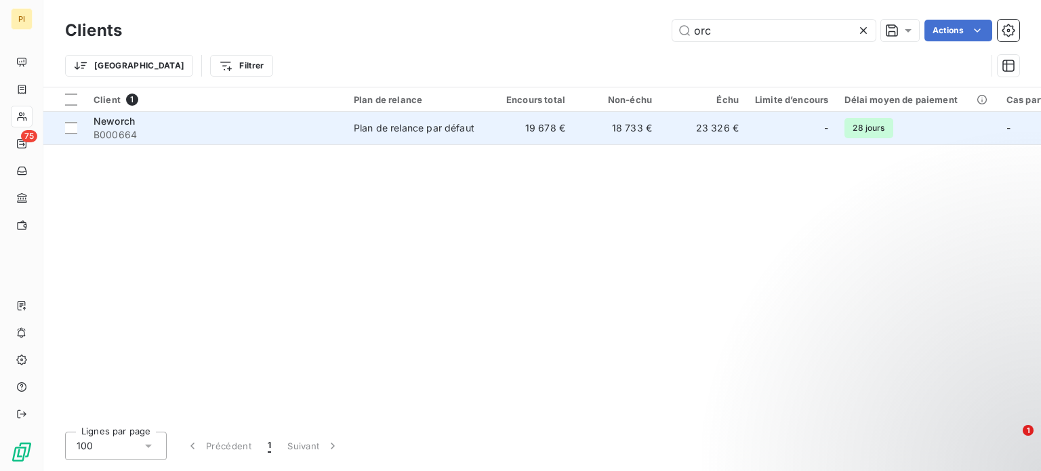
type input "orc"
click at [249, 128] on span "B000664" at bounding box center [215, 135] width 244 height 14
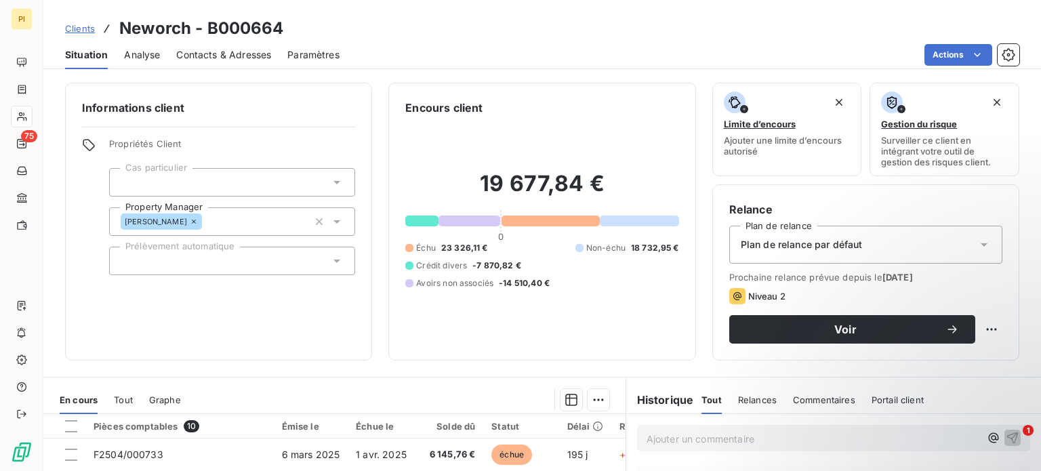
drag, startPoint x: 236, startPoint y: 43, endPoint x: 238, endPoint y: 64, distance: 21.8
click at [238, 60] on div "Contacts & Adresses" at bounding box center [223, 55] width 95 height 28
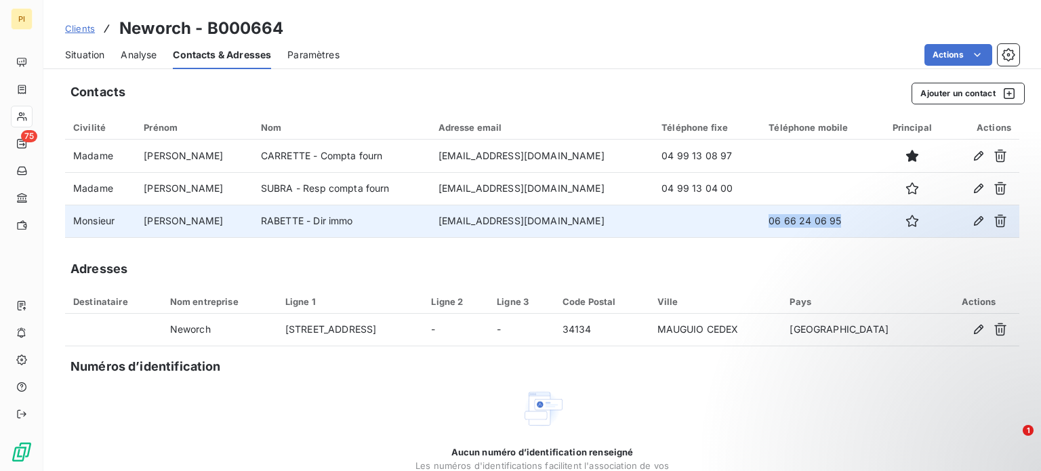
drag, startPoint x: 843, startPoint y: 216, endPoint x: 750, endPoint y: 224, distance: 93.1
click at [760, 224] on td "06 66 24 06 95" at bounding box center [818, 221] width 117 height 33
drag, startPoint x: 587, startPoint y: 222, endPoint x: 409, endPoint y: 224, distance: 178.2
click at [430, 224] on td "[EMAIL_ADDRESS][DOMAIN_NAME]" at bounding box center [542, 221] width 224 height 33
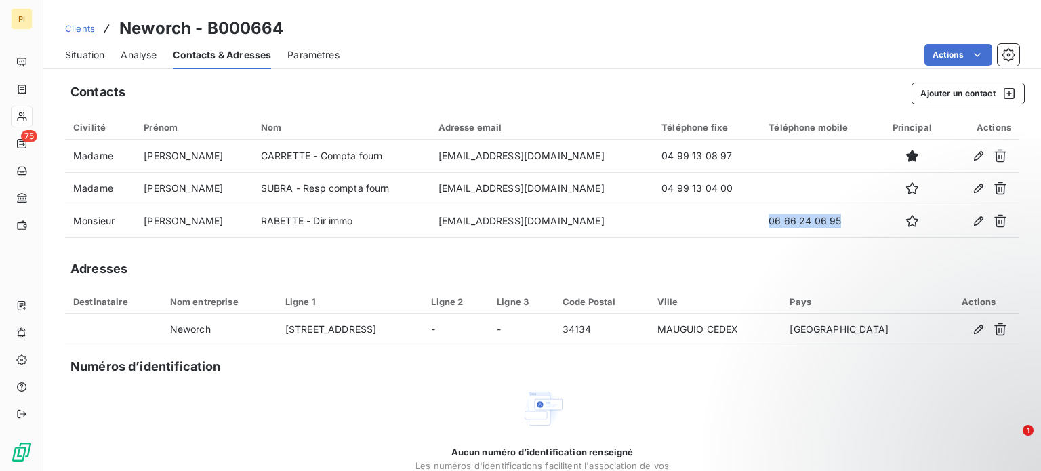
click at [77, 29] on span "Clients" at bounding box center [80, 28] width 30 height 11
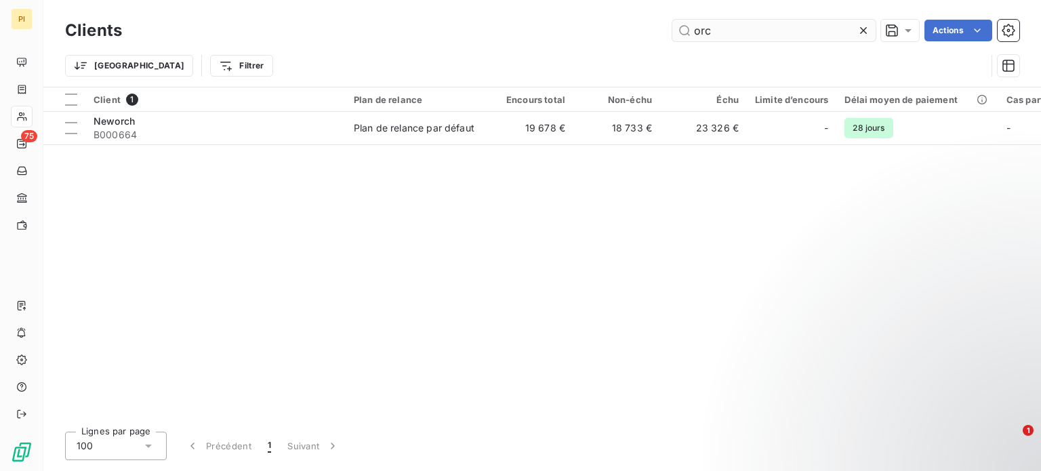
click at [722, 33] on input "orc" at bounding box center [773, 31] width 203 height 22
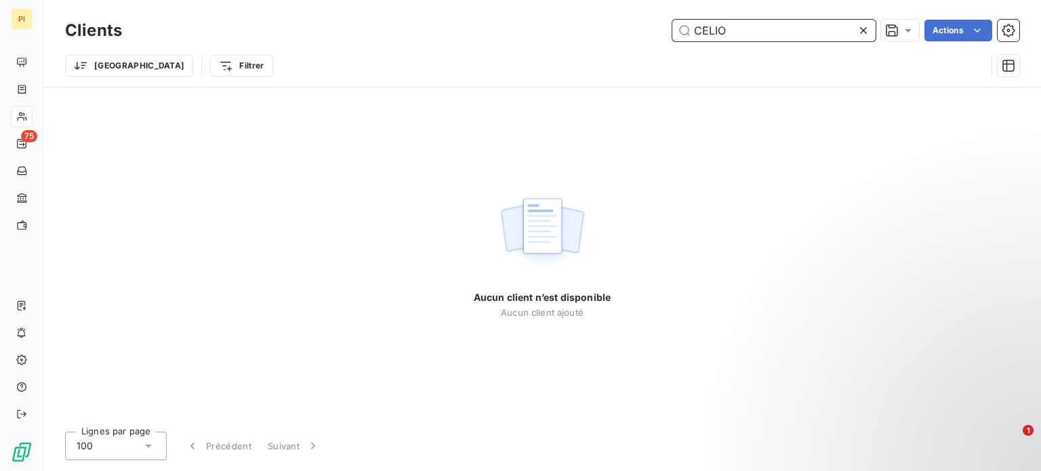
click at [771, 26] on input "CELIO" at bounding box center [773, 31] width 203 height 22
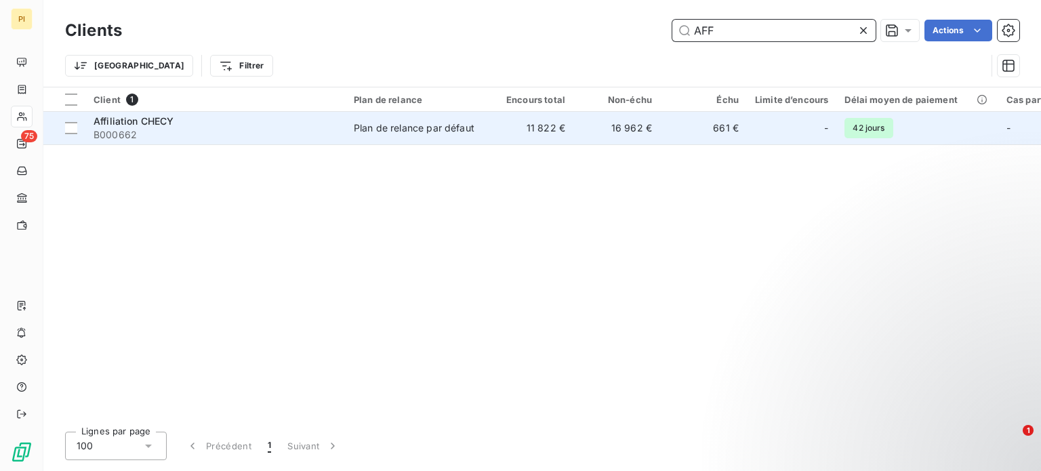
type input "AFF"
click at [176, 128] on span "B000662" at bounding box center [215, 135] width 244 height 14
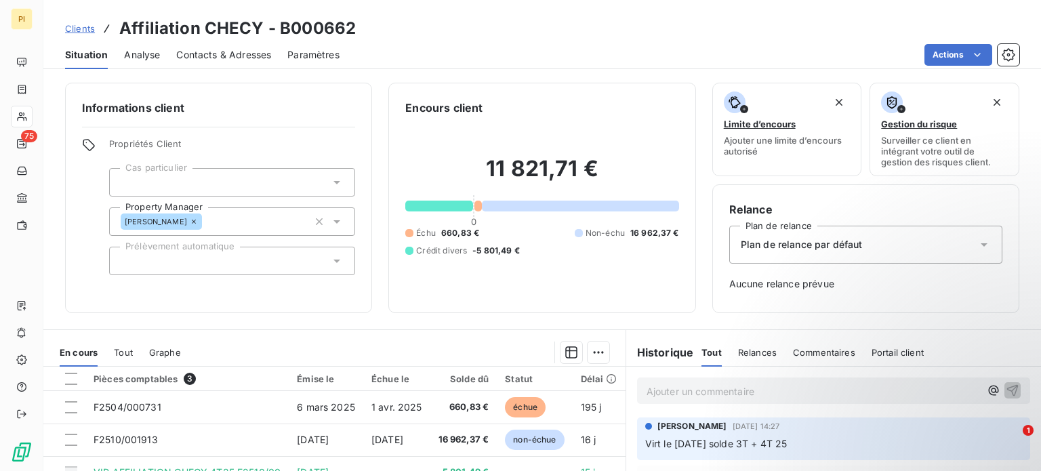
click at [201, 53] on span "Contacts & Adresses" at bounding box center [223, 55] width 95 height 14
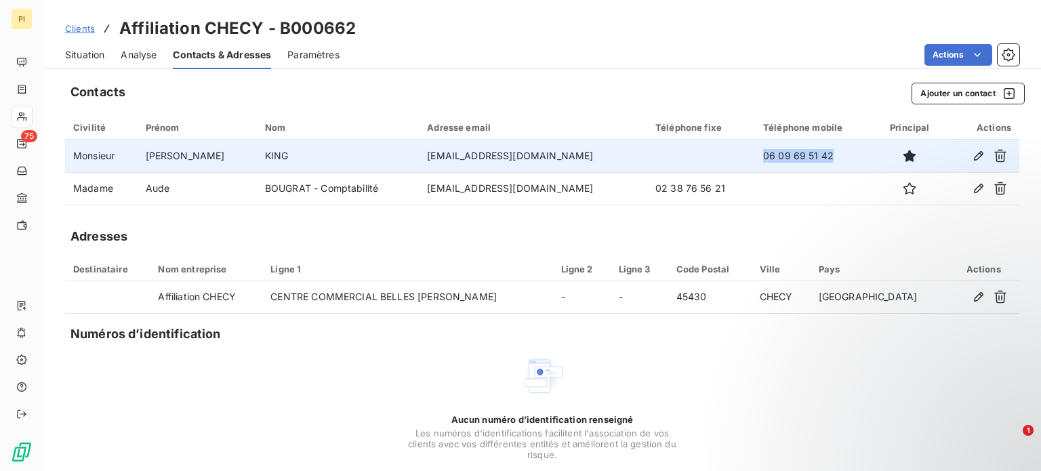
drag, startPoint x: 799, startPoint y: 154, endPoint x: 677, endPoint y: 154, distance: 121.9
click at [677, 154] on tr "Monsieur [PERSON_NAME] [PERSON_NAME][EMAIL_ADDRESS][DOMAIN_NAME] 06 09 69 51 42" at bounding box center [542, 156] width 954 height 33
drag, startPoint x: 537, startPoint y: 155, endPoint x: 415, endPoint y: 154, distance: 122.6
click at [419, 154] on td "[EMAIL_ADDRESS][DOMAIN_NAME]" at bounding box center [533, 156] width 228 height 33
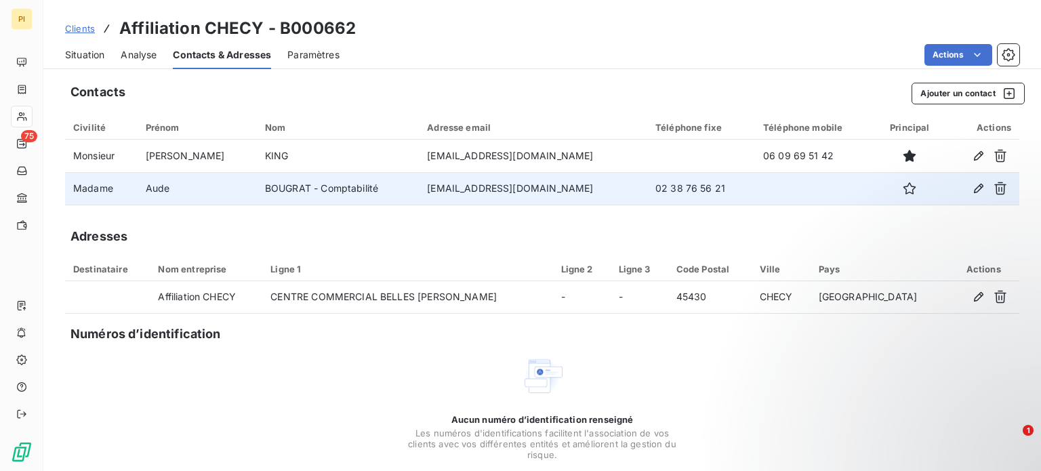
click at [461, 177] on td "[EMAIL_ADDRESS][DOMAIN_NAME]" at bounding box center [533, 188] width 228 height 33
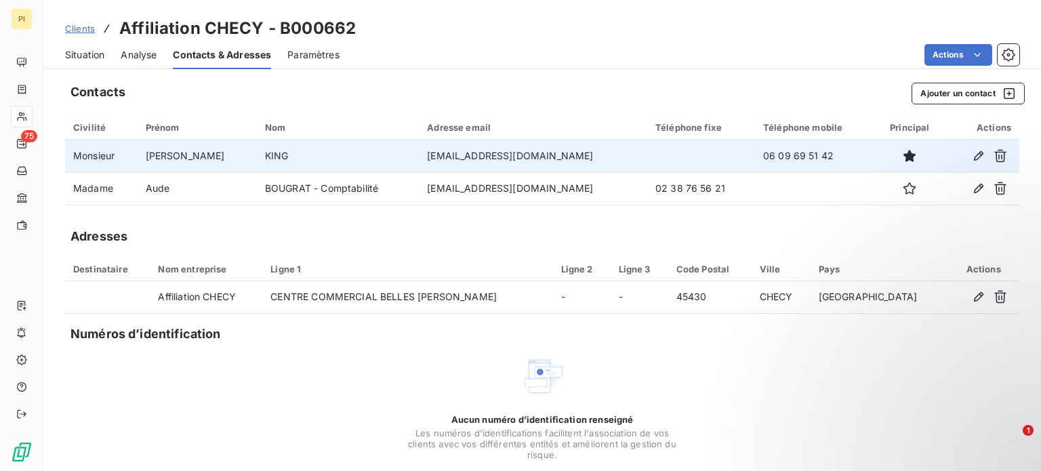
click at [461, 154] on td "[EMAIL_ADDRESS][DOMAIN_NAME]" at bounding box center [533, 156] width 228 height 33
drag, startPoint x: 564, startPoint y: 154, endPoint x: 444, endPoint y: 154, distance: 119.9
click at [444, 154] on td "[EMAIL_ADDRESS][DOMAIN_NAME]" at bounding box center [533, 156] width 228 height 33
click at [419, 154] on td "[EMAIL_ADDRESS][DOMAIN_NAME]" at bounding box center [533, 156] width 228 height 33
drag, startPoint x: 406, startPoint y: 154, endPoint x: 547, endPoint y: 156, distance: 140.9
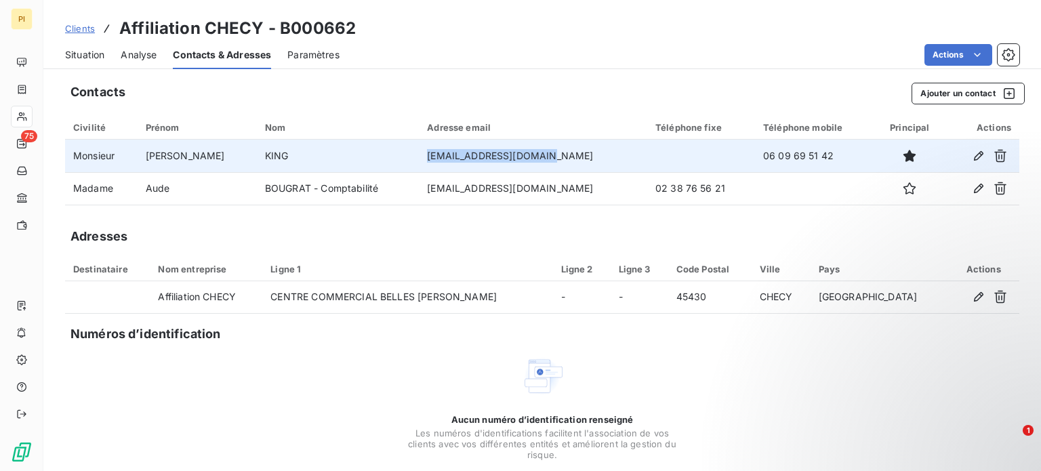
click at [547, 156] on td "[EMAIL_ADDRESS][DOMAIN_NAME]" at bounding box center [533, 156] width 228 height 33
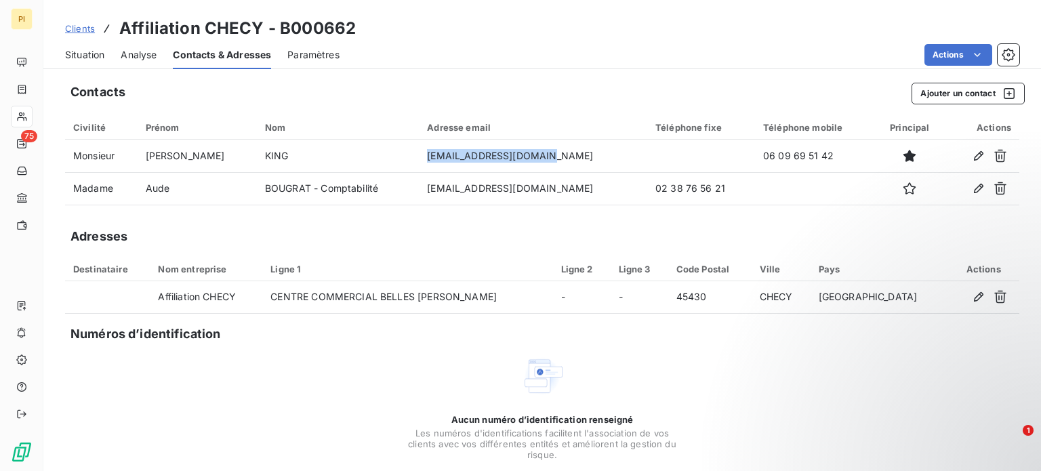
click at [88, 32] on span "Clients" at bounding box center [80, 28] width 30 height 11
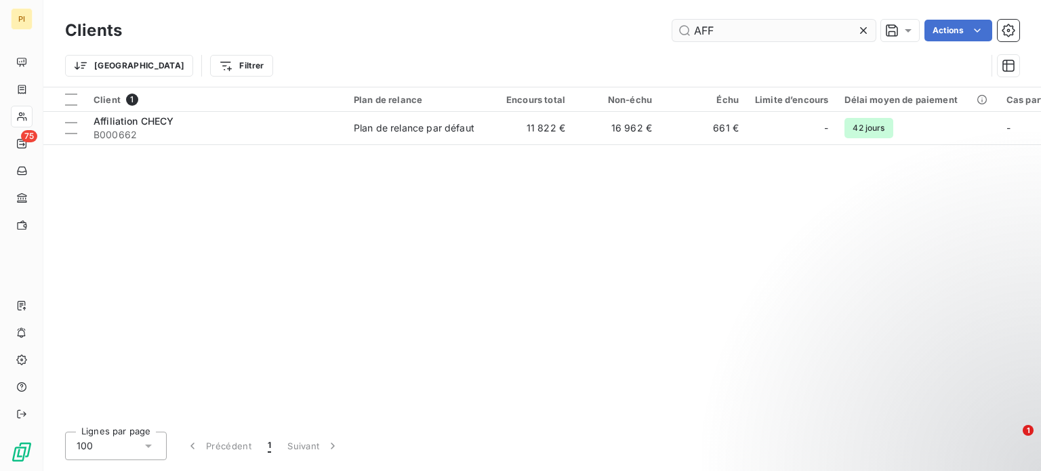
click at [717, 20] on input "AFF" at bounding box center [773, 31] width 203 height 22
click at [713, 26] on input "AFF" at bounding box center [773, 31] width 203 height 22
click at [711, 27] on input "AFF" at bounding box center [773, 31] width 203 height 22
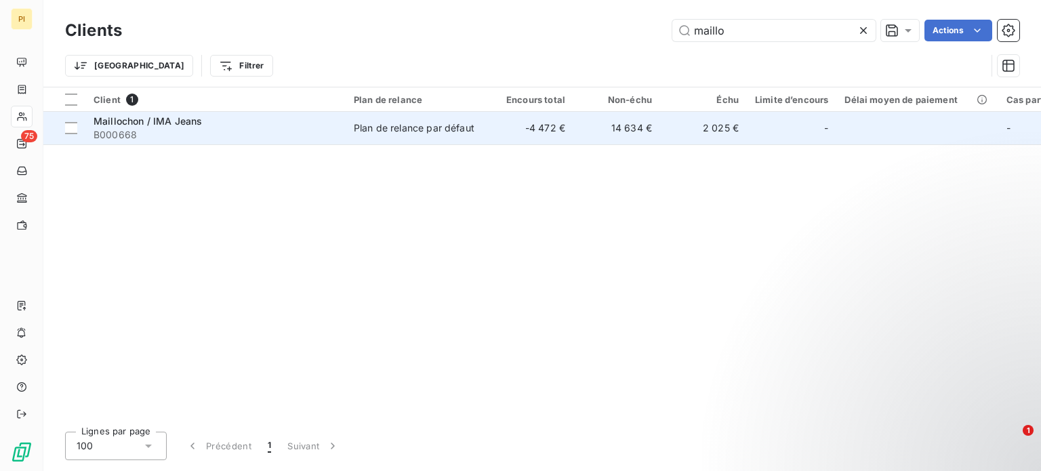
type input "maillo"
click at [391, 127] on div "Plan de relance par défaut" at bounding box center [414, 128] width 121 height 14
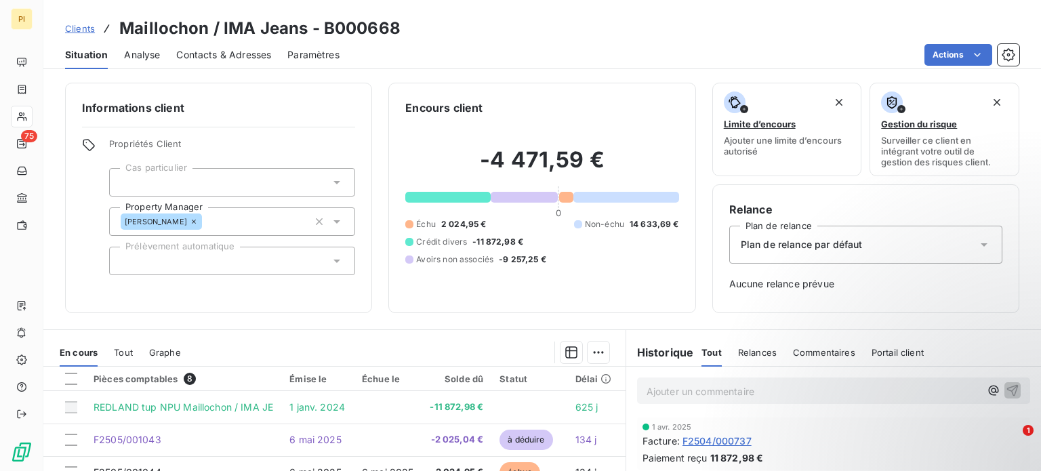
click at [189, 53] on span "Contacts & Adresses" at bounding box center [223, 55] width 95 height 14
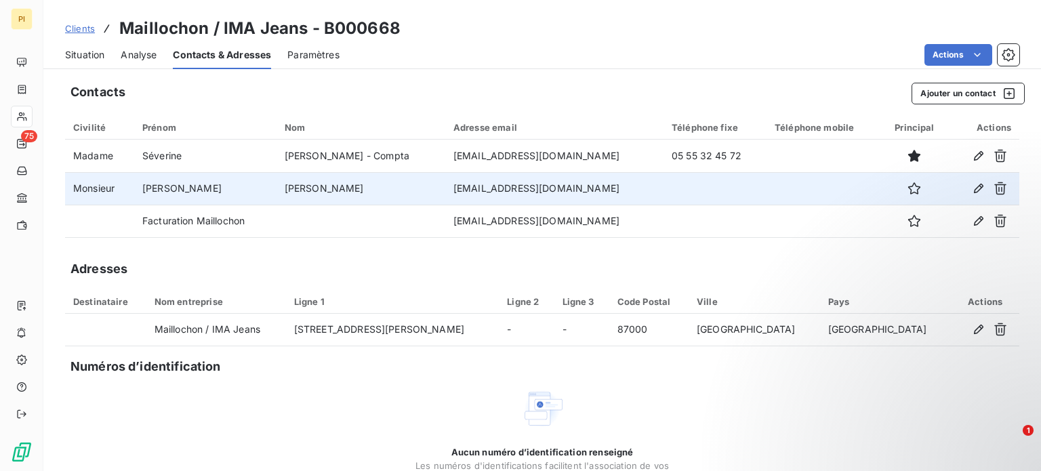
drag, startPoint x: 390, startPoint y: 189, endPoint x: 292, endPoint y: 191, distance: 98.3
click at [292, 191] on tr "Monsieur [PERSON_NAME] [EMAIL_ADDRESS][PERSON_NAME][DOMAIN_NAME]" at bounding box center [542, 188] width 954 height 33
drag, startPoint x: 561, startPoint y: 191, endPoint x: 472, endPoint y: 198, distance: 89.7
click at [472, 198] on tr "Monsieur [PERSON_NAME] [EMAIL_ADDRESS][PERSON_NAME][DOMAIN_NAME]" at bounding box center [542, 188] width 954 height 33
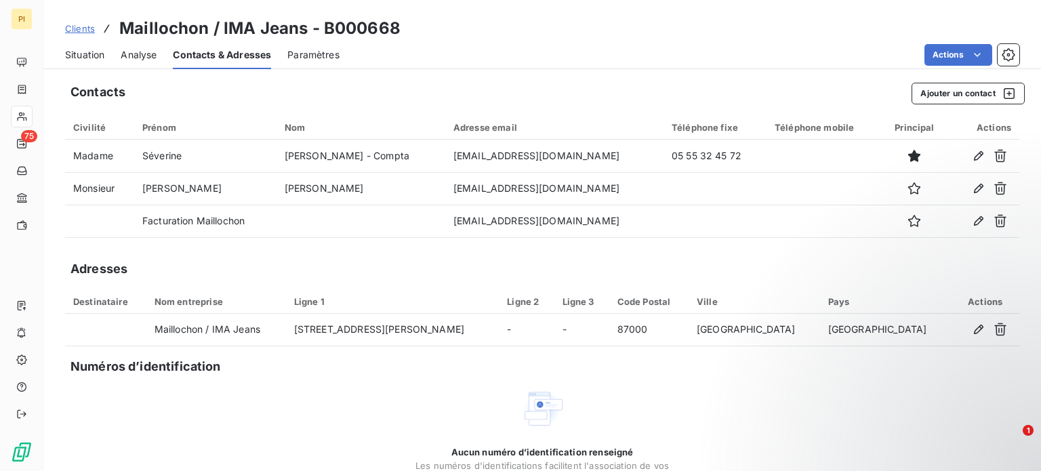
click at [65, 25] on span "Clients" at bounding box center [80, 28] width 30 height 11
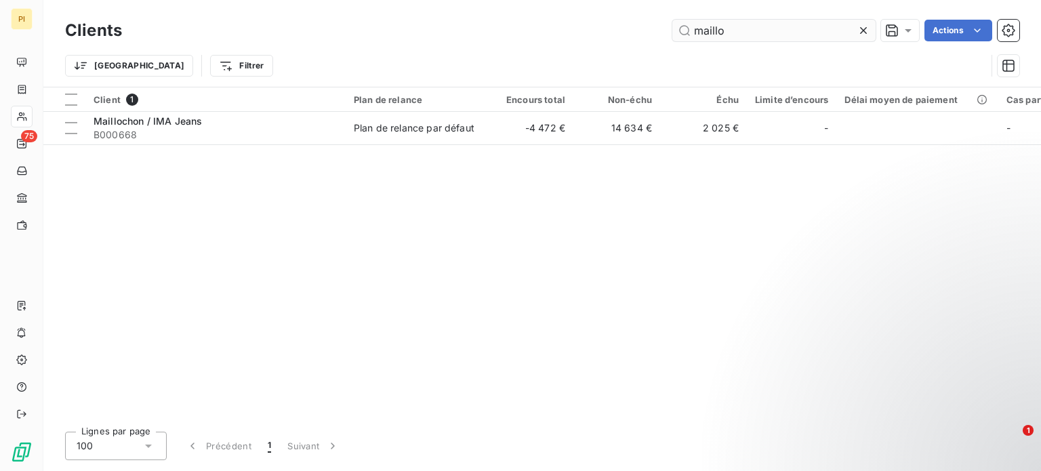
click at [705, 36] on input "maillo" at bounding box center [773, 31] width 203 height 22
click at [705, 35] on input "maillo" at bounding box center [773, 31] width 203 height 22
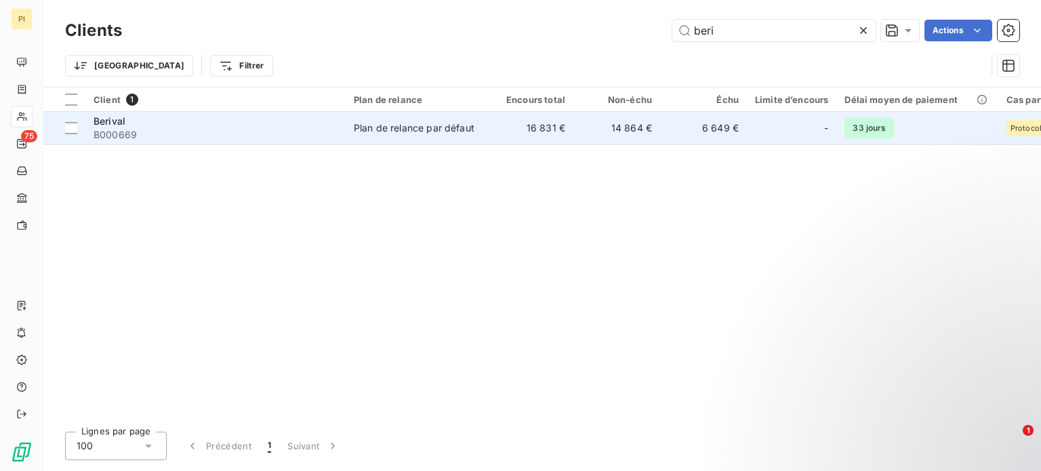
type input "beri"
click at [209, 133] on span "B000669" at bounding box center [215, 135] width 244 height 14
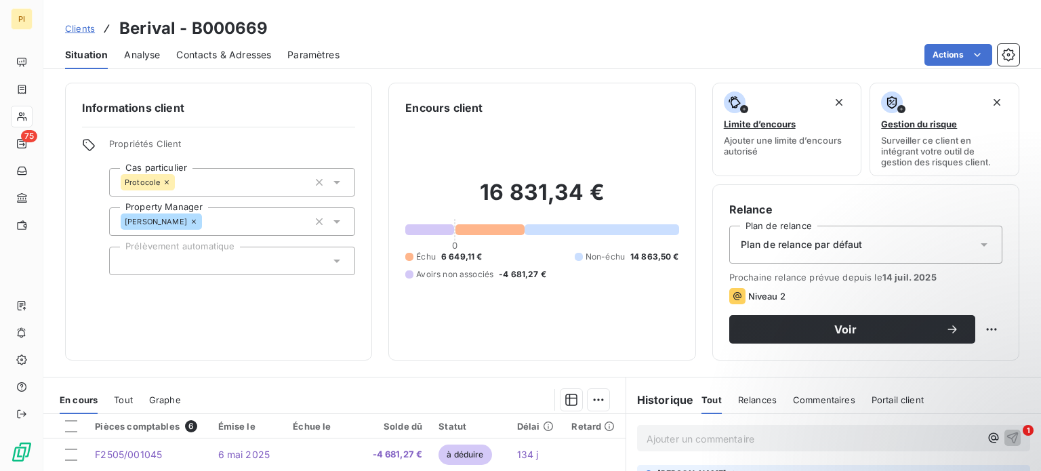
click at [230, 48] on span "Contacts & Adresses" at bounding box center [223, 55] width 95 height 14
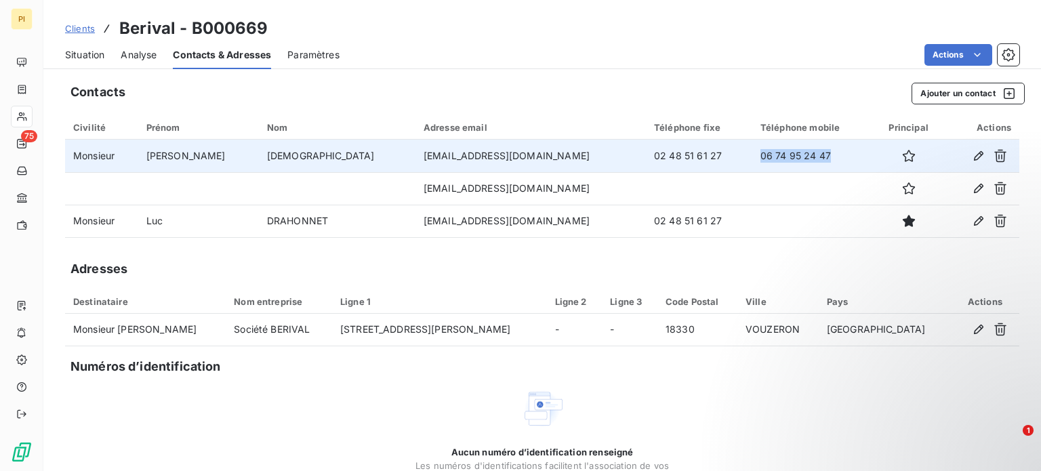
drag, startPoint x: 682, startPoint y: 151, endPoint x: 766, endPoint y: 167, distance: 85.6
click at [766, 167] on td "06 74 95 24 47" at bounding box center [812, 156] width 121 height 33
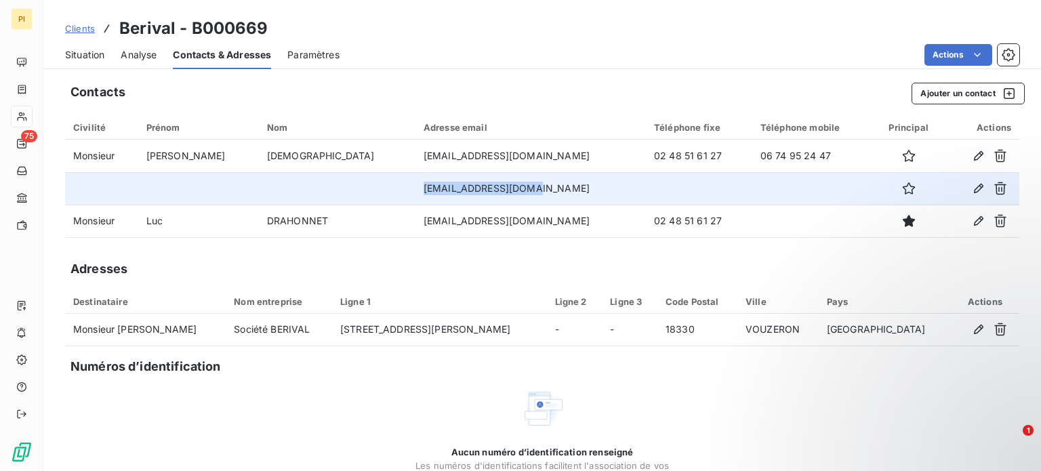
drag, startPoint x: 350, startPoint y: 191, endPoint x: 511, endPoint y: 197, distance: 162.0
click at [511, 197] on tr "[EMAIL_ADDRESS][DOMAIN_NAME]" at bounding box center [542, 188] width 954 height 33
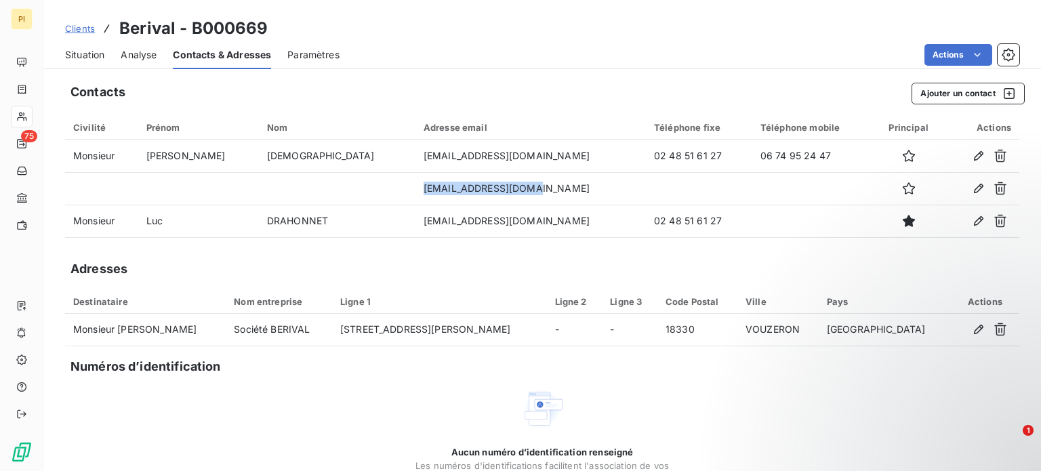
click at [73, 25] on span "Clients" at bounding box center [80, 28] width 30 height 11
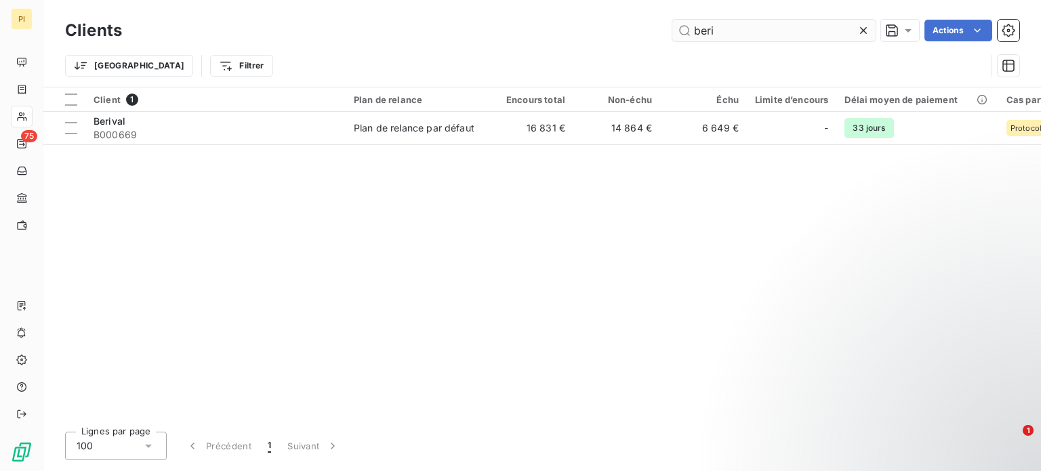
click at [726, 35] on input "beri" at bounding box center [773, 31] width 203 height 22
click at [727, 35] on input "beri" at bounding box center [773, 31] width 203 height 22
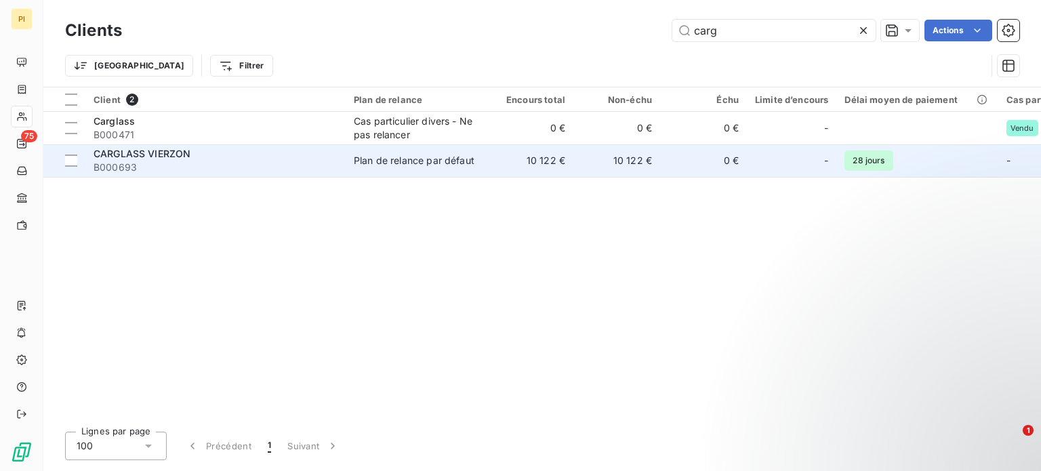
type input "carg"
click at [167, 164] on span "B000693" at bounding box center [215, 168] width 244 height 14
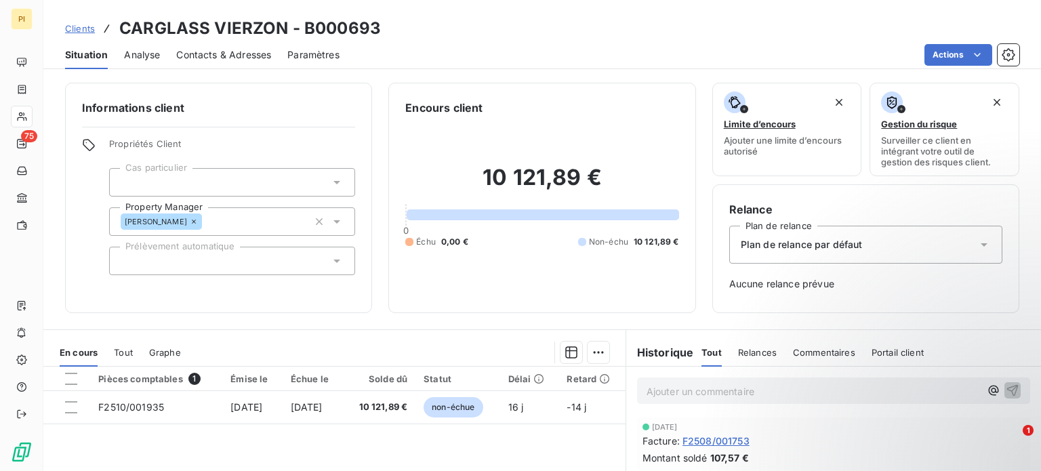
click at [233, 54] on span "Contacts & Adresses" at bounding box center [223, 55] width 95 height 14
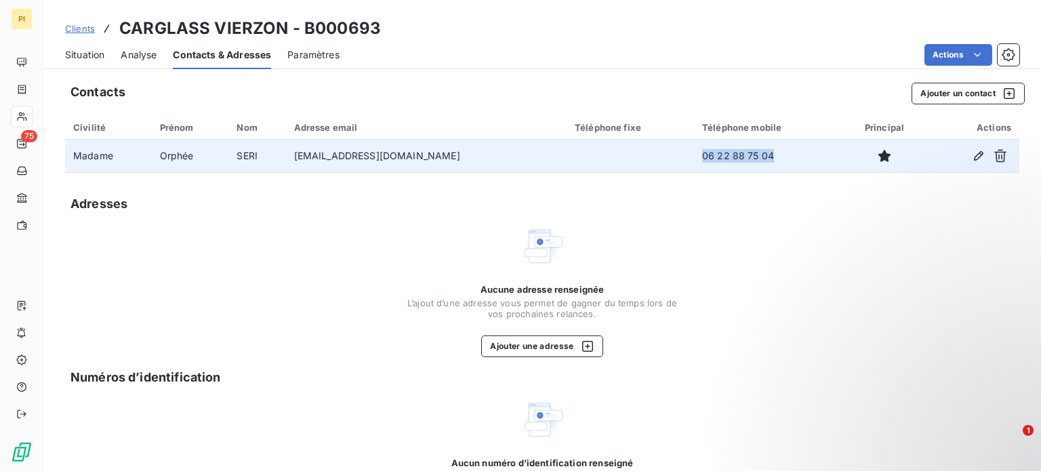
drag, startPoint x: 760, startPoint y: 154, endPoint x: 661, endPoint y: 153, distance: 99.6
click at [694, 153] on td "06 22 88 75 04" at bounding box center [768, 156] width 148 height 33
drag, startPoint x: 428, startPoint y: 163, endPoint x: 313, endPoint y: 162, distance: 115.2
click at [313, 162] on td "[EMAIL_ADDRESS][DOMAIN_NAME]" at bounding box center [426, 156] width 280 height 33
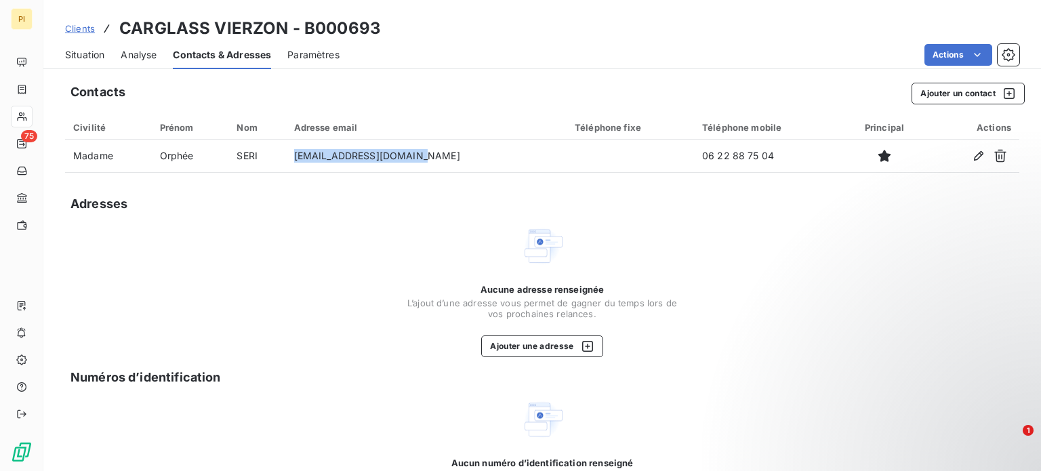
click at [89, 24] on span "Clients" at bounding box center [80, 28] width 30 height 11
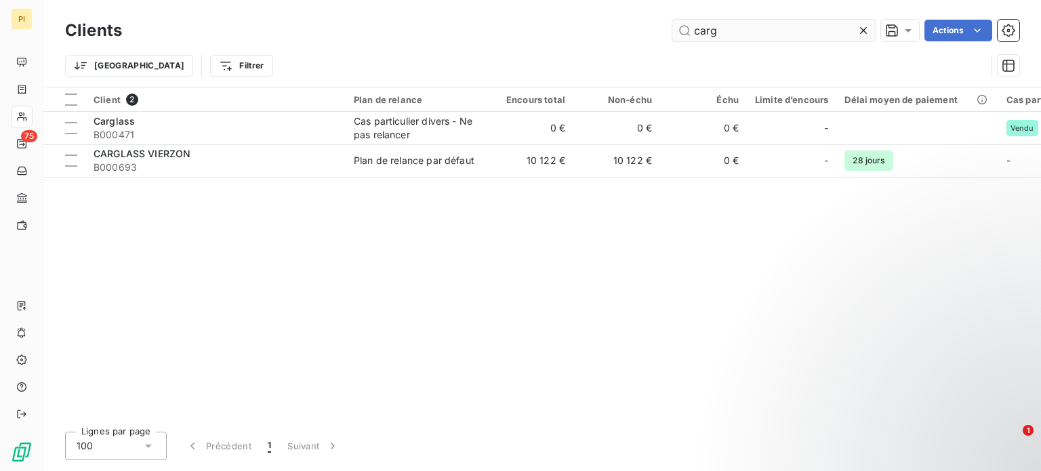
click at [761, 32] on input "carg" at bounding box center [773, 31] width 203 height 22
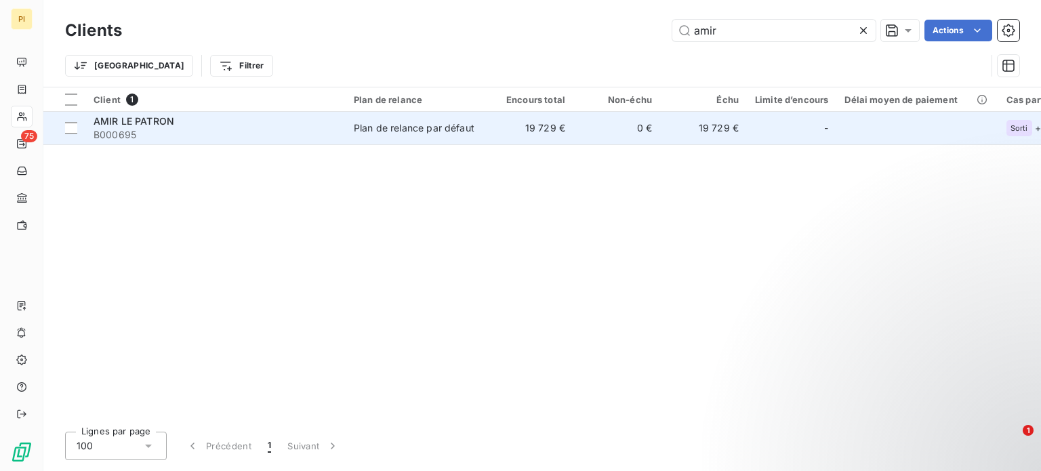
type input "amir"
click at [176, 135] on span "B000695" at bounding box center [215, 135] width 244 height 14
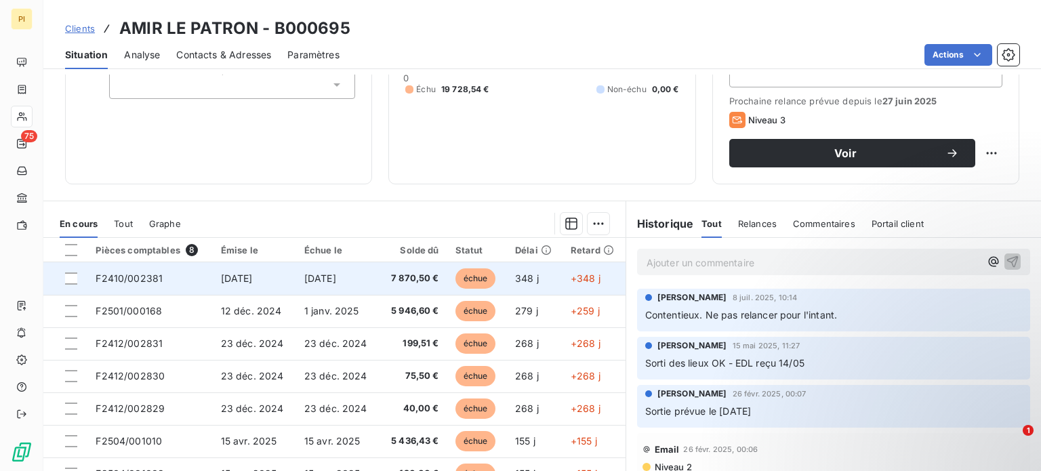
scroll to position [244, 0]
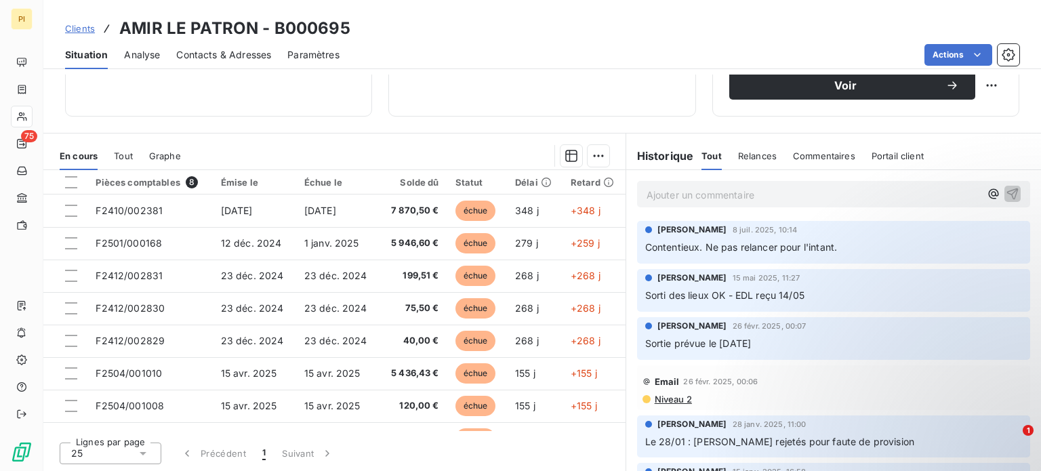
click at [213, 48] on span "Contacts & Adresses" at bounding box center [223, 55] width 95 height 14
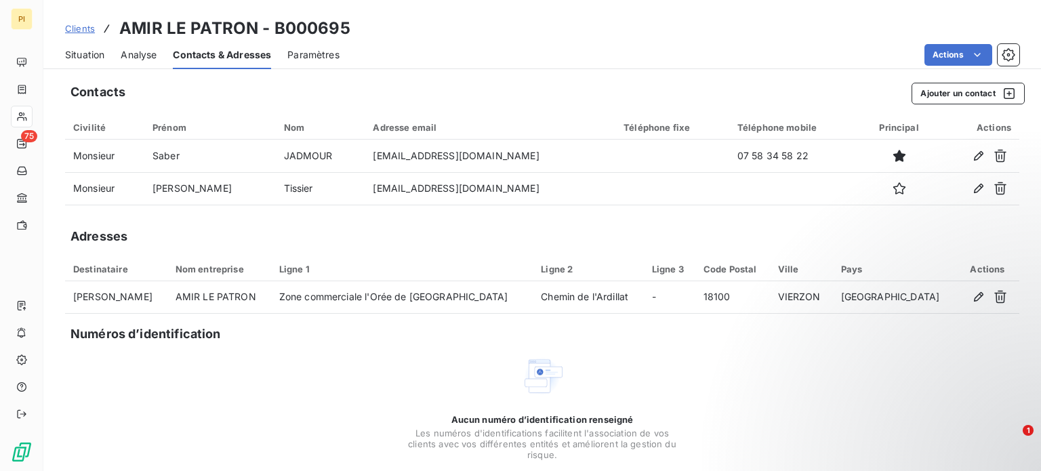
click at [76, 24] on span "Clients" at bounding box center [80, 28] width 30 height 11
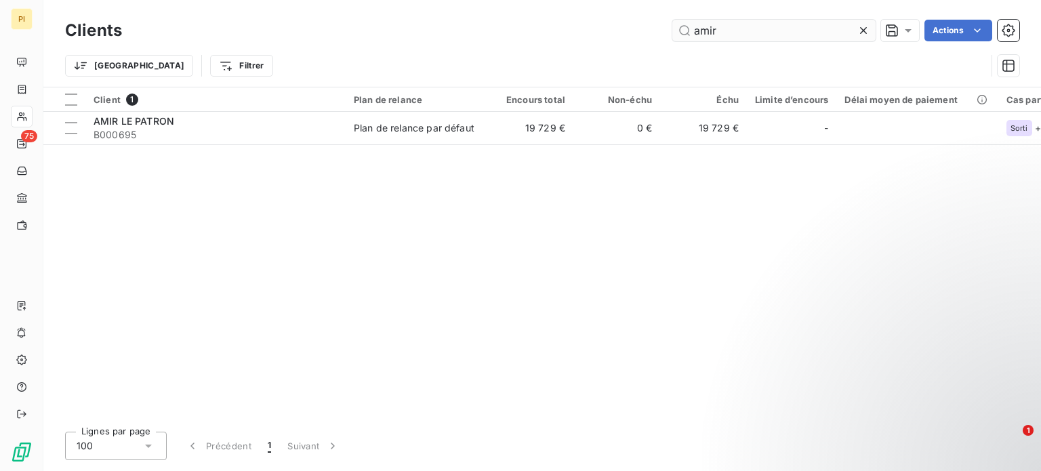
click at [713, 28] on input "amir" at bounding box center [773, 31] width 203 height 22
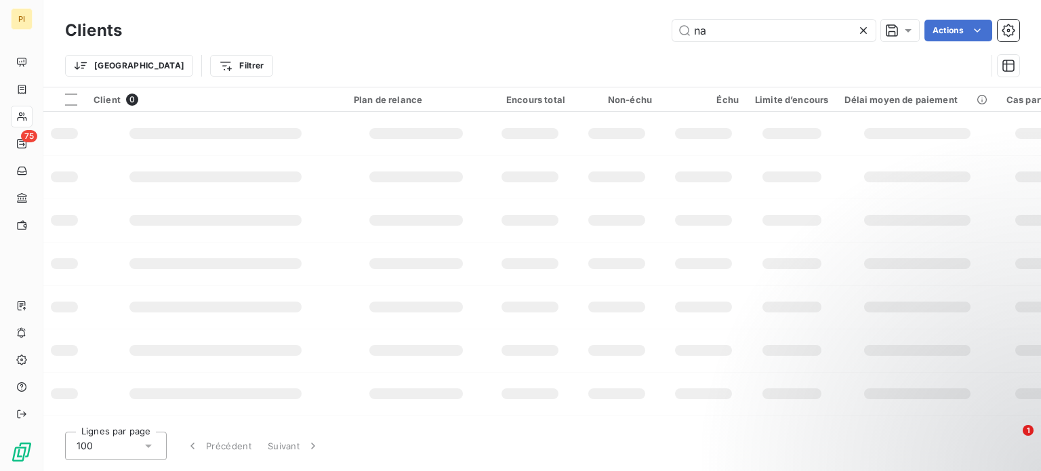
type input "n"
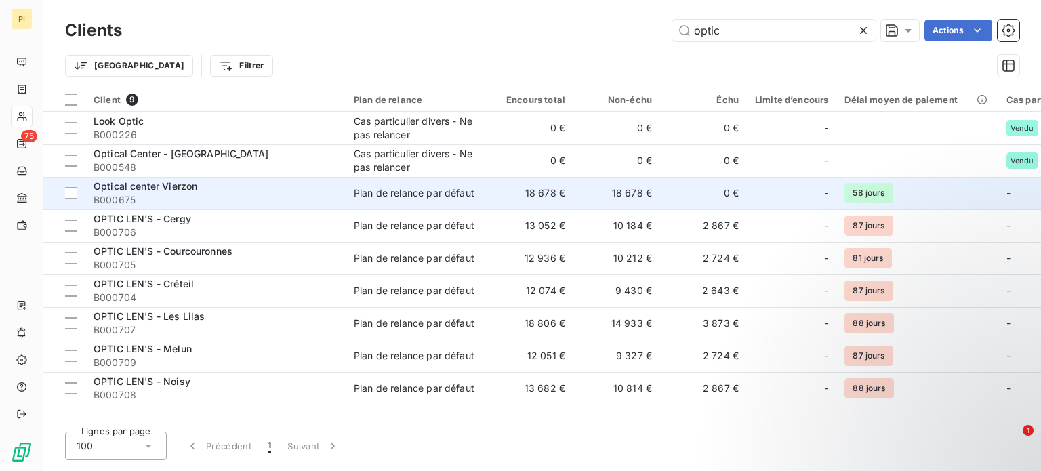
type input "optic"
click at [156, 180] on div "Optical center Vierzon" at bounding box center [215, 187] width 244 height 14
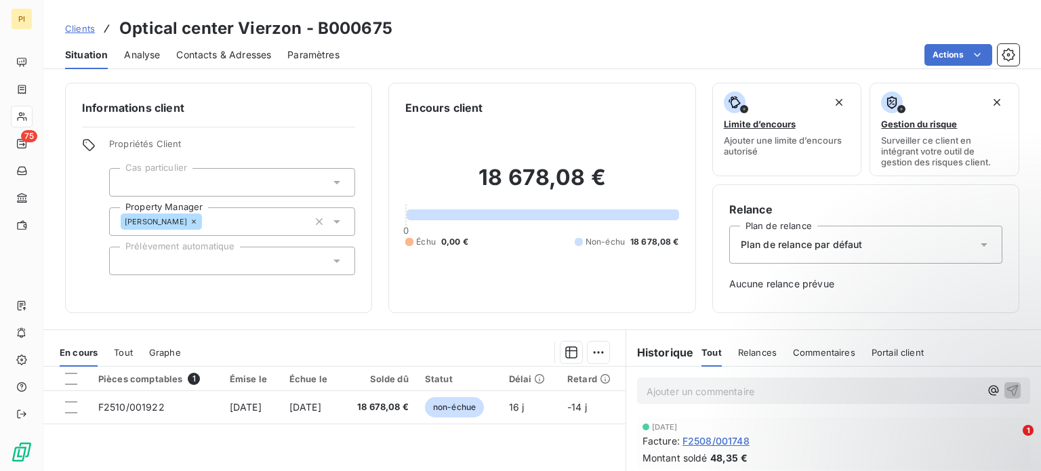
click at [205, 49] on span "Contacts & Adresses" at bounding box center [223, 55] width 95 height 14
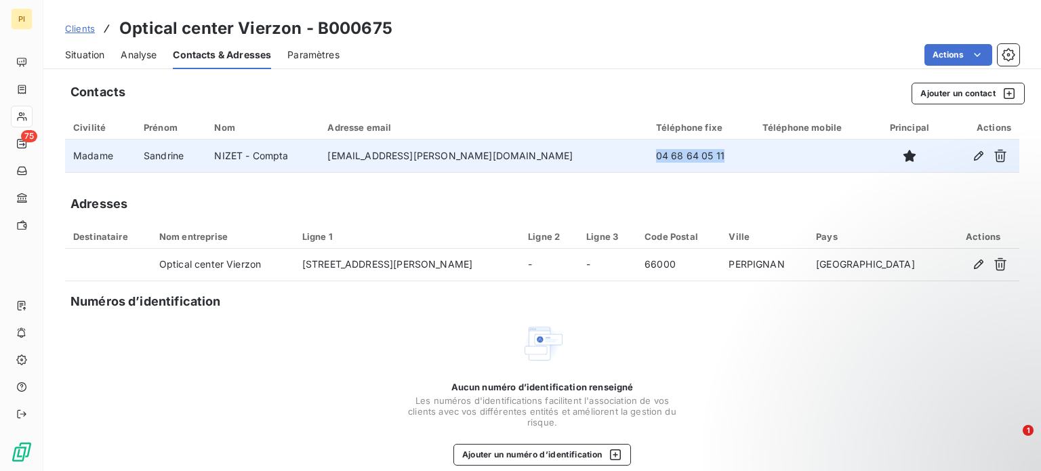
drag, startPoint x: 692, startPoint y: 161, endPoint x: 599, endPoint y: 161, distance: 93.5
click at [648, 161] on td "04 68 64 05 11" at bounding box center [701, 156] width 106 height 33
drag, startPoint x: 355, startPoint y: 156, endPoint x: 589, endPoint y: 152, distance: 234.4
click at [589, 152] on td "[EMAIL_ADDRESS][PERSON_NAME][DOMAIN_NAME]" at bounding box center [483, 156] width 328 height 33
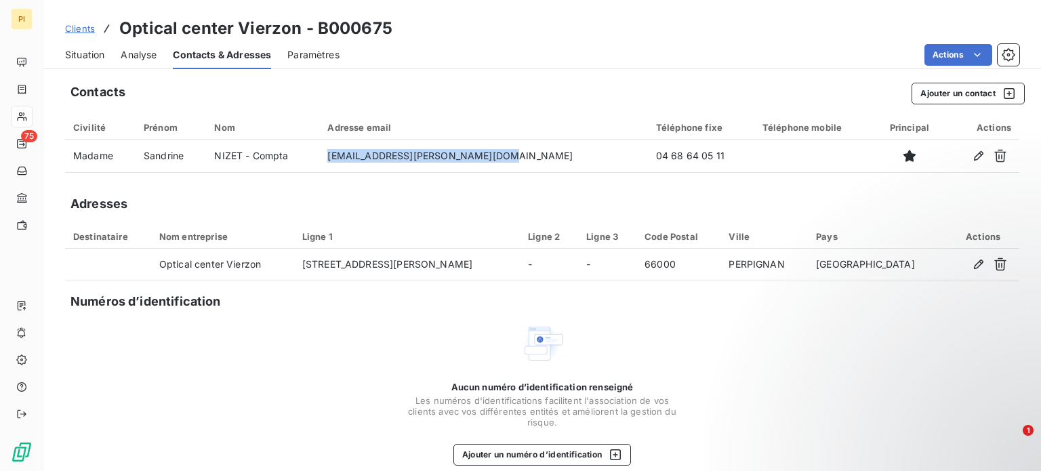
click at [73, 22] on link "Clients" at bounding box center [80, 29] width 30 height 14
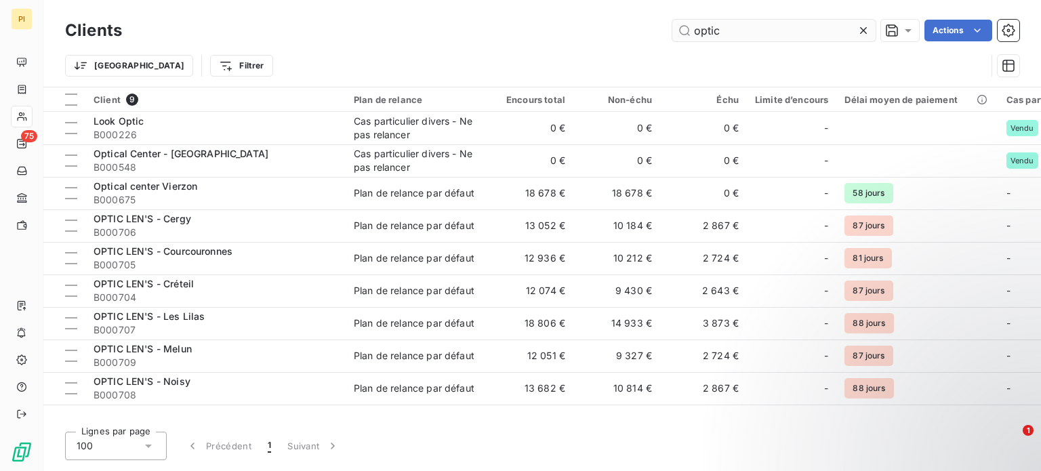
click at [759, 20] on input "optic" at bounding box center [773, 31] width 203 height 22
click at [750, 26] on input "optic" at bounding box center [773, 31] width 203 height 22
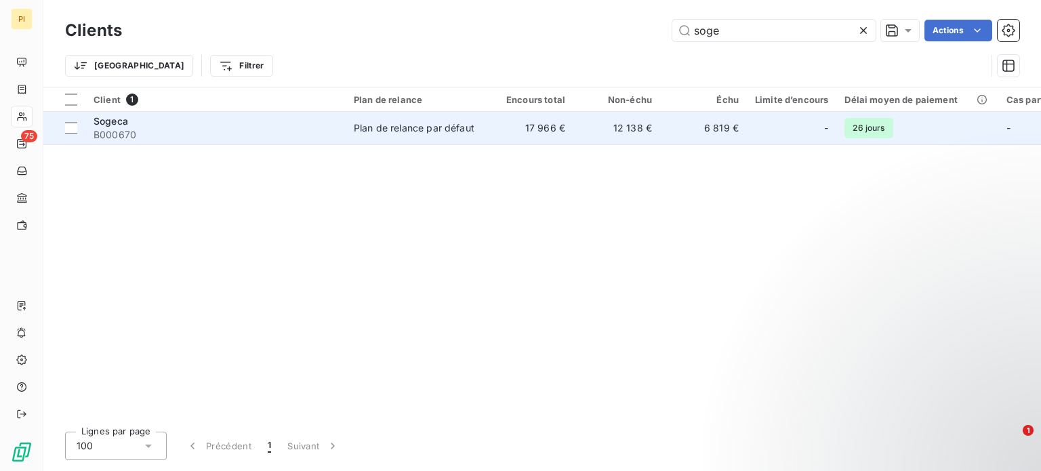
type input "soge"
click at [181, 131] on span "B000670" at bounding box center [215, 135] width 244 height 14
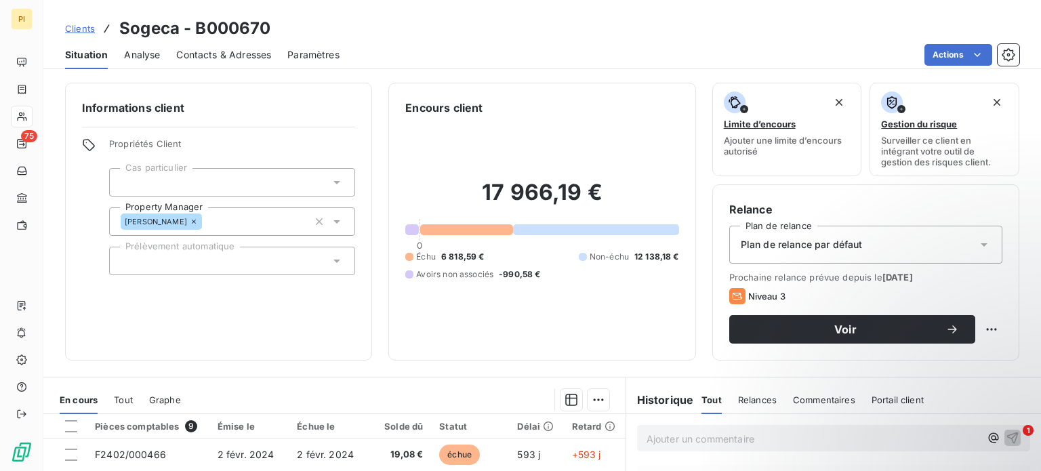
click at [192, 56] on span "Contacts & Adresses" at bounding box center [223, 55] width 95 height 14
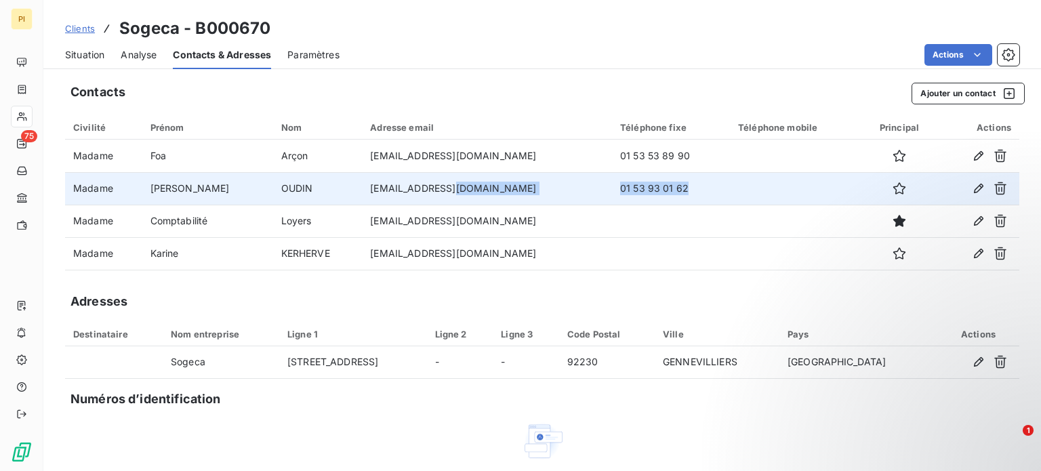
drag, startPoint x: 643, startPoint y: 189, endPoint x: 531, endPoint y: 196, distance: 112.0
click at [531, 196] on tr "Madame [PERSON_NAME] [EMAIL_ADDRESS][DOMAIN_NAME] 01 53 93 01 62" at bounding box center [542, 188] width 954 height 33
click at [375, 183] on td "[EMAIL_ADDRESS][DOMAIN_NAME]" at bounding box center [487, 188] width 250 height 33
drag, startPoint x: 383, startPoint y: 187, endPoint x: 469, endPoint y: 190, distance: 86.1
click at [469, 190] on td "[EMAIL_ADDRESS][DOMAIN_NAME]" at bounding box center [487, 188] width 250 height 33
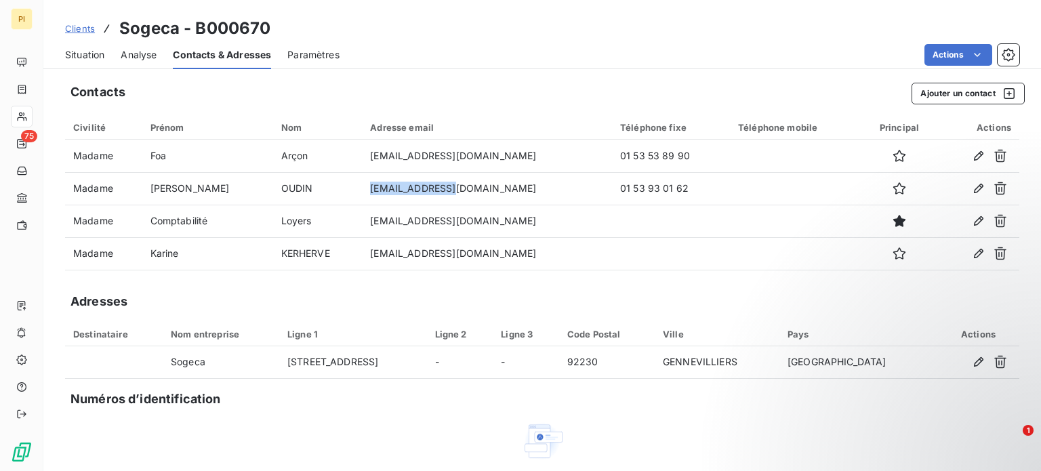
drag, startPoint x: 1024, startPoint y: 65, endPoint x: 1038, endPoint y: 64, distance: 13.6
click at [1024, 65] on div "Situation Analyse Contacts & Adresses Paramètres Actions" at bounding box center [541, 55] width 997 height 28
click at [78, 31] on span "Clients" at bounding box center [80, 28] width 30 height 11
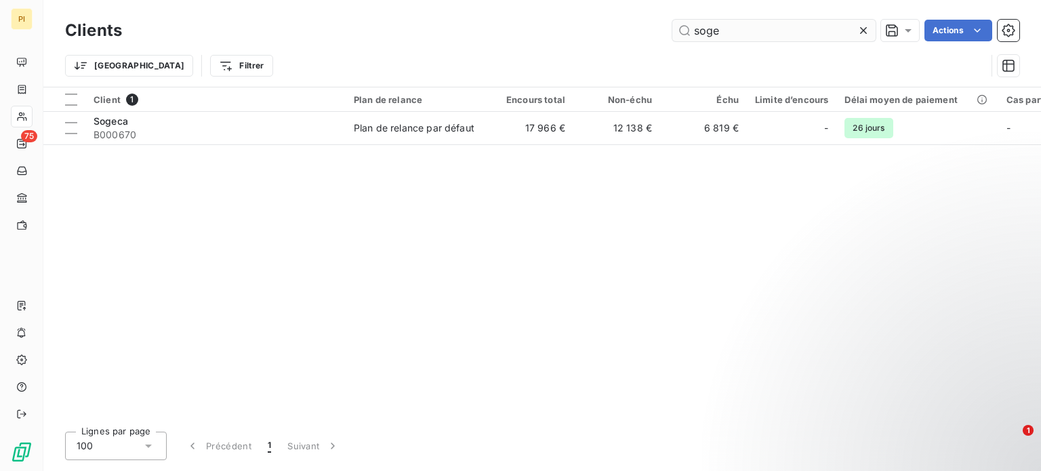
click at [720, 33] on input "soge" at bounding box center [773, 31] width 203 height 22
click at [722, 34] on input "soge" at bounding box center [773, 31] width 203 height 22
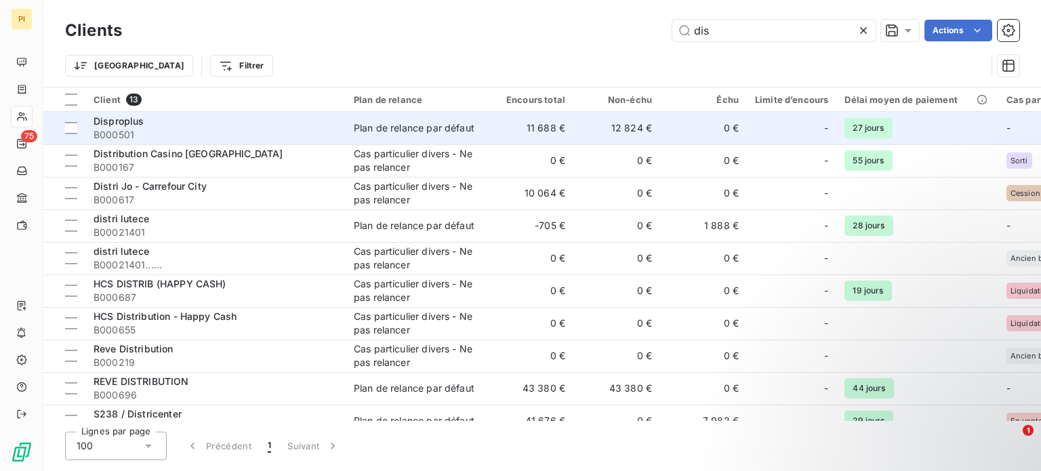
type input "dis"
click at [276, 129] on span "B000501" at bounding box center [215, 135] width 244 height 14
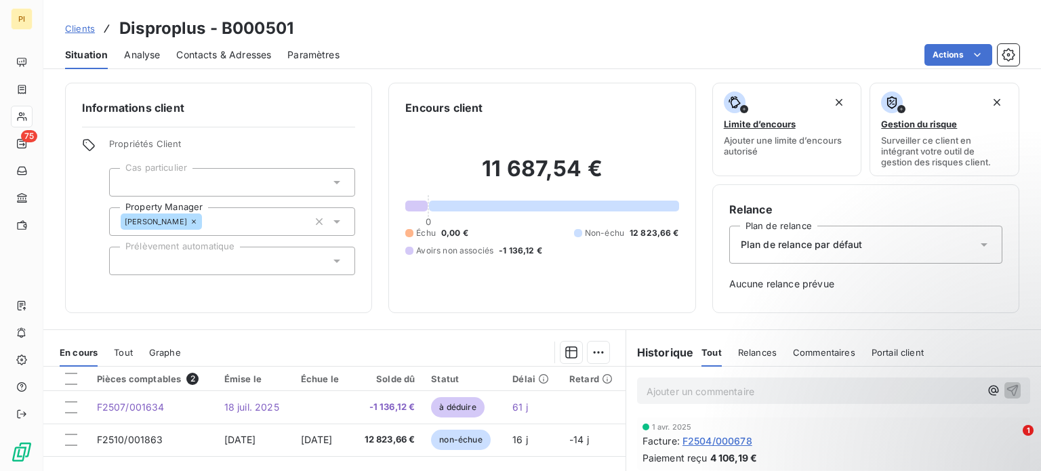
click at [141, 62] on div "Analyse" at bounding box center [142, 55] width 36 height 28
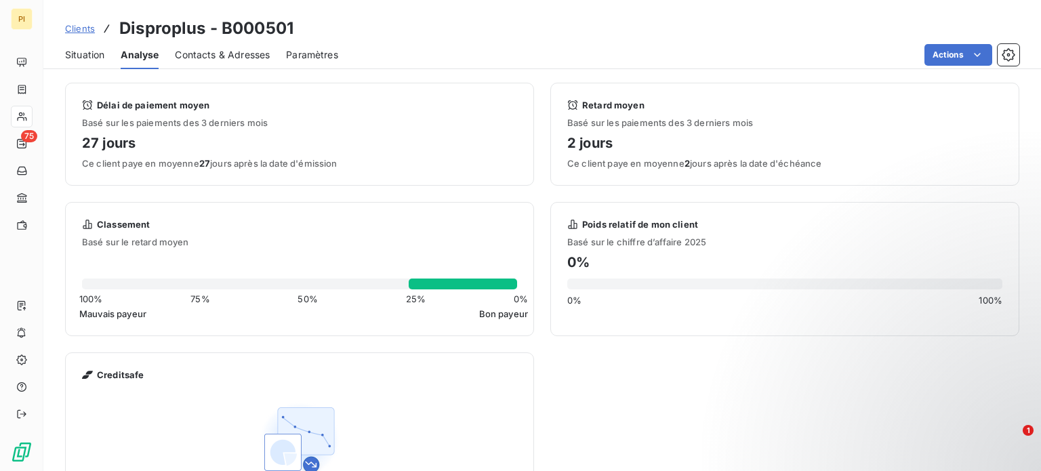
click at [209, 56] on span "Contacts & Adresses" at bounding box center [222, 55] width 95 height 14
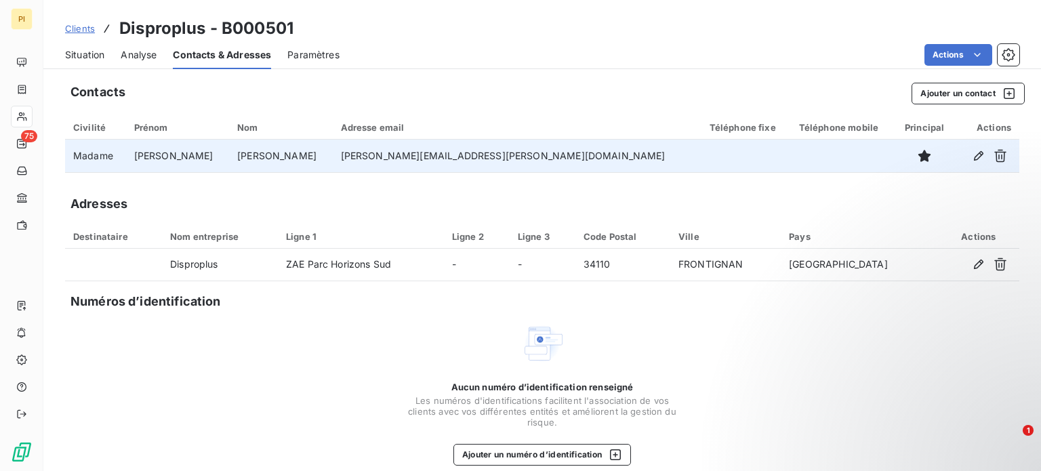
drag, startPoint x: 382, startPoint y: 151, endPoint x: 515, endPoint y: 158, distance: 133.0
click at [515, 158] on tr "Madame [PERSON_NAME] - Compta [PERSON_NAME][EMAIL_ADDRESS][PERSON_NAME][DOMAIN_…" at bounding box center [542, 156] width 954 height 33
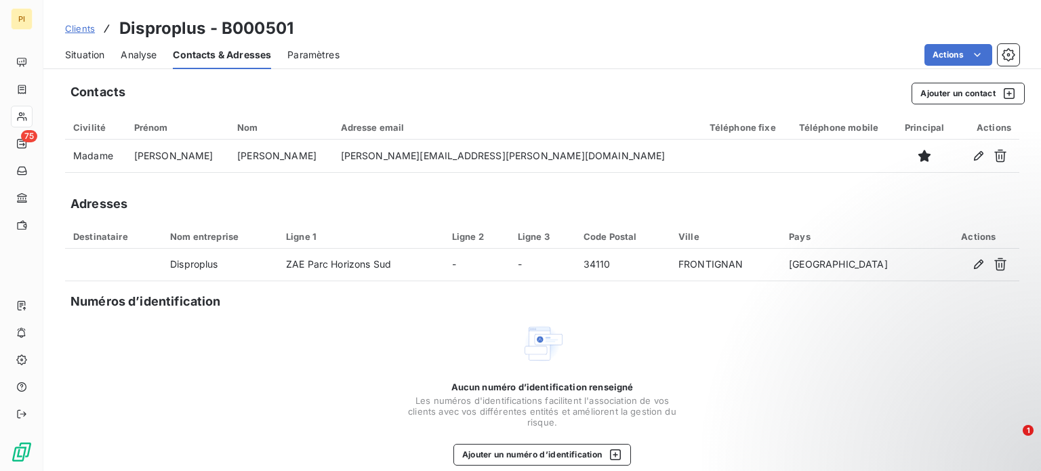
click at [76, 35] on link "Clients" at bounding box center [80, 29] width 30 height 14
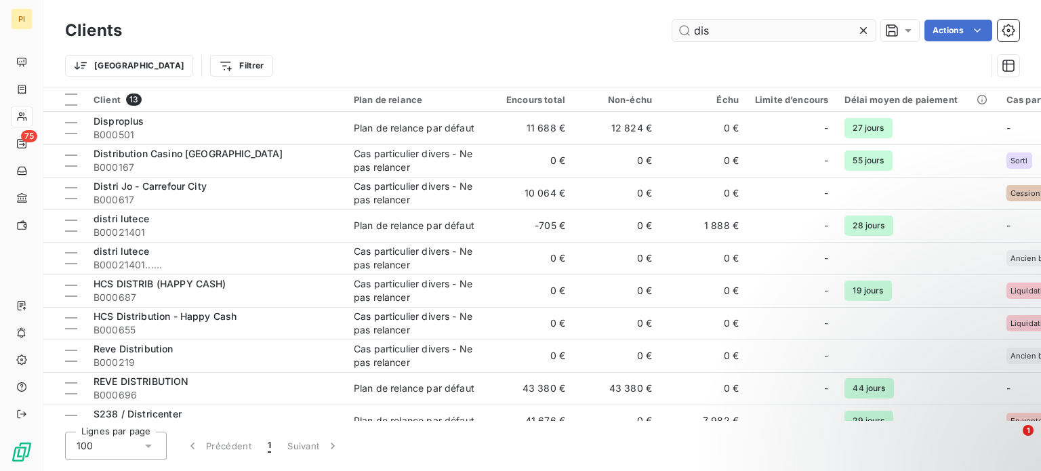
click at [724, 35] on input "dis" at bounding box center [773, 31] width 203 height 22
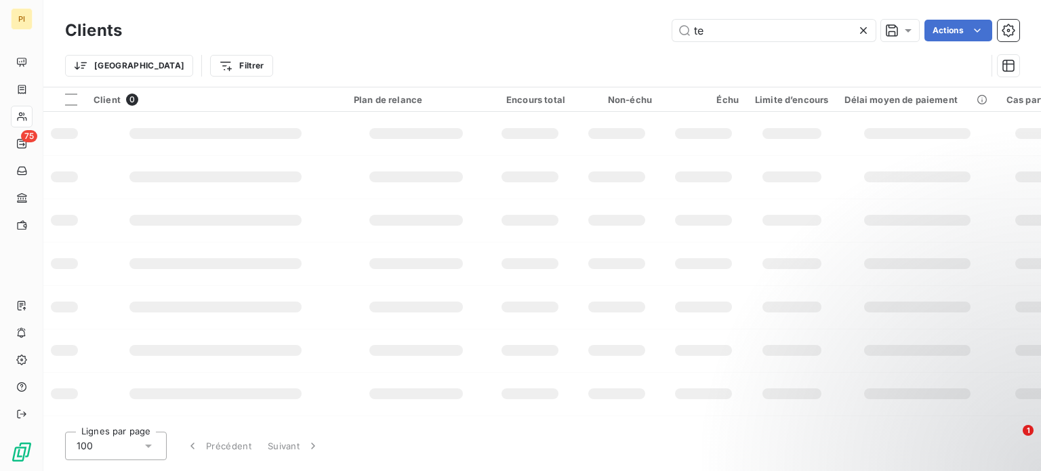
type input "t"
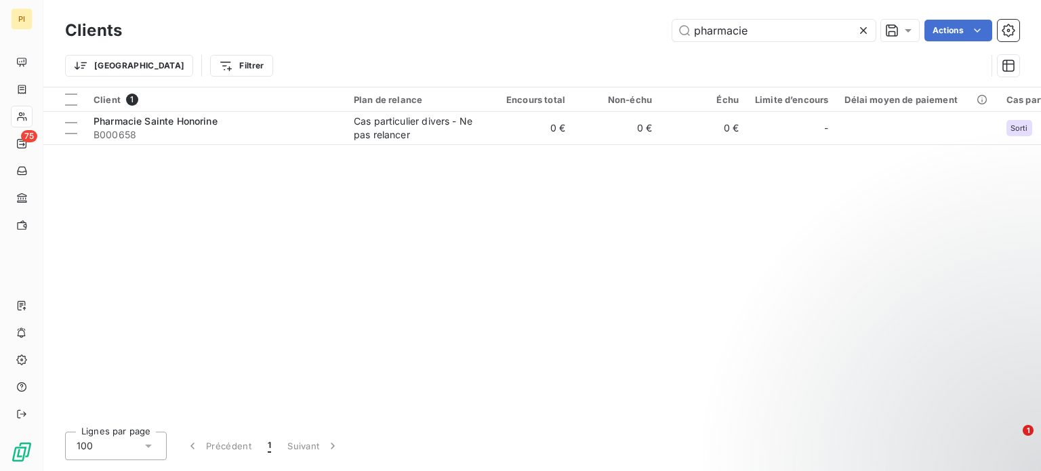
type input "pharmacie"
click at [743, 20] on input "pharmacie" at bounding box center [773, 31] width 203 height 22
click at [743, 22] on input "pharmacie" at bounding box center [773, 31] width 203 height 22
click at [859, 29] on icon at bounding box center [863, 31] width 14 height 14
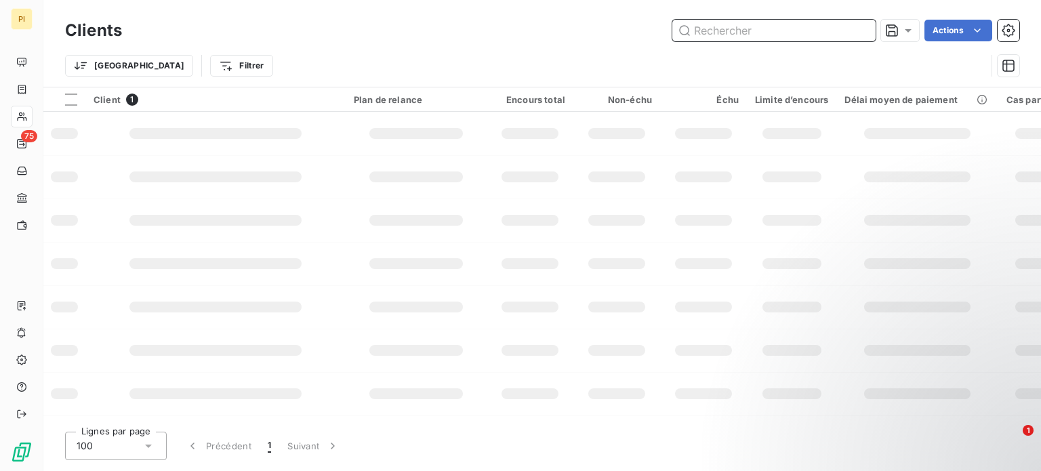
click at [776, 29] on input "text" at bounding box center [773, 31] width 203 height 22
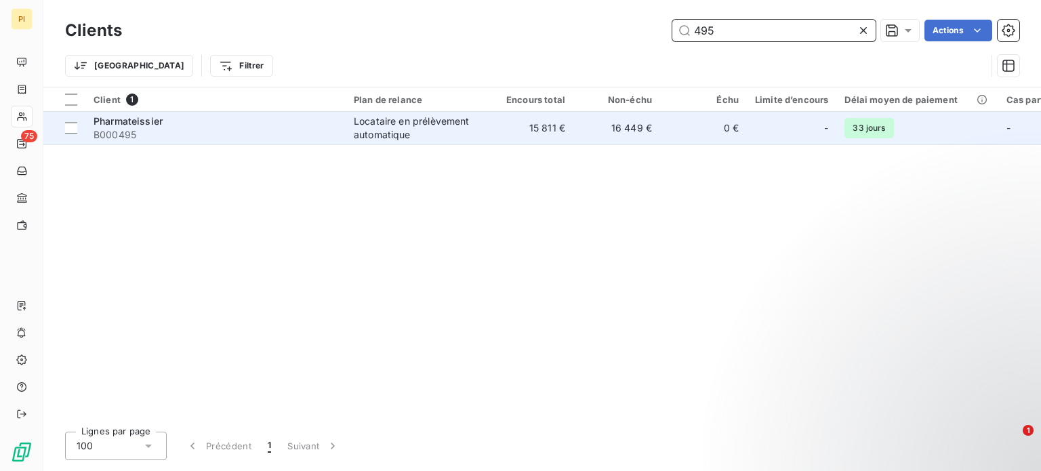
type input "495"
click at [262, 134] on span "B000495" at bounding box center [215, 135] width 244 height 14
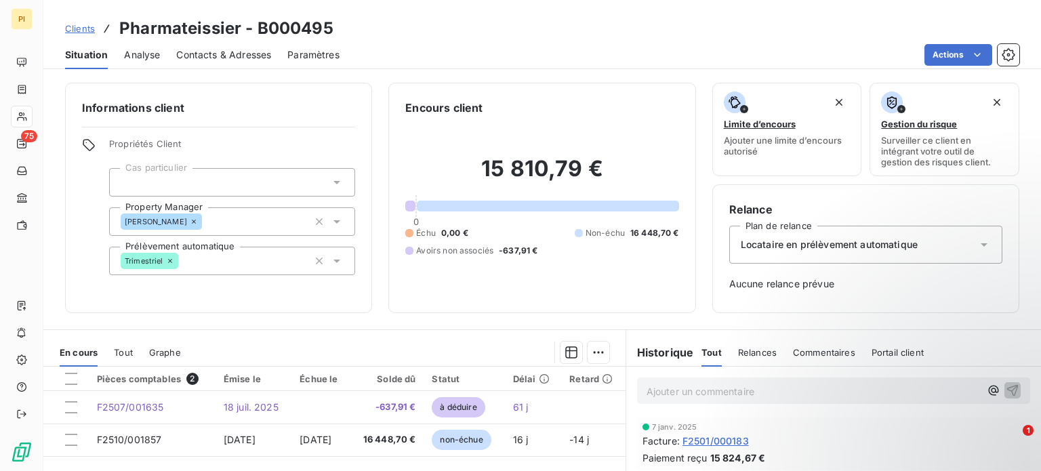
click at [195, 51] on span "Contacts & Adresses" at bounding box center [223, 55] width 95 height 14
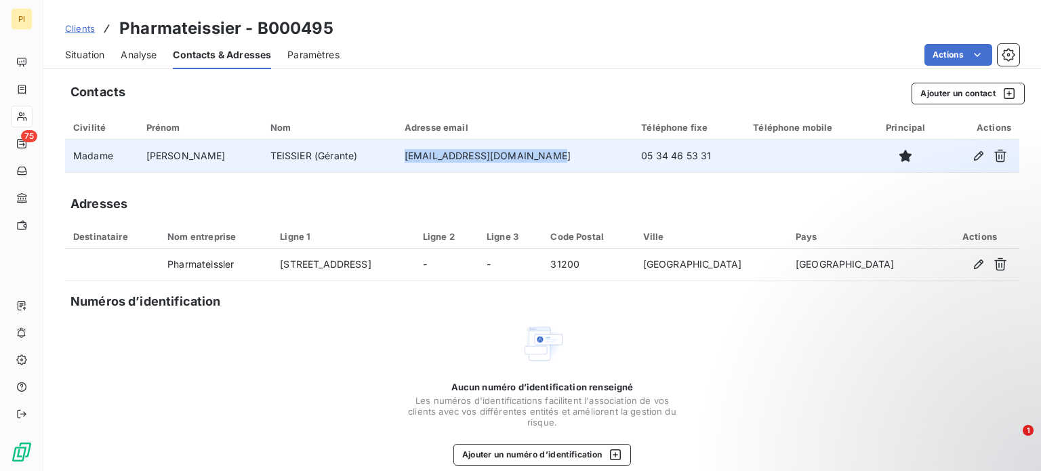
drag, startPoint x: 369, startPoint y: 155, endPoint x: 522, endPoint y: 159, distance: 152.5
click at [522, 159] on td "[EMAIL_ADDRESS][DOMAIN_NAME]" at bounding box center [514, 156] width 236 height 33
click at [520, 159] on td "[EMAIL_ADDRESS][DOMAIN_NAME]" at bounding box center [514, 156] width 236 height 33
drag, startPoint x: 520, startPoint y: 159, endPoint x: 512, endPoint y: 152, distance: 11.0
click at [512, 152] on td "[EMAIL_ADDRESS][DOMAIN_NAME]" at bounding box center [514, 156] width 236 height 33
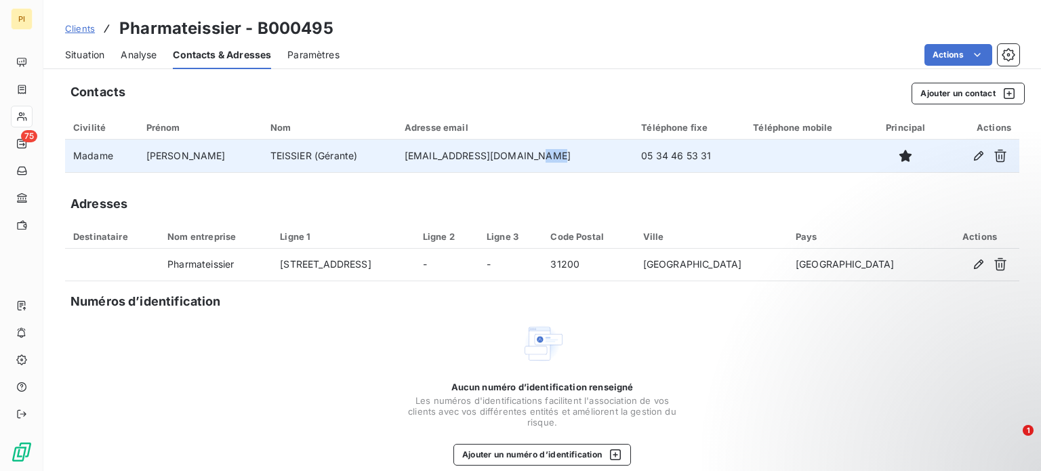
click at [512, 152] on td "[EMAIL_ADDRESS][DOMAIN_NAME]" at bounding box center [514, 156] width 236 height 33
click at [667, 155] on td "05 34 46 53 31" at bounding box center [689, 156] width 112 height 33
click at [667, 156] on td "05 34 46 53 31" at bounding box center [689, 156] width 112 height 33
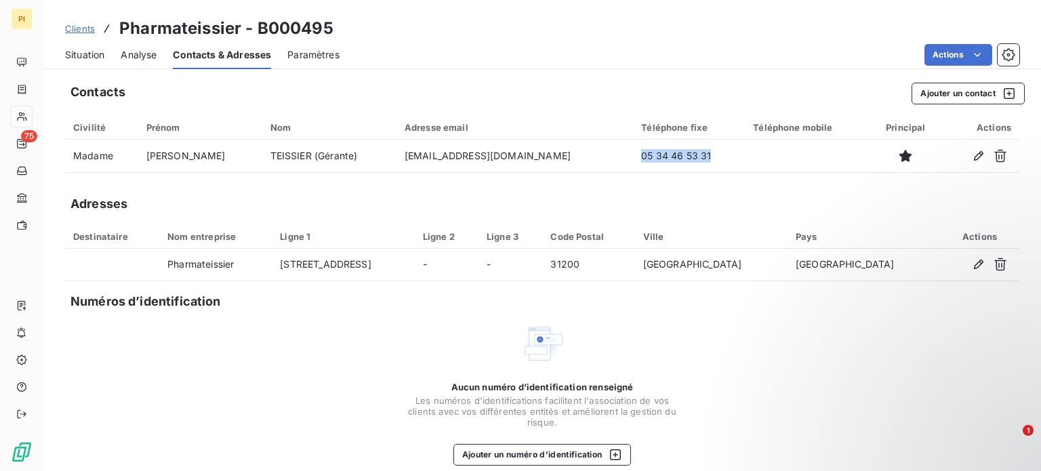
drag, startPoint x: 91, startPoint y: 26, endPoint x: 100, endPoint y: 31, distance: 10.3
click at [91, 26] on span "Clients" at bounding box center [80, 28] width 30 height 11
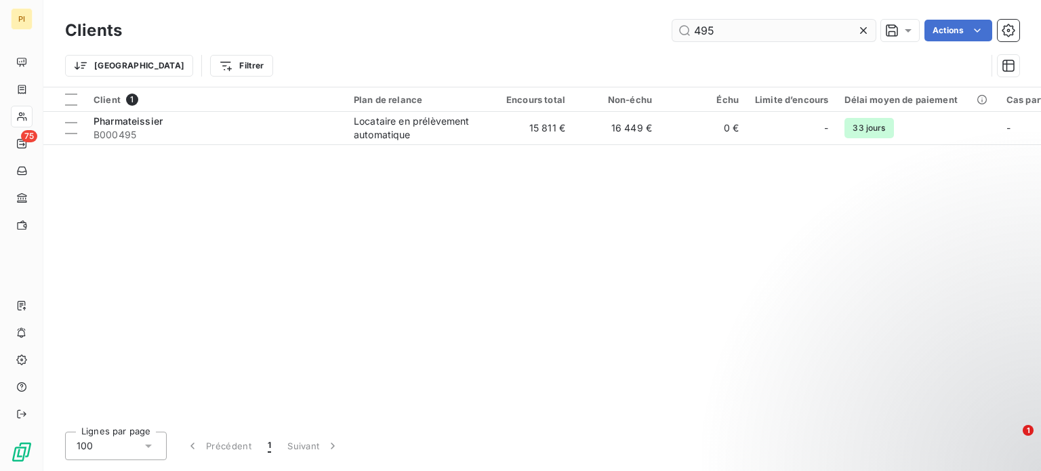
click at [715, 37] on input "495" at bounding box center [773, 31] width 203 height 22
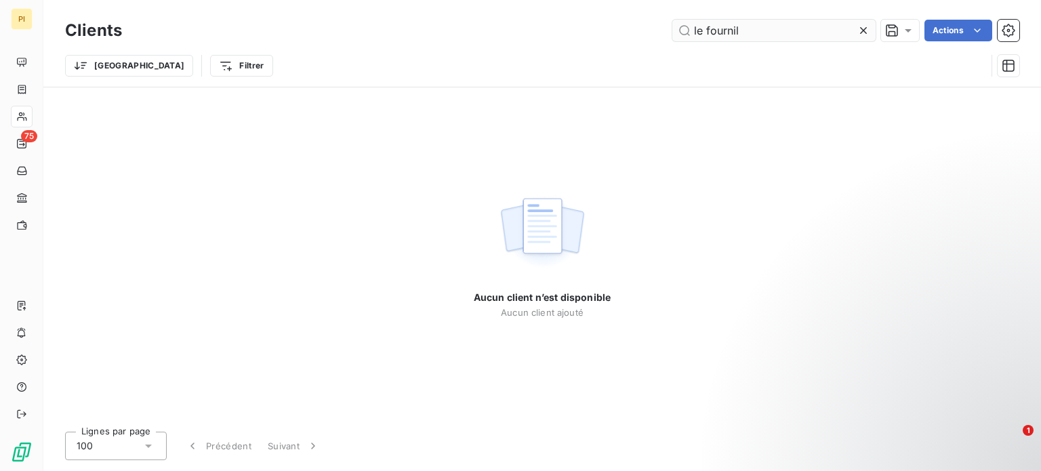
click at [707, 28] on input "le fournil" at bounding box center [773, 31] width 203 height 22
click at [709, 28] on input "le fournil" at bounding box center [773, 31] width 203 height 22
click at [732, 26] on input "le fournil" at bounding box center [773, 31] width 203 height 22
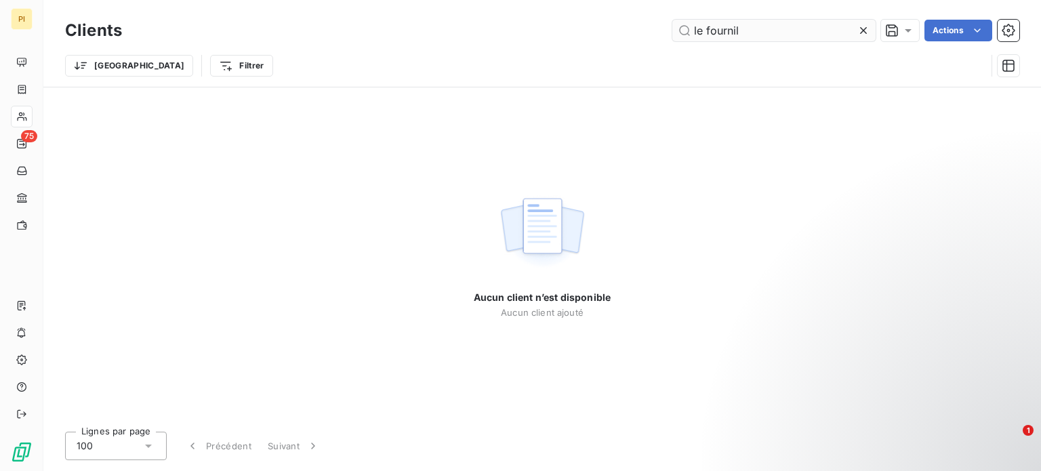
click at [732, 26] on input "le fournil" at bounding box center [773, 31] width 203 height 22
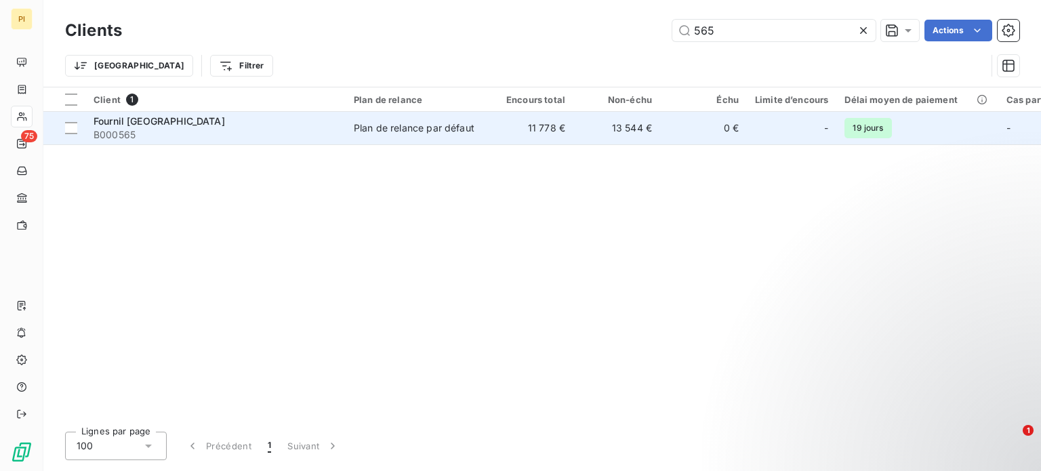
type input "565"
click at [198, 117] on span "Fournil [GEOGRAPHIC_DATA]" at bounding box center [158, 121] width 131 height 12
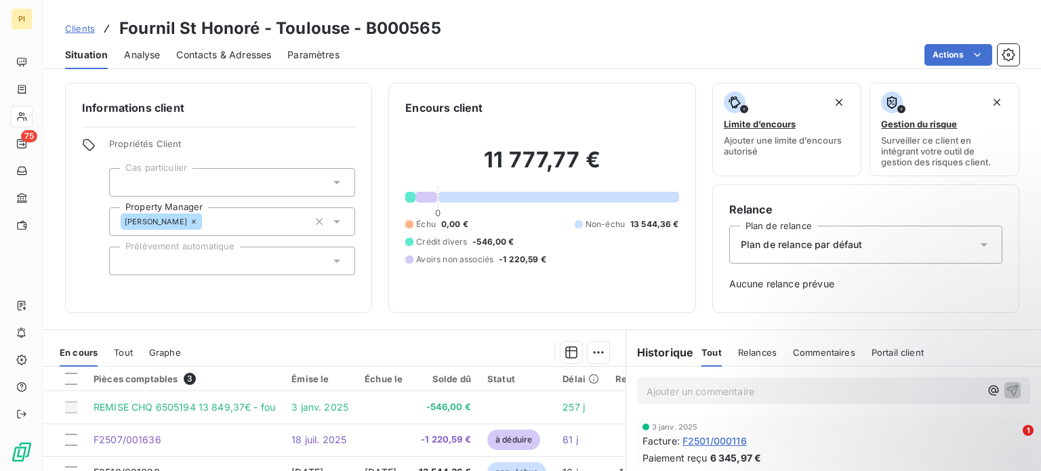
click at [238, 54] on span "Contacts & Adresses" at bounding box center [223, 55] width 95 height 14
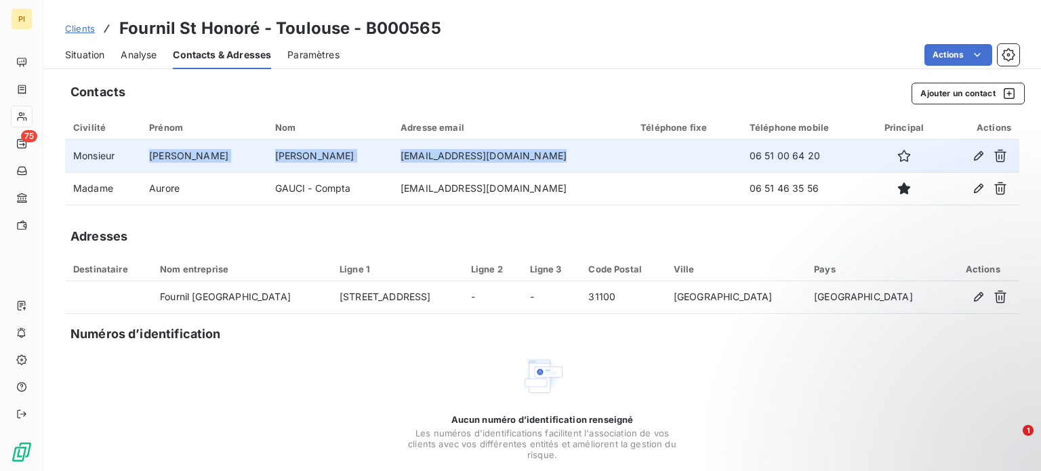
drag, startPoint x: 135, startPoint y: 156, endPoint x: 602, endPoint y: 150, distance: 466.2
click at [602, 150] on tr "Monsieur [PERSON_NAME] [EMAIL_ADDRESS][DOMAIN_NAME] 06 51 00 64 20" at bounding box center [542, 156] width 954 height 33
click at [505, 165] on td "[EMAIL_ADDRESS][DOMAIN_NAME]" at bounding box center [512, 156] width 240 height 33
drag, startPoint x: 356, startPoint y: 154, endPoint x: 478, endPoint y: 151, distance: 122.7
click at [478, 151] on tr "Monsieur [PERSON_NAME] [EMAIL_ADDRESS][DOMAIN_NAME] 06 51 00 64 20" at bounding box center [542, 156] width 954 height 33
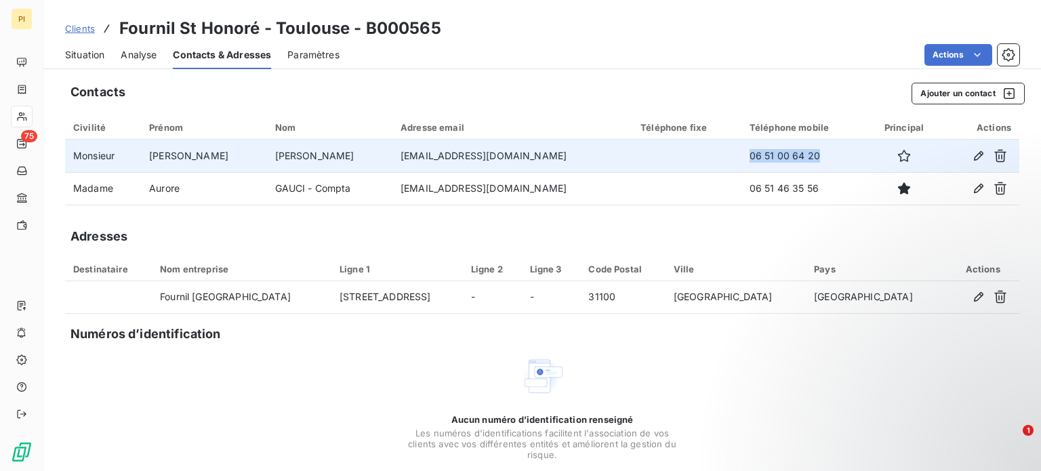
drag, startPoint x: 710, startPoint y: 161, endPoint x: 815, endPoint y: 165, distance: 105.1
click at [815, 165] on td "06 51 00 64 20" at bounding box center [804, 156] width 126 height 33
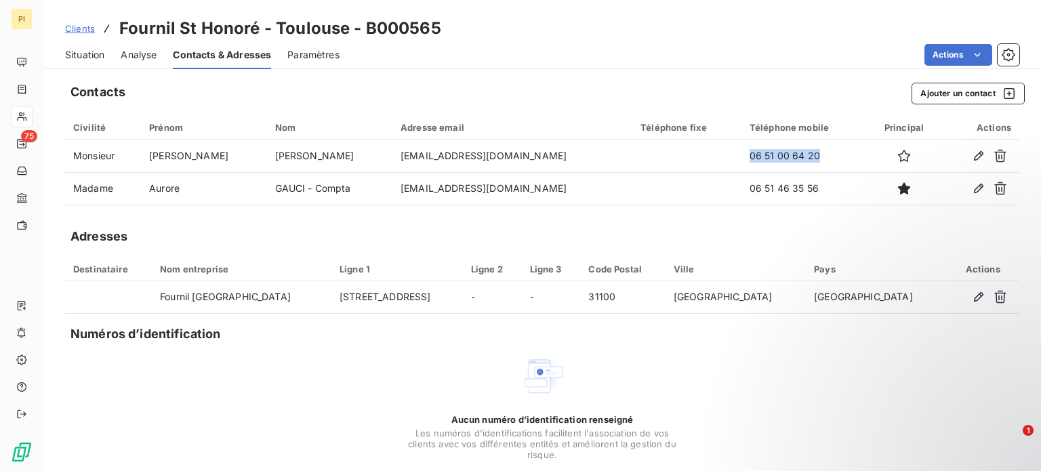
click at [70, 30] on span "Clients" at bounding box center [80, 28] width 30 height 11
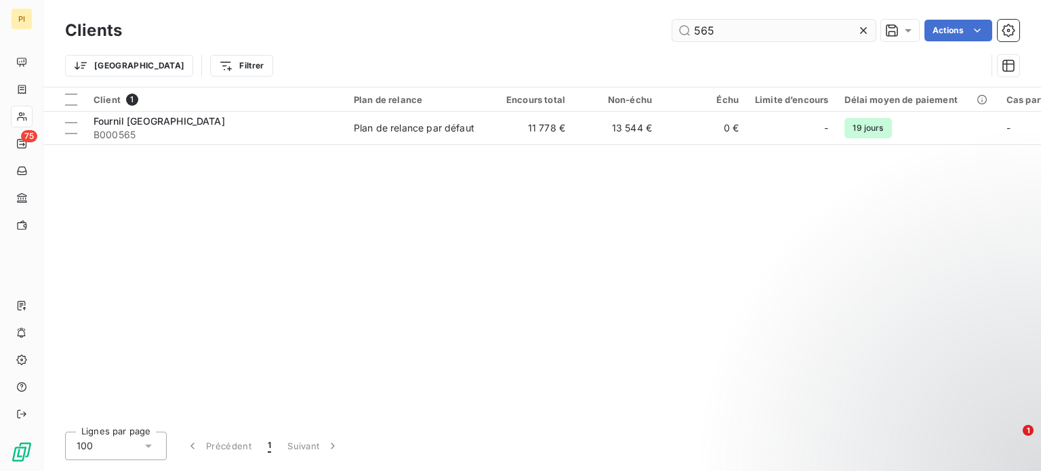
click at [714, 25] on input "565" at bounding box center [773, 31] width 203 height 22
drag, startPoint x: 714, startPoint y: 25, endPoint x: 722, endPoint y: 85, distance: 60.8
click at [714, 27] on input "565" at bounding box center [773, 31] width 203 height 22
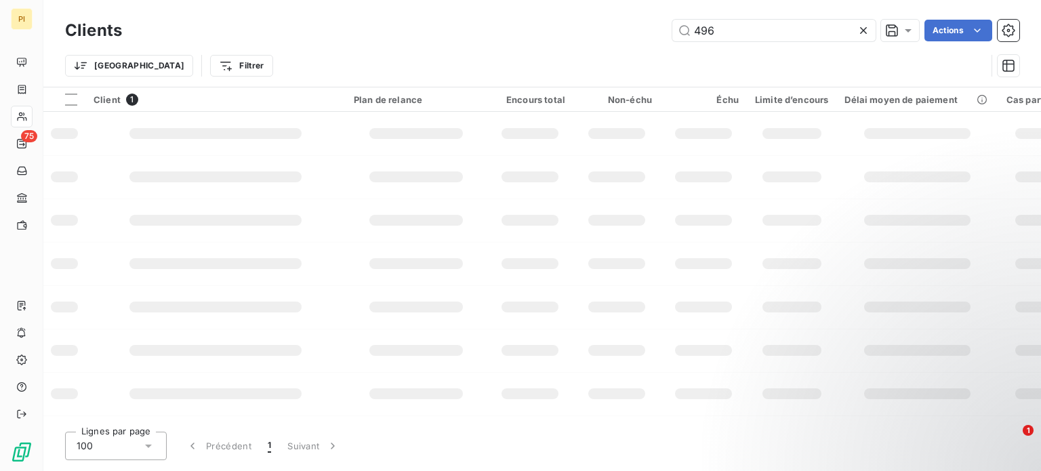
type input "496"
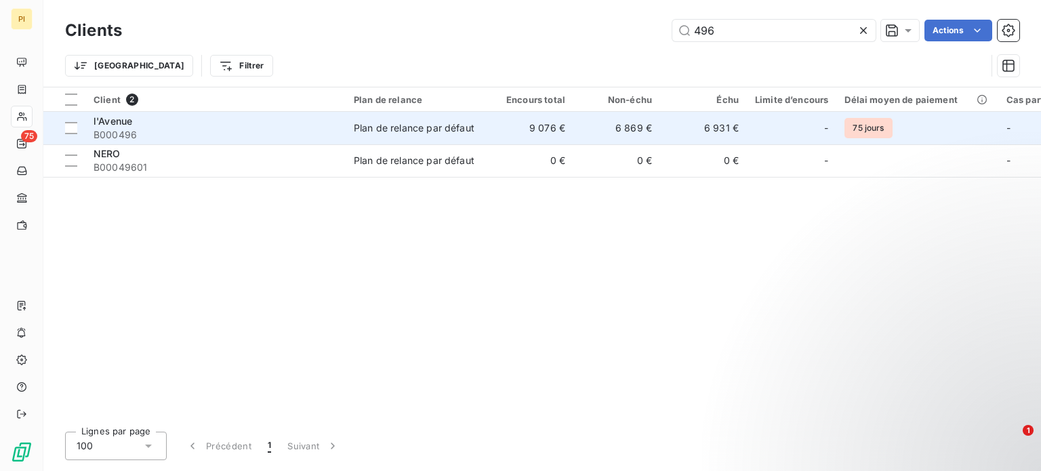
click at [236, 132] on span "B000496" at bounding box center [215, 135] width 244 height 14
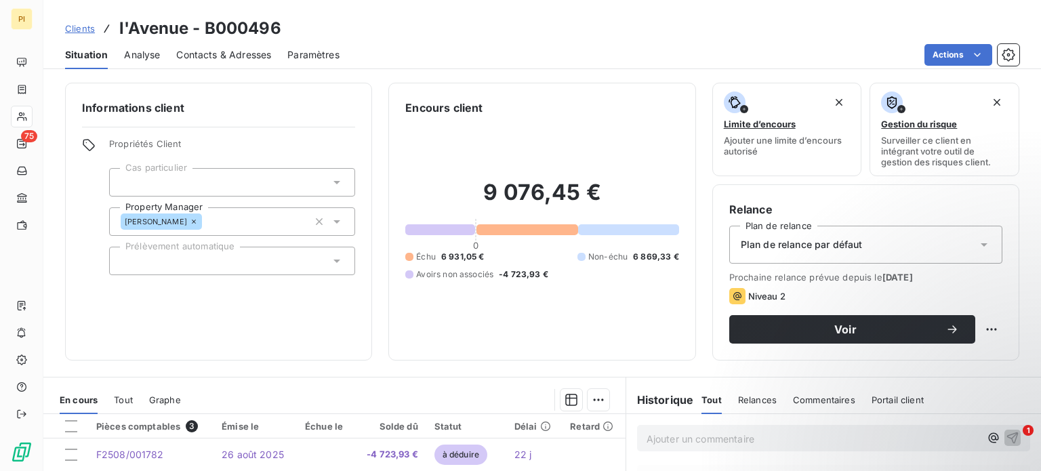
click at [211, 56] on span "Contacts & Adresses" at bounding box center [223, 55] width 95 height 14
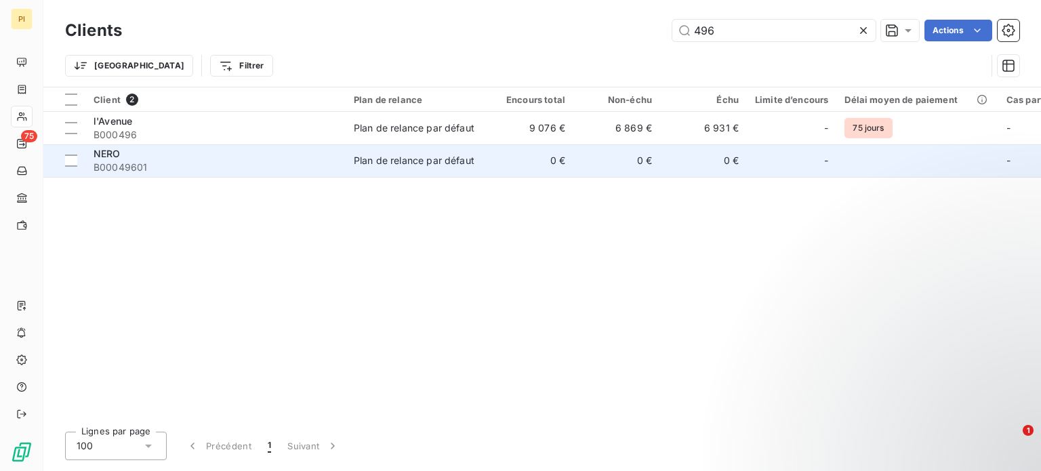
click at [154, 161] on span "B00049601" at bounding box center [215, 168] width 244 height 14
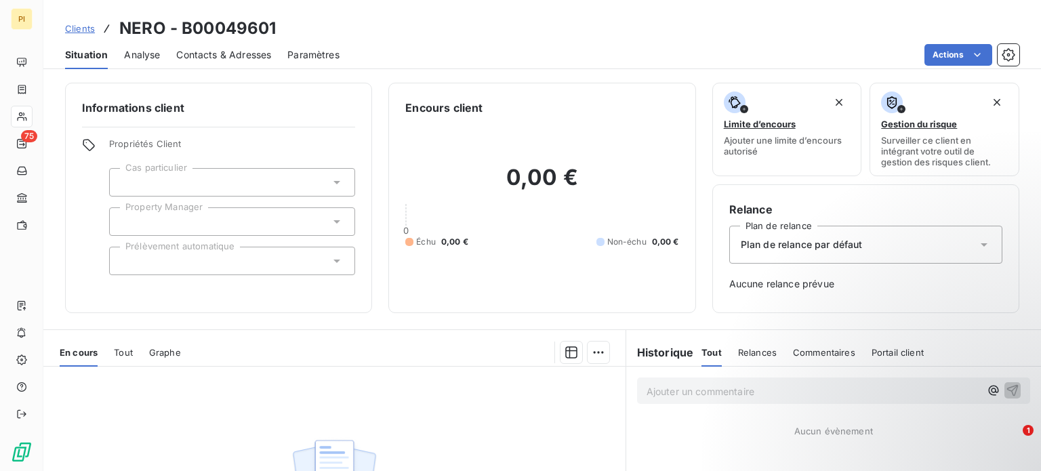
click at [207, 55] on span "Contacts & Adresses" at bounding box center [223, 55] width 95 height 14
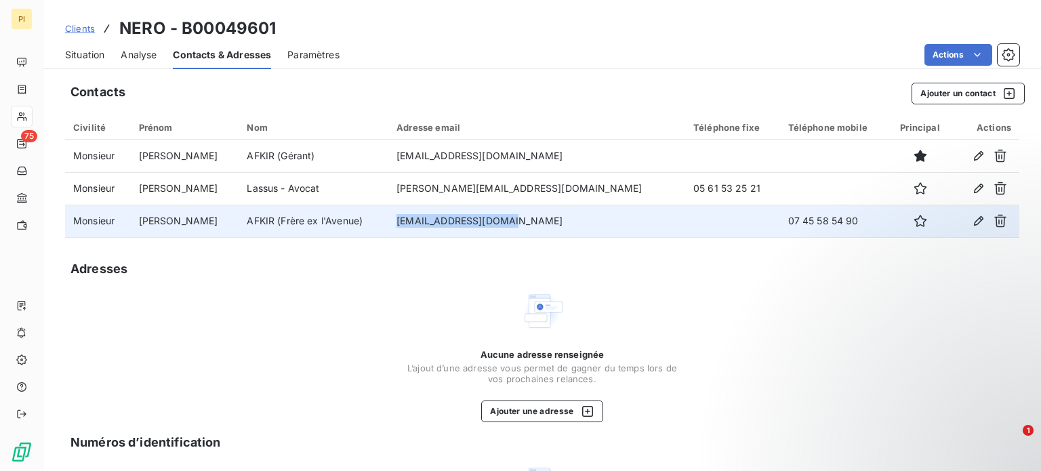
drag, startPoint x: 420, startPoint y: 219, endPoint x: 549, endPoint y: 223, distance: 129.5
click at [549, 223] on td "[EMAIL_ADDRESS][DOMAIN_NAME]" at bounding box center [536, 221] width 297 height 33
drag, startPoint x: 732, startPoint y: 222, endPoint x: 810, endPoint y: 222, distance: 77.9
click at [810, 222] on td "07 45 58 54 90" at bounding box center [834, 221] width 108 height 33
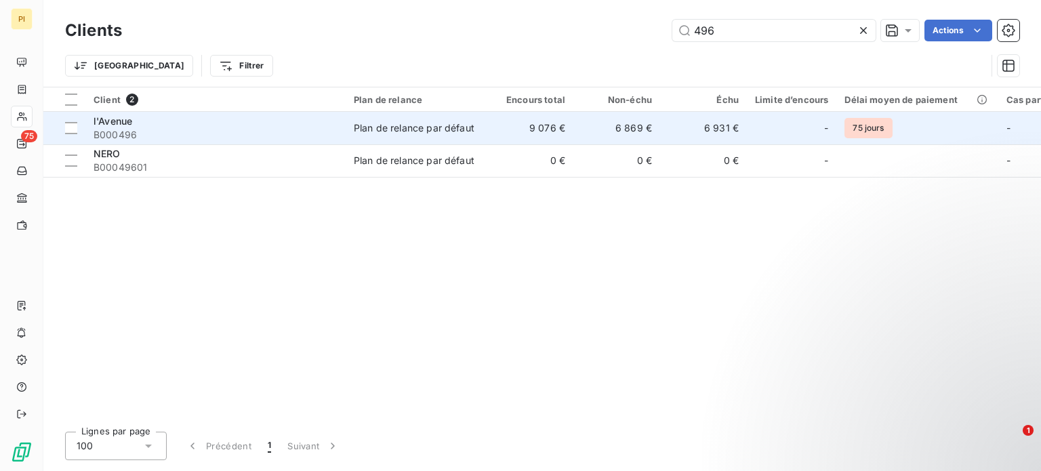
click at [205, 124] on div "l'Avenue" at bounding box center [215, 121] width 244 height 14
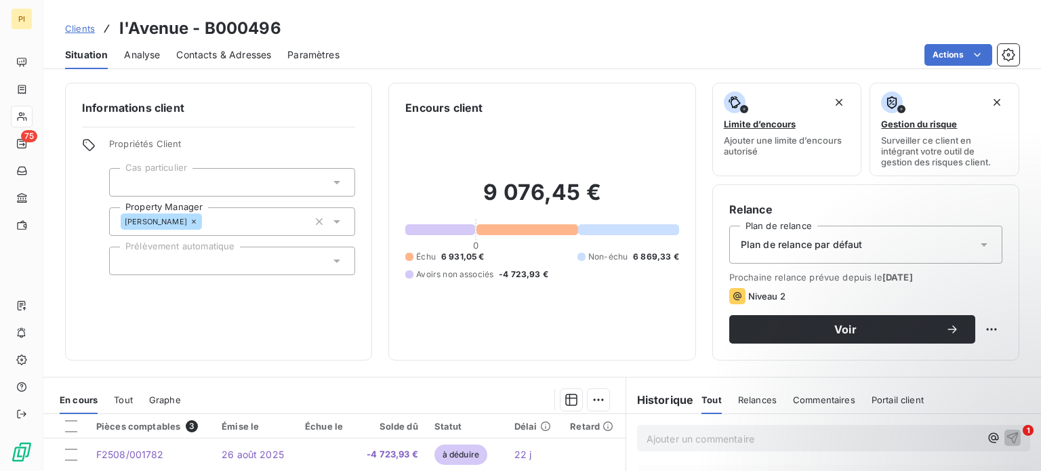
click at [213, 59] on span "Contacts & Adresses" at bounding box center [223, 55] width 95 height 14
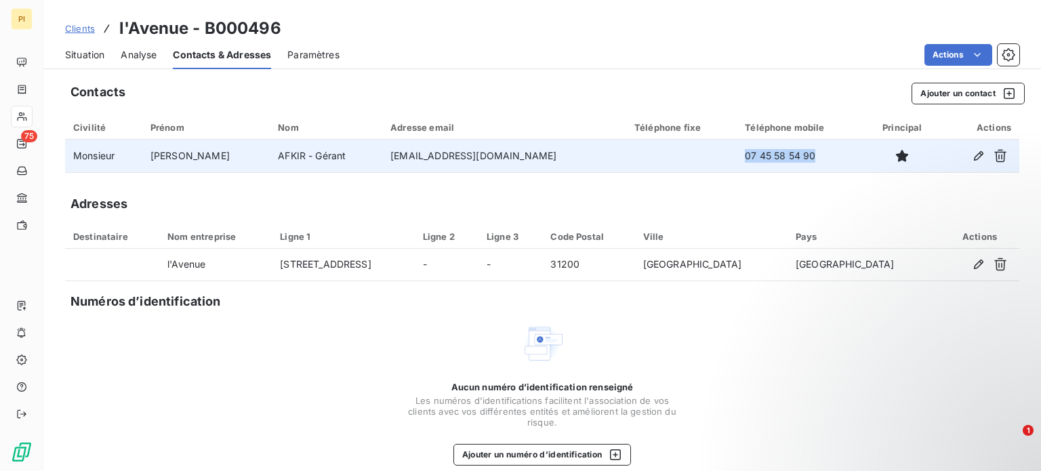
drag, startPoint x: 696, startPoint y: 156, endPoint x: 806, endPoint y: 156, distance: 109.8
click at [806, 156] on tr "Monsieur [PERSON_NAME] [EMAIL_ADDRESS][DOMAIN_NAME] 07 45 58 54 90" at bounding box center [542, 156] width 954 height 33
drag, startPoint x: 379, startPoint y: 154, endPoint x: 513, endPoint y: 171, distance: 134.5
click at [513, 171] on tr "Monsieur [PERSON_NAME] [EMAIL_ADDRESS][DOMAIN_NAME] 07 45 58 54 90" at bounding box center [542, 156] width 954 height 33
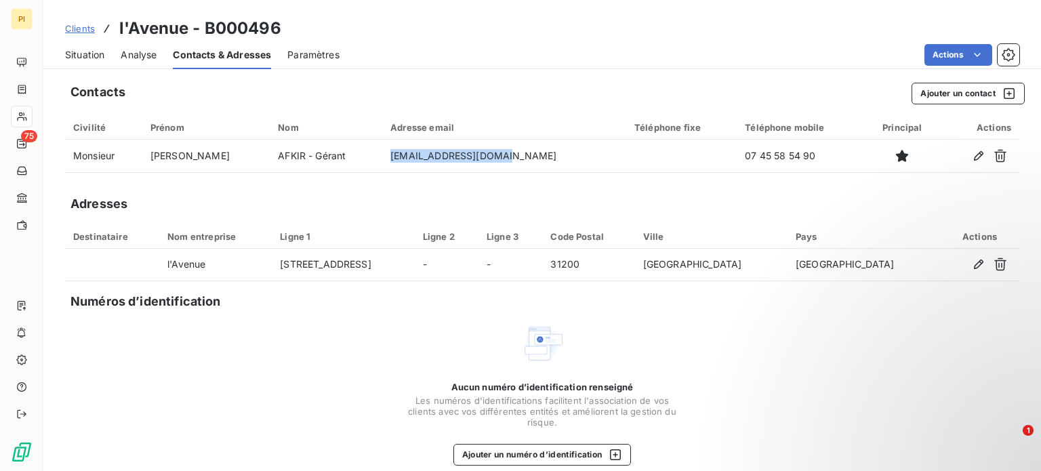
click at [78, 22] on link "Clients" at bounding box center [80, 29] width 30 height 14
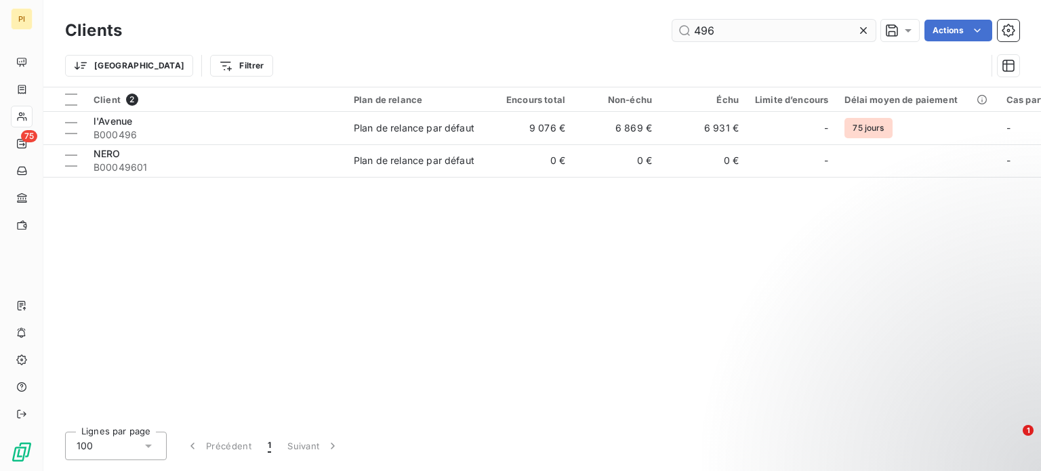
click at [711, 33] on input "496" at bounding box center [773, 31] width 203 height 22
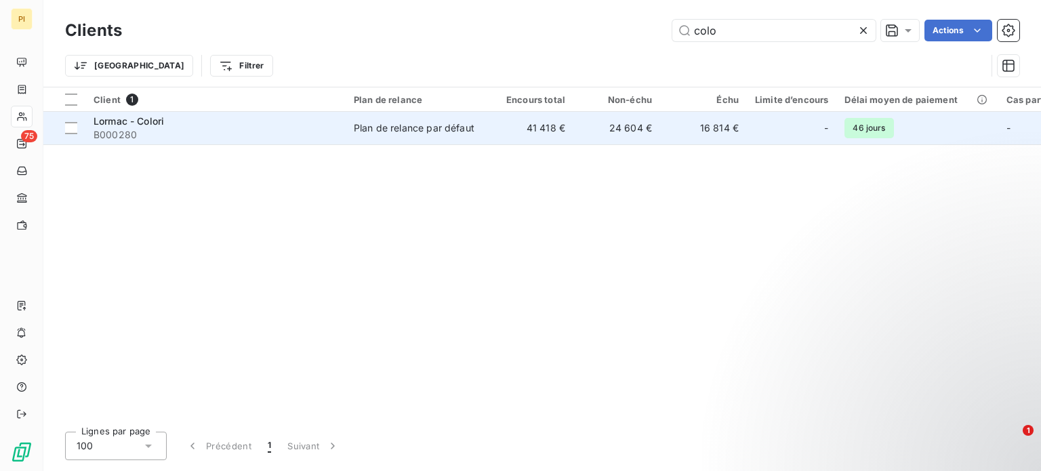
type input "colo"
click at [163, 119] on span "Lormac - Colori" at bounding box center [128, 121] width 70 height 12
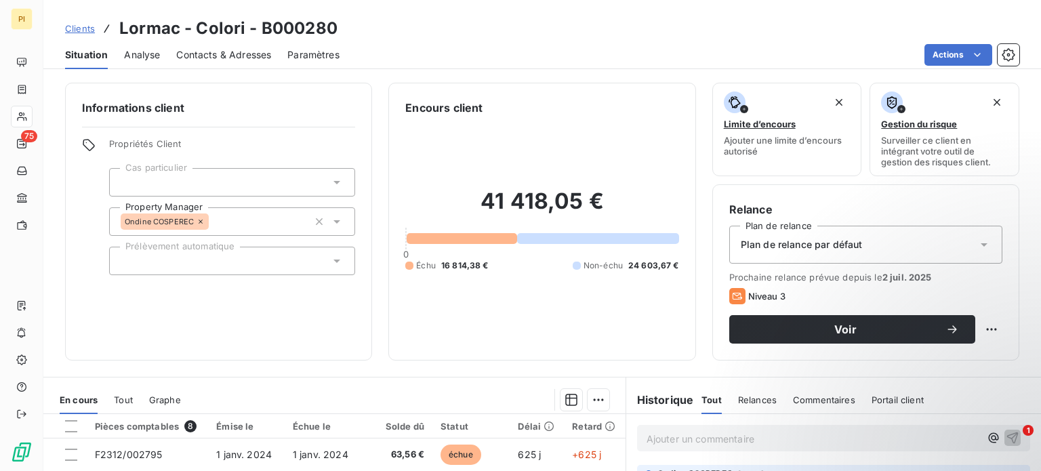
click at [195, 54] on span "Contacts & Adresses" at bounding box center [223, 55] width 95 height 14
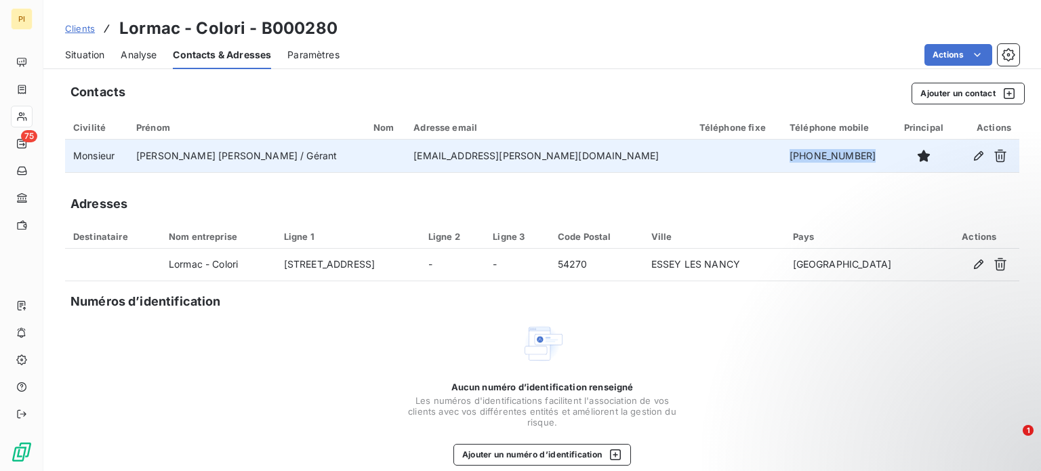
drag, startPoint x: 813, startPoint y: 152, endPoint x: 705, endPoint y: 169, distance: 109.8
click at [705, 169] on tr "Monsieur [PERSON_NAME] [PERSON_NAME] / Gérant [EMAIL_ADDRESS][PERSON_NAME][DOMA…" at bounding box center [542, 156] width 954 height 33
drag, startPoint x: 400, startPoint y: 153, endPoint x: 540, endPoint y: 165, distance: 140.0
click at [540, 165] on tr "Monsieur [PERSON_NAME] [PERSON_NAME] / Gérant [EMAIL_ADDRESS][PERSON_NAME][DOMA…" at bounding box center [542, 156] width 954 height 33
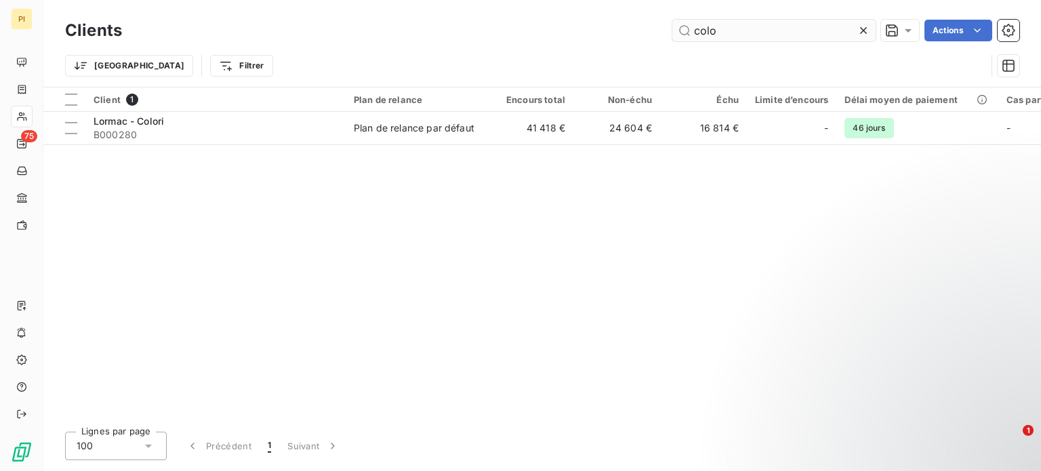
click at [743, 29] on input "colo" at bounding box center [773, 31] width 203 height 22
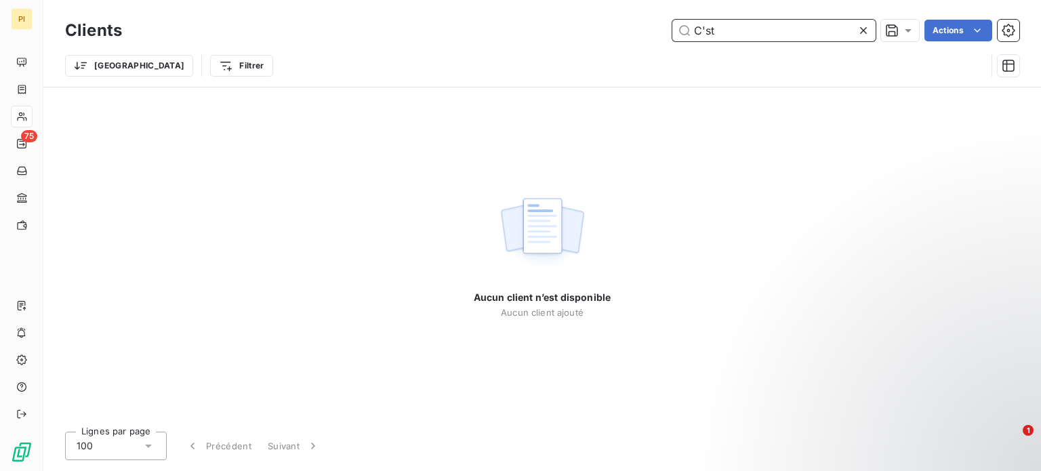
click at [706, 37] on input "C'st" at bounding box center [773, 31] width 203 height 22
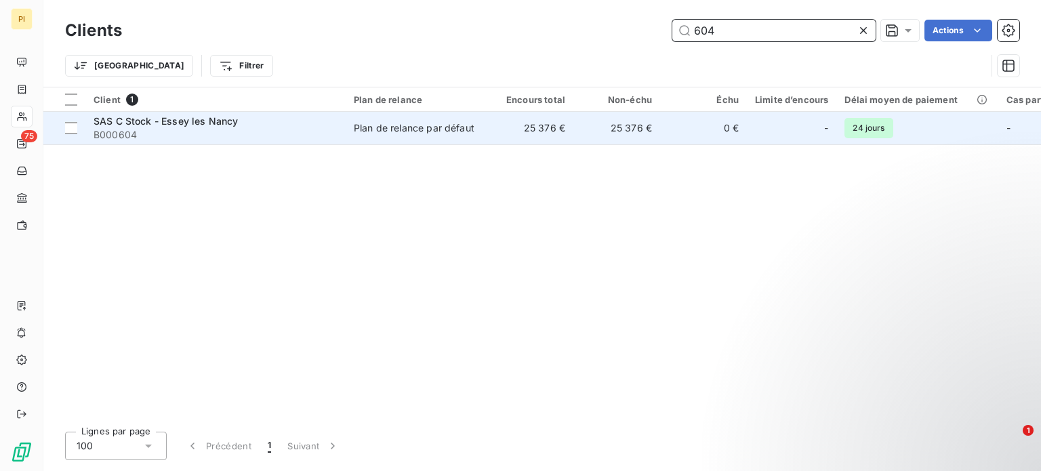
type input "604"
click at [220, 128] on span "B000604" at bounding box center [215, 135] width 244 height 14
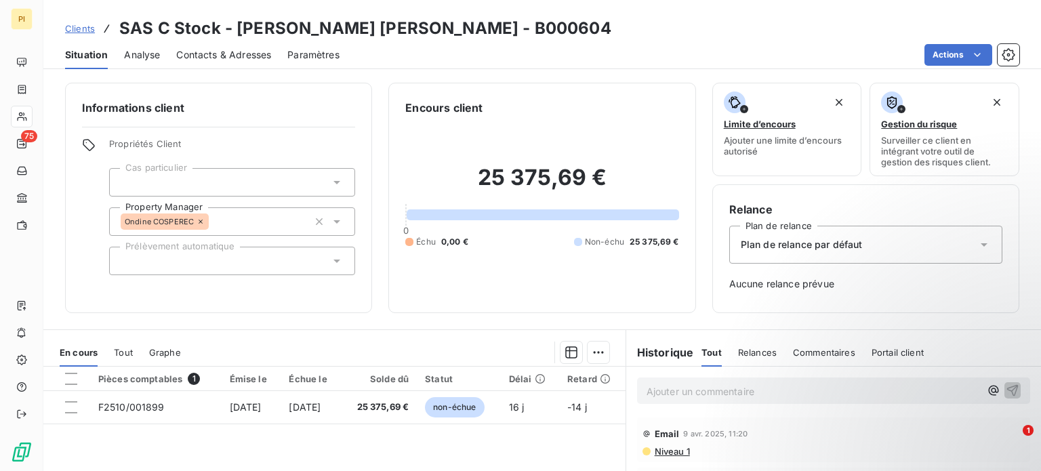
click at [222, 68] on div "Contacts & Adresses" at bounding box center [223, 55] width 95 height 28
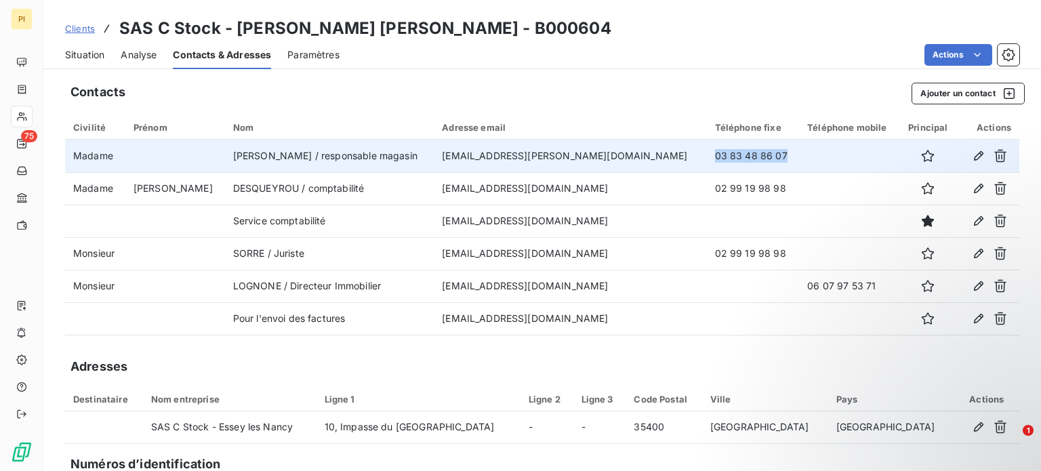
drag, startPoint x: 753, startPoint y: 163, endPoint x: 653, endPoint y: 159, distance: 99.7
click at [707, 159] on td "03 83 48 86 07" at bounding box center [753, 156] width 93 height 33
drag, startPoint x: 551, startPoint y: 158, endPoint x: 417, endPoint y: 159, distance: 133.5
click at [417, 159] on tr "Madame [PERSON_NAME] / responsable magasin [EMAIL_ADDRESS][PERSON_NAME][DOMAIN_…" at bounding box center [542, 156] width 954 height 33
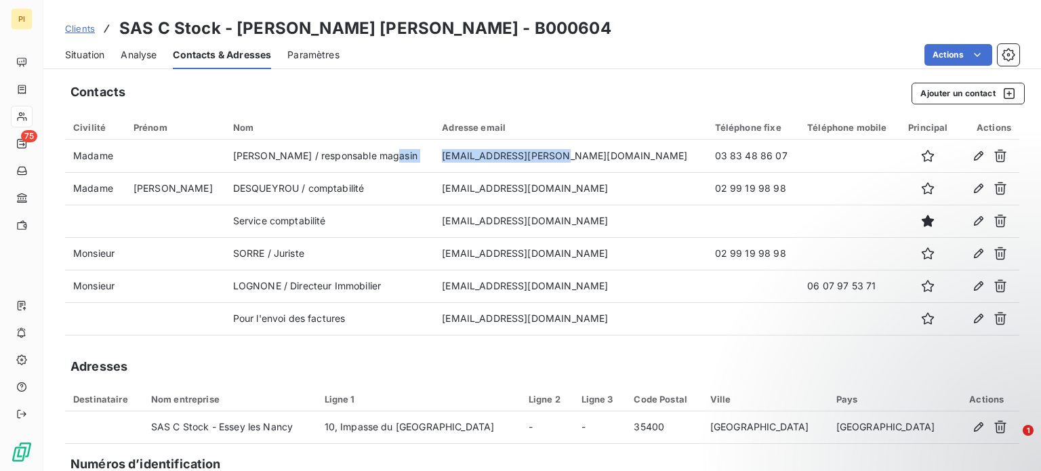
click at [77, 24] on span "Clients" at bounding box center [80, 28] width 30 height 11
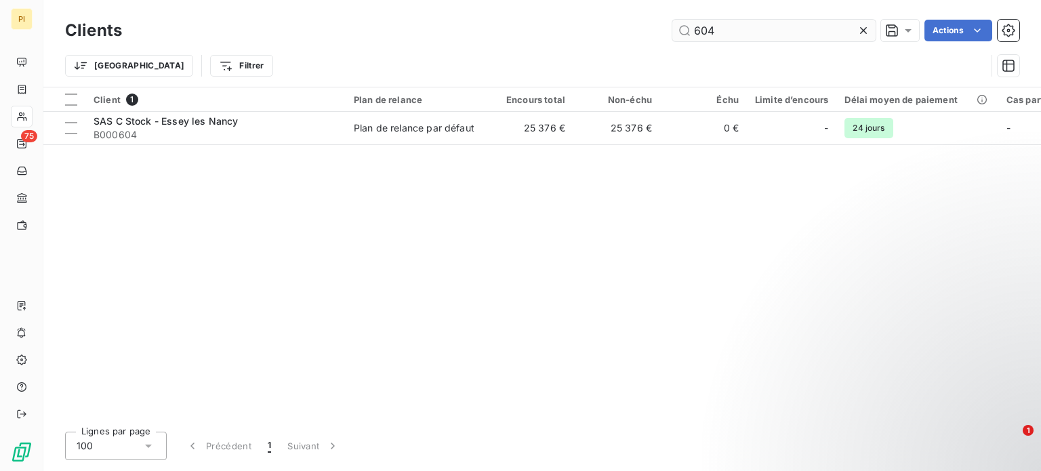
click at [746, 25] on input "604" at bounding box center [773, 31] width 203 height 22
click at [744, 26] on input "604" at bounding box center [773, 31] width 203 height 22
click at [743, 26] on input "604" at bounding box center [773, 31] width 203 height 22
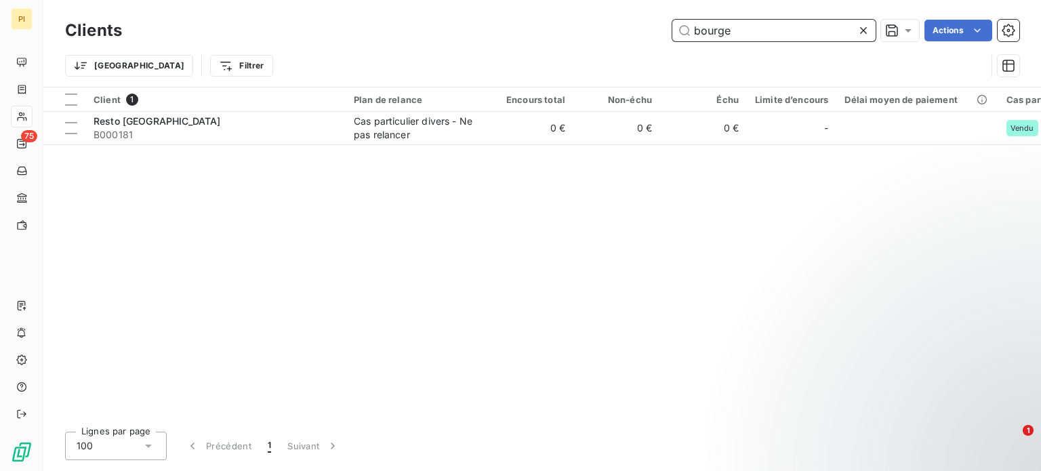
click at [740, 28] on input "bourge" at bounding box center [773, 31] width 203 height 22
click at [734, 37] on input "bourge" at bounding box center [773, 31] width 203 height 22
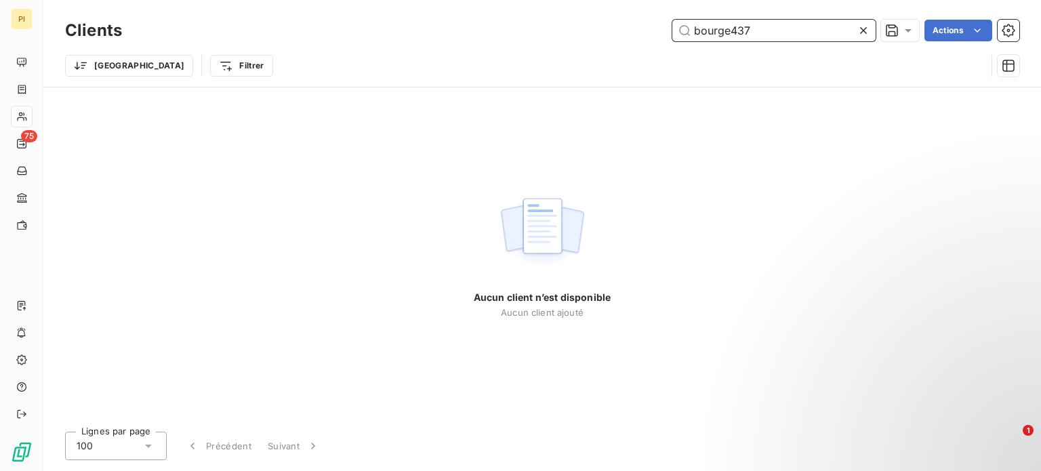
drag, startPoint x: 726, startPoint y: 33, endPoint x: 606, endPoint y: 26, distance: 120.1
click at [606, 26] on div "bourge437 Actions" at bounding box center [578, 31] width 881 height 22
type input "437"
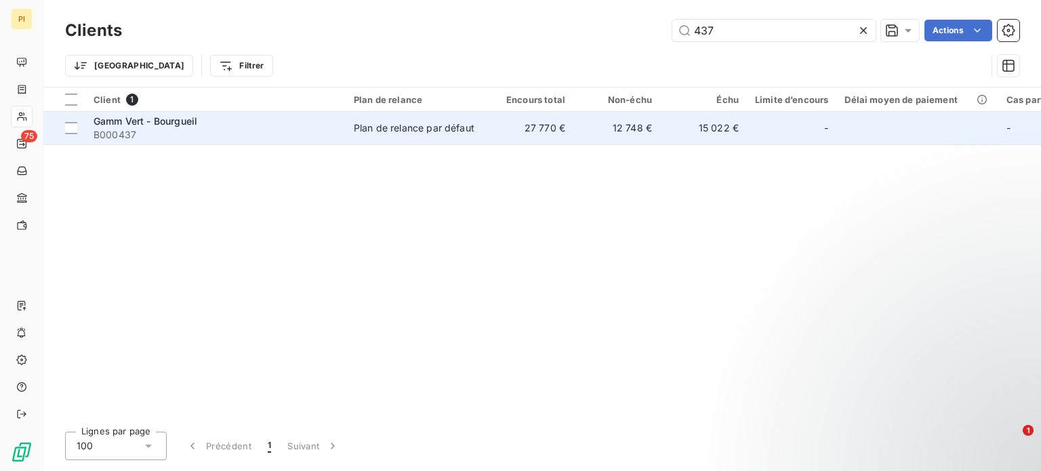
click at [234, 131] on span "B000437" at bounding box center [215, 135] width 244 height 14
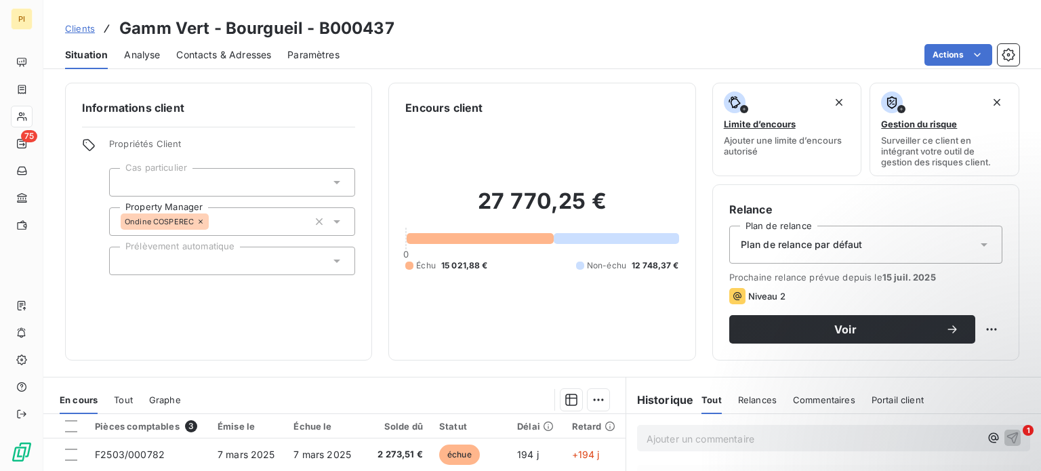
click at [213, 43] on div "Contacts & Adresses" at bounding box center [223, 55] width 95 height 28
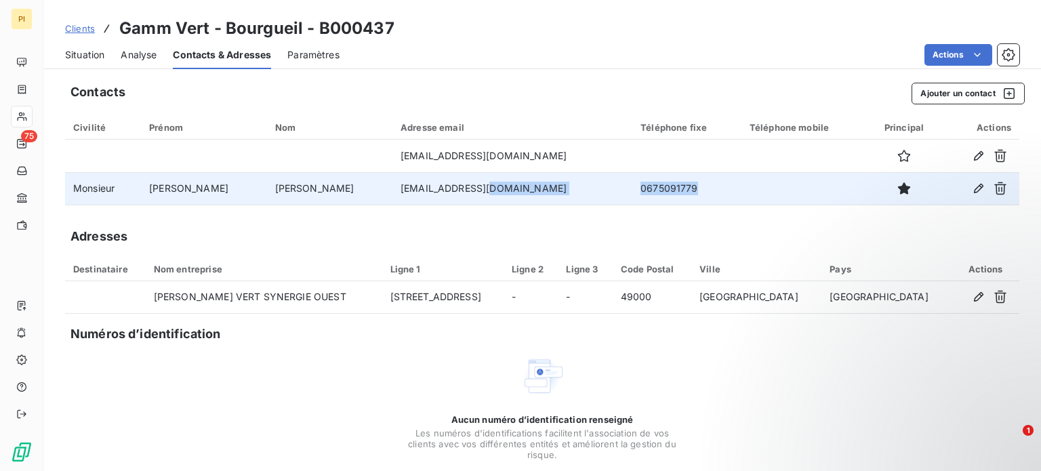
drag, startPoint x: 556, startPoint y: 185, endPoint x: 653, endPoint y: 199, distance: 98.6
click at [653, 199] on tr "Monsieur [PERSON_NAME] [EMAIL_ADDRESS][DOMAIN_NAME] 0675091779" at bounding box center [542, 188] width 954 height 33
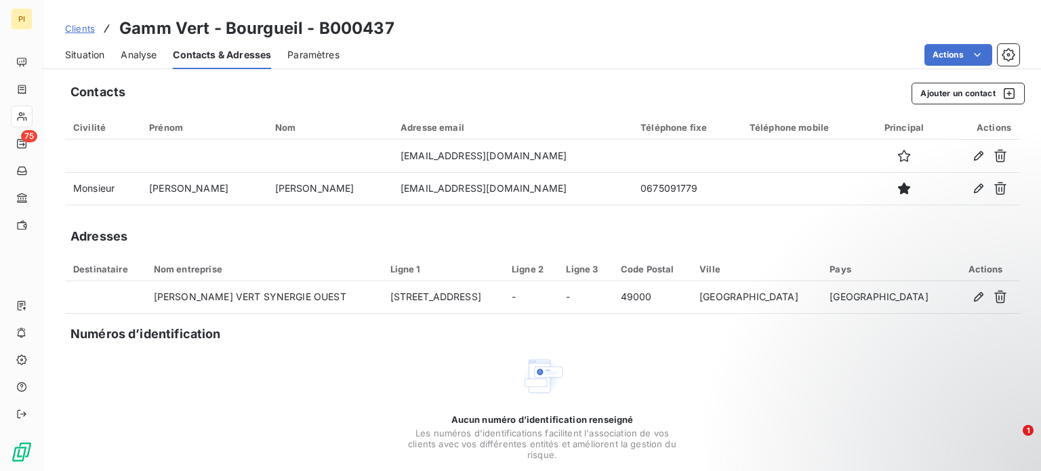
click at [447, 216] on div "Contacts Ajouter un contact Civilité Prénom Nom Adresse email Téléphone fixe Té…" at bounding box center [541, 297] width 997 height 445
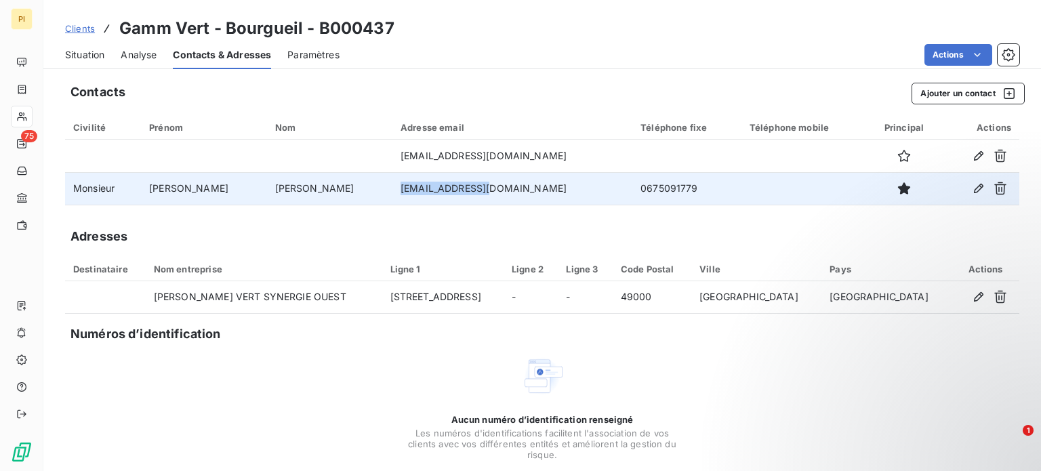
drag, startPoint x: 395, startPoint y: 184, endPoint x: 308, endPoint y: 190, distance: 87.6
click at [392, 190] on td "[EMAIL_ADDRESS][DOMAIN_NAME]" at bounding box center [512, 188] width 240 height 33
